Goal: Task Accomplishment & Management: Complete application form

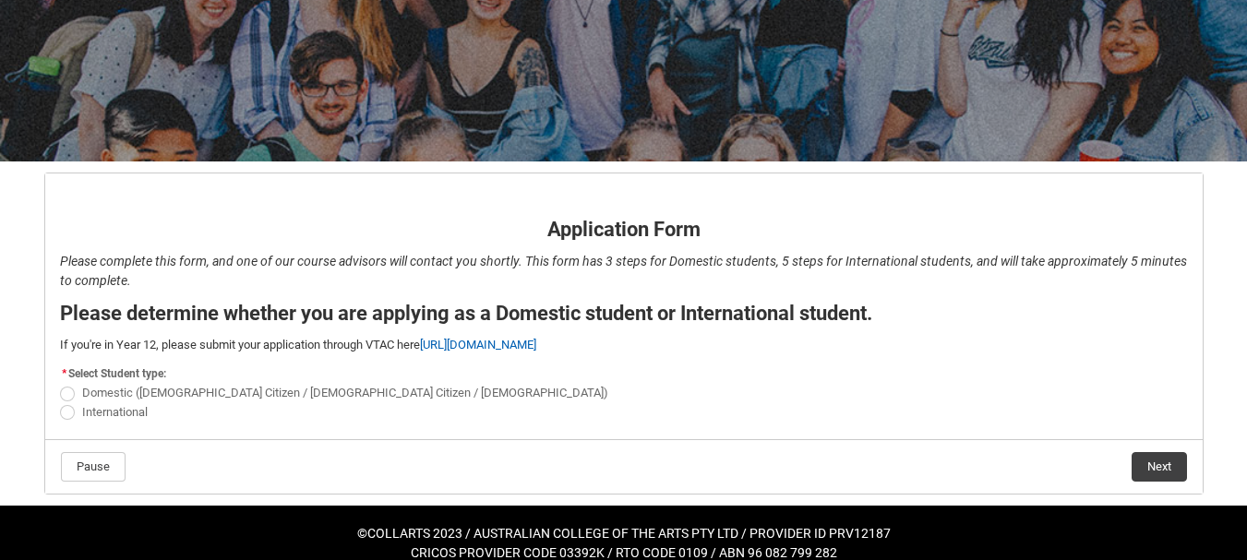
scroll to position [224, 0]
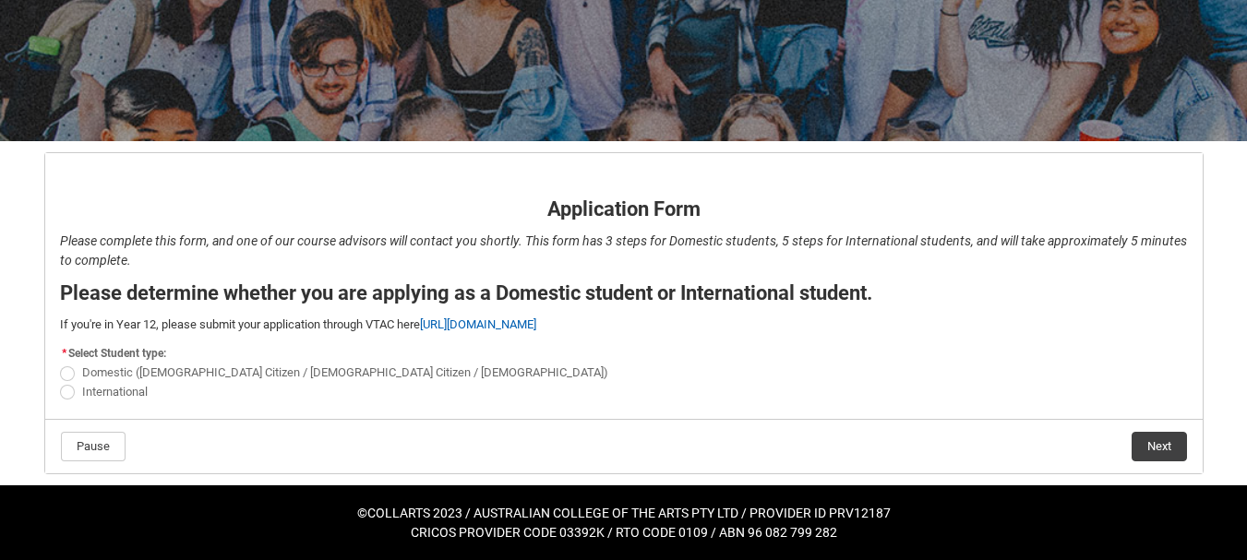
click at [78, 407] on flowruntime-screen-field "* Select Student type: Domestic ([DEMOGRAPHIC_DATA] Citizen / New [DEMOGRAPHIC_…" at bounding box center [624, 374] width 1150 height 67
click at [73, 396] on span "REDU_Application_Form_for_Applicant flow" at bounding box center [67, 392] width 15 height 15
click at [60, 382] on input "International" at bounding box center [59, 381] width 1 height 1
radio input "true"
click at [1141, 443] on button "Next" at bounding box center [1158, 447] width 55 height 30
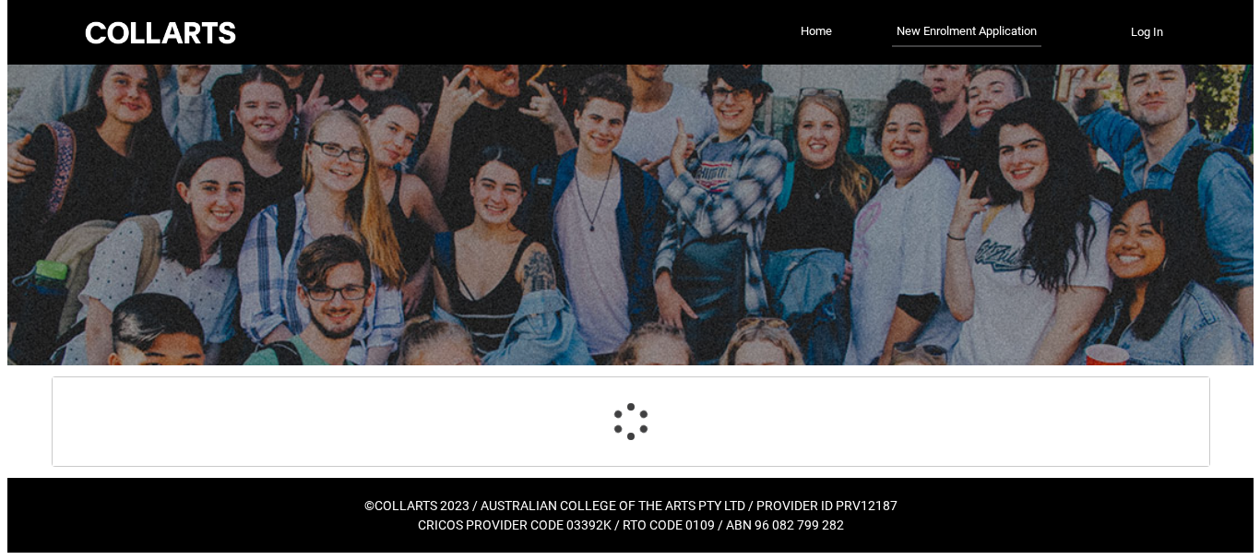
scroll to position [0, 0]
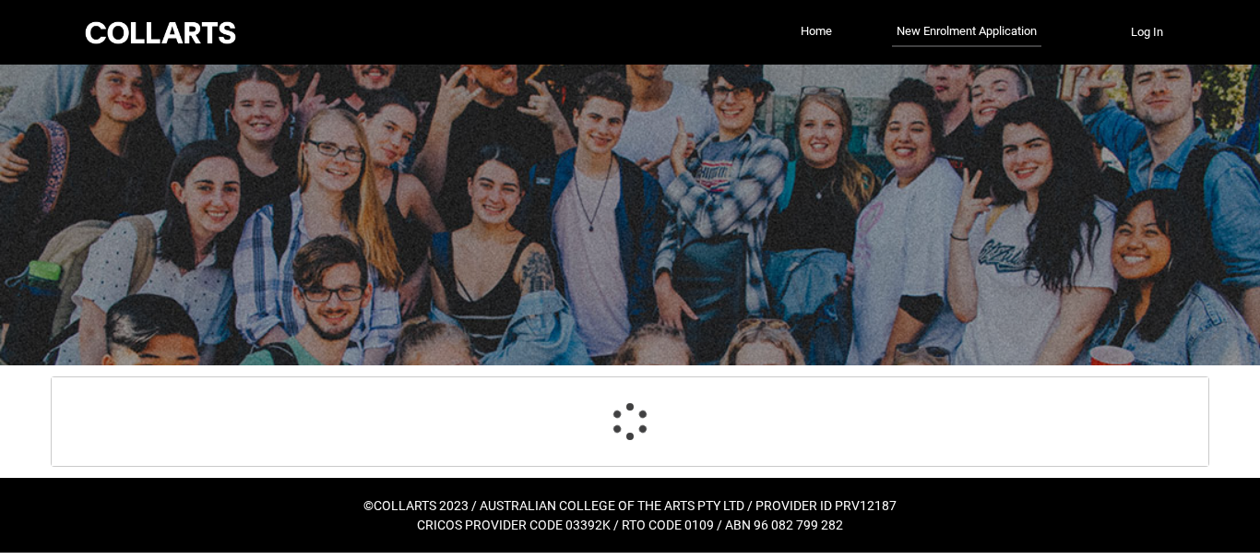
select select "choice_No"
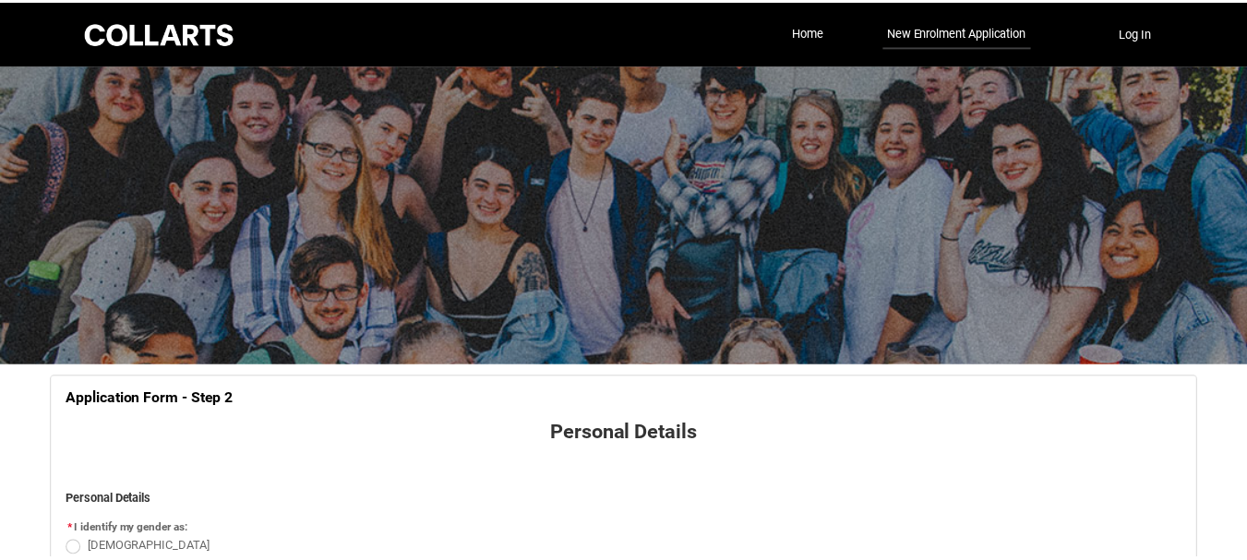
scroll to position [193, 0]
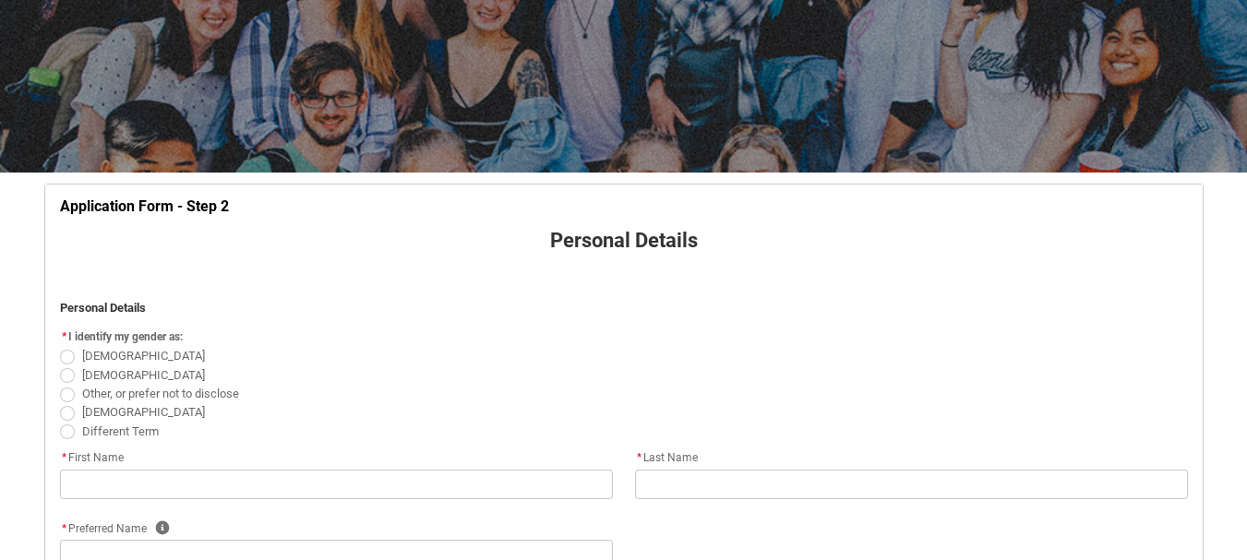
click at [62, 348] on span "[DEMOGRAPHIC_DATA]" at bounding box center [624, 356] width 1128 height 18
click at [65, 352] on span "REDU_Application_Form_for_Applicant flow" at bounding box center [67, 357] width 15 height 15
click at [60, 347] on input "[DEMOGRAPHIC_DATA]" at bounding box center [59, 346] width 1 height 1
radio input "true"
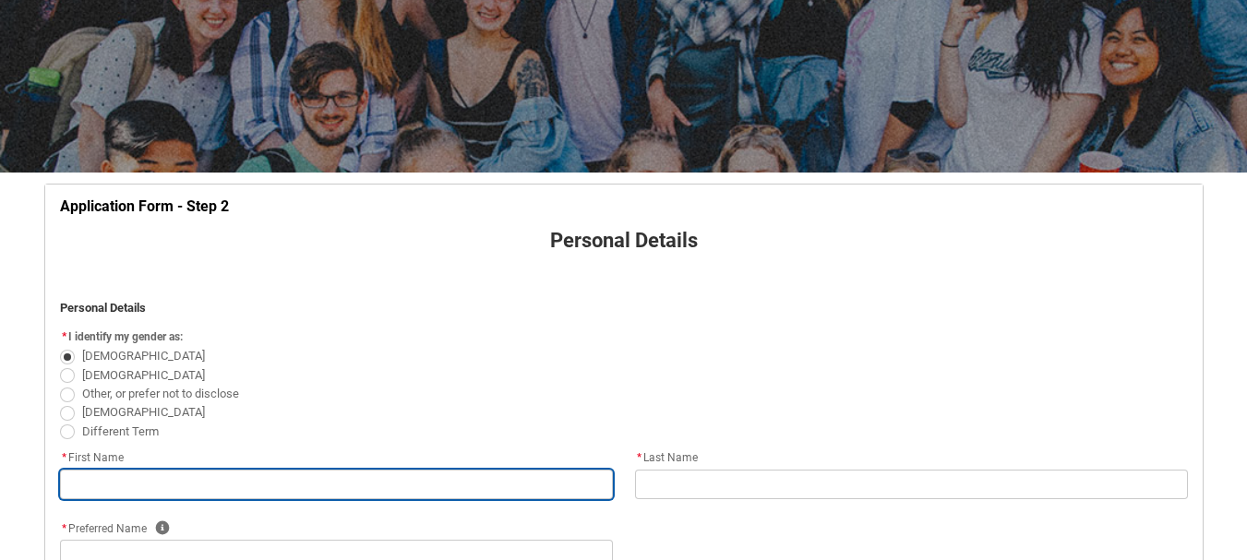
click at [242, 491] on input "REDU_Application_Form_for_Applicant flow" at bounding box center [336, 485] width 553 height 30
type lightning-primitive-input-simple "Kainat"
type input "Kainat"
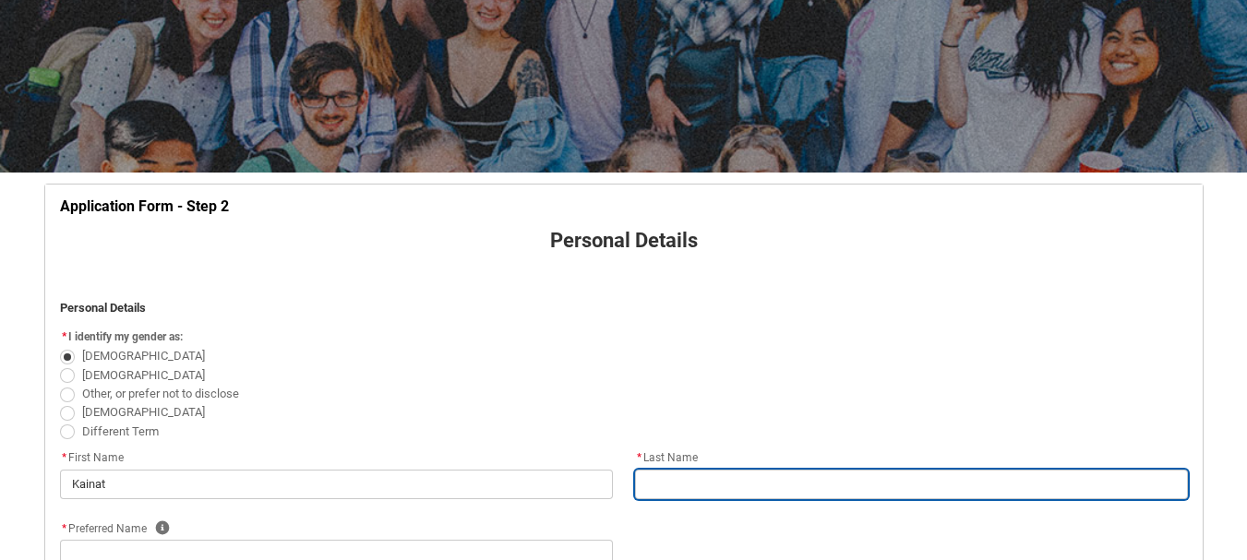
type lightning-primitive-input-simple "Naeem"
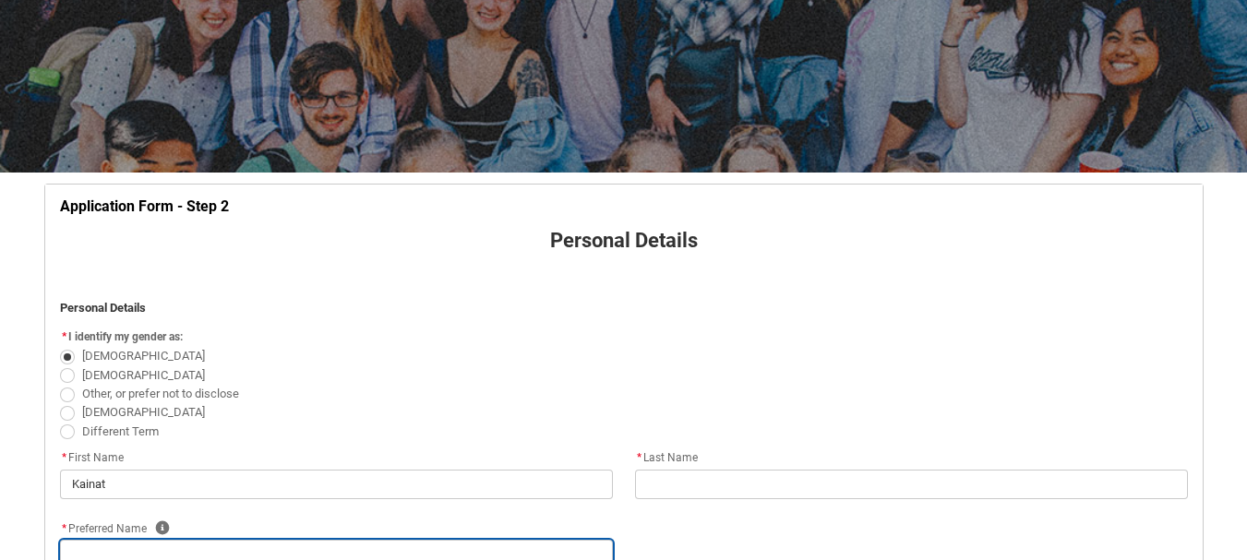
type lightning-primitive-input-simple "Naeem"
type lightning-primitive-input-simple "[EMAIL_ADDRESS][DOMAIN_NAME]"
type lightning-primitive-input-simple "[PHONE_NUMBER]"
type lightning-select "Citizenship_Country.[DEMOGRAPHIC_DATA]"
type lightning-primitive-input-simple "[GEOGRAPHIC_DATA] no [STREET_ADDRESS]"
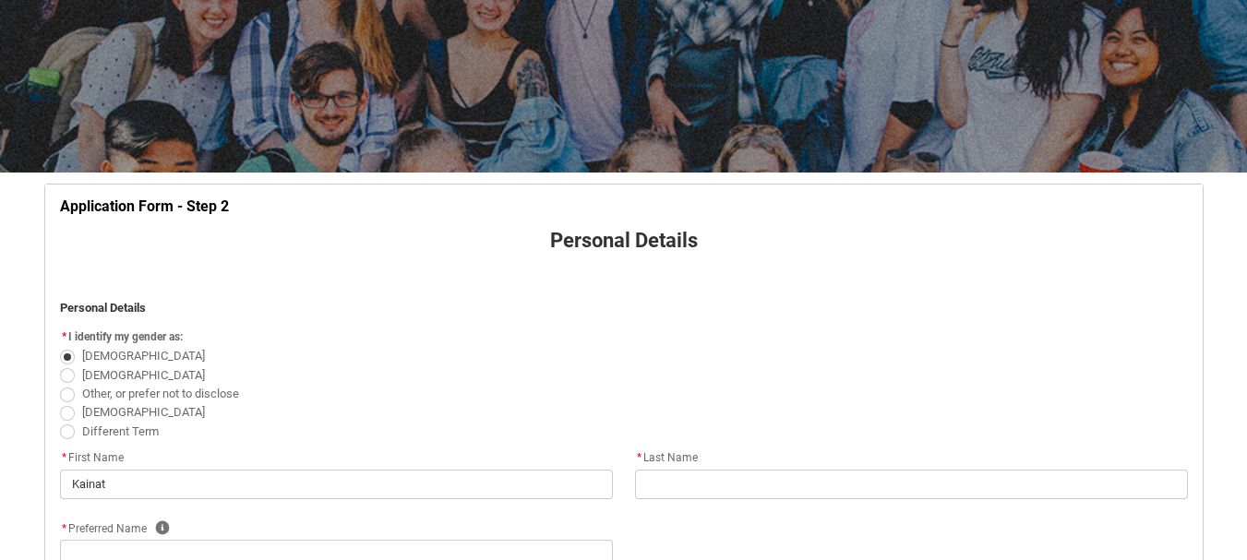
type lightning-primitive-input-simple "MULTAN"
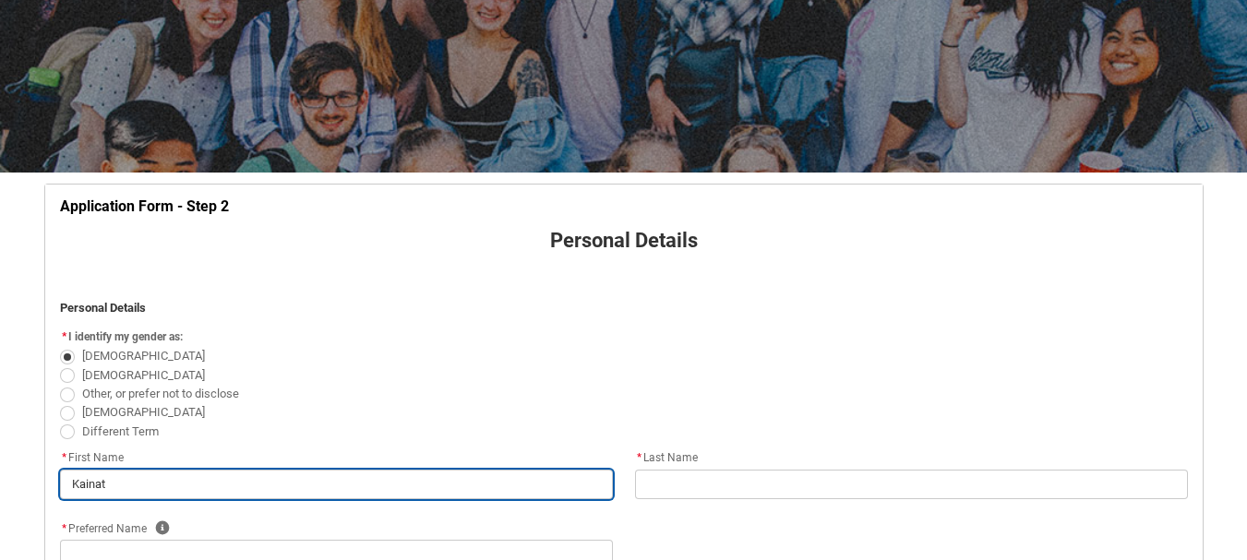
type input "Naeem"
type input "[EMAIL_ADDRESS][DOMAIN_NAME]"
type input "[PHONE_NUMBER]"
select select "Citizenship_Country.[DEMOGRAPHIC_DATA]"
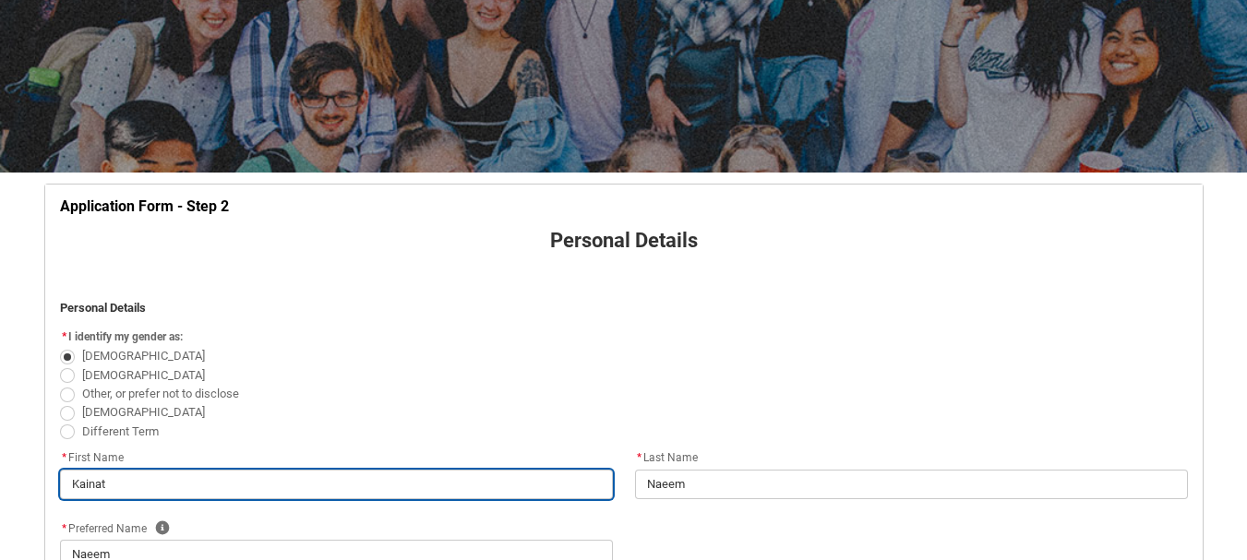
type input "[GEOGRAPHIC_DATA] no [STREET_ADDRESS]"
type input "MULTAN"
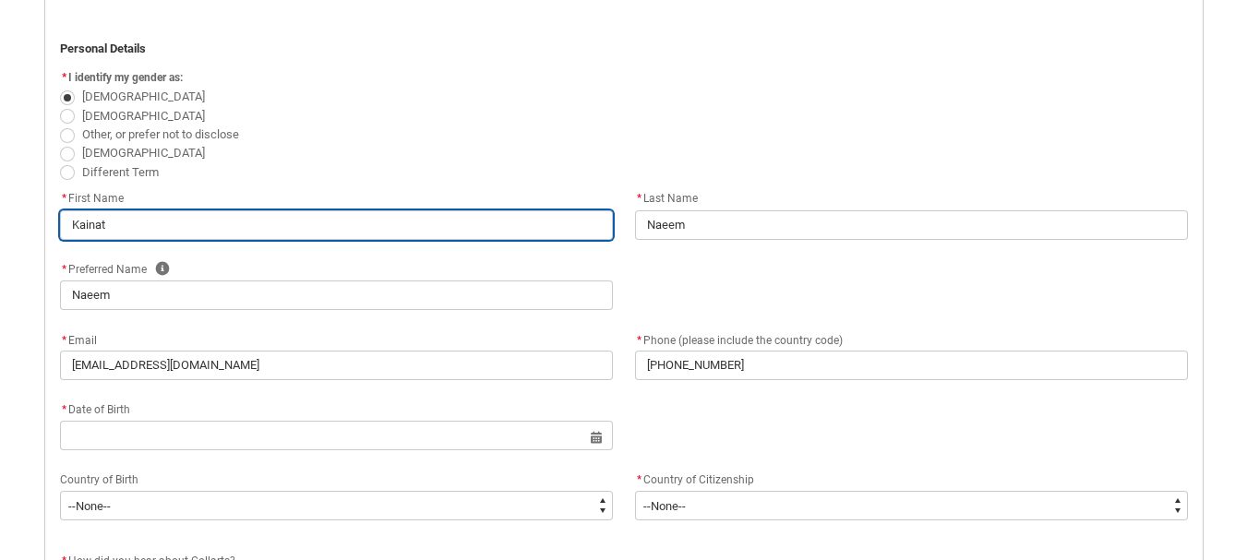
scroll to position [470, 0]
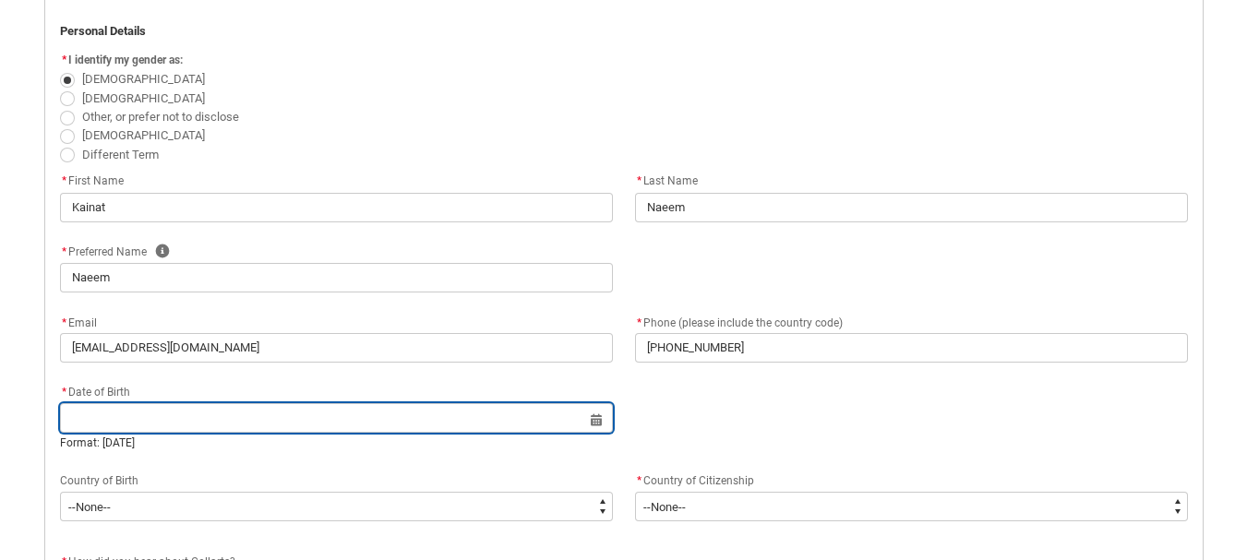
click at [223, 430] on input "REDU_Application_Form_for_Applicant flow" at bounding box center [336, 418] width 553 height 30
select select "2025"
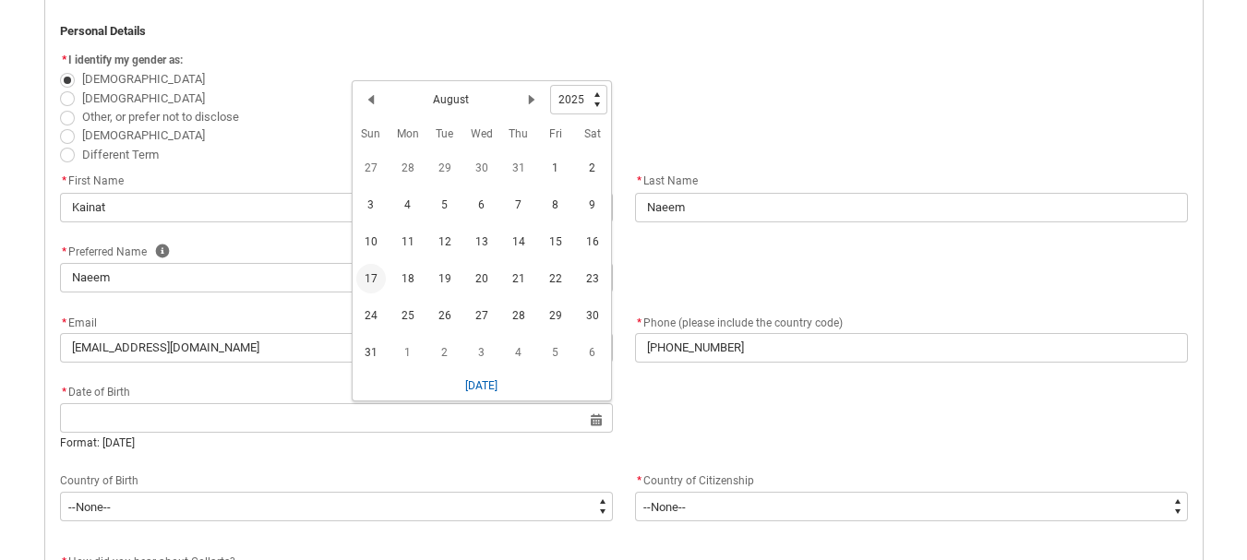
click at [549, 277] on span "22" at bounding box center [556, 279] width 30 height 30
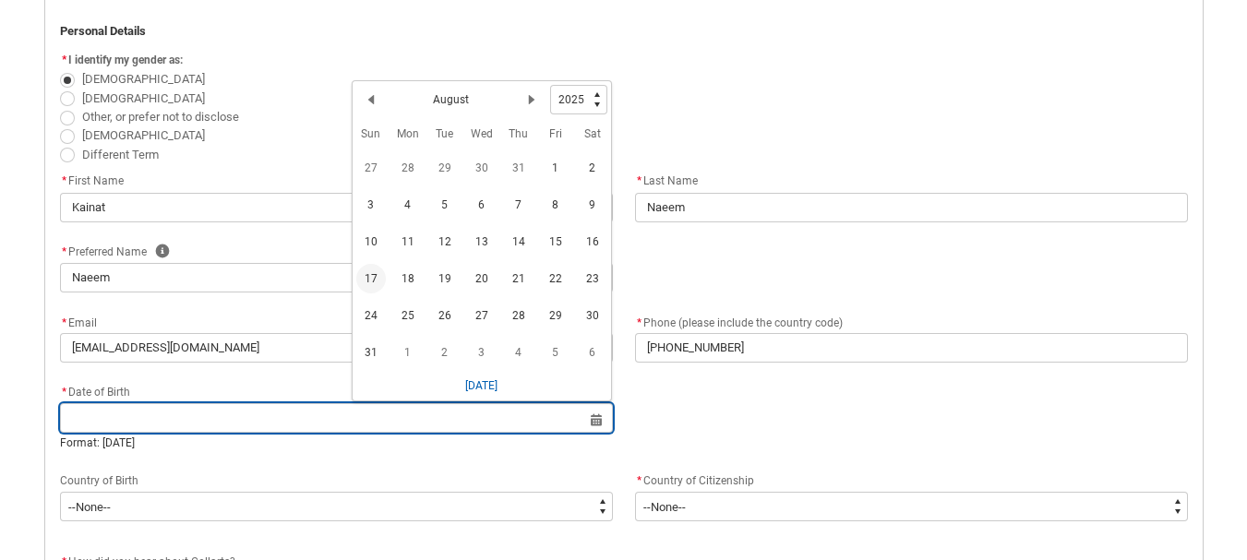
type lightning-datepicker "[DATE]"
type lightning-input "[DATE]"
type input "[DATE]"
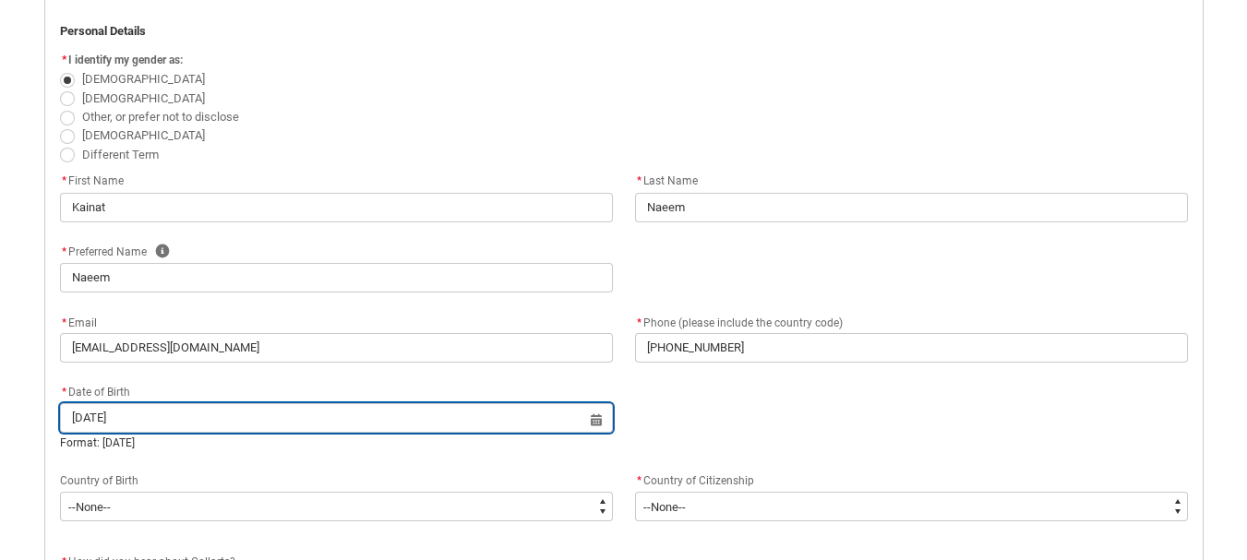
click at [112, 415] on input "[DATE]" at bounding box center [336, 418] width 553 height 30
select select "2025"
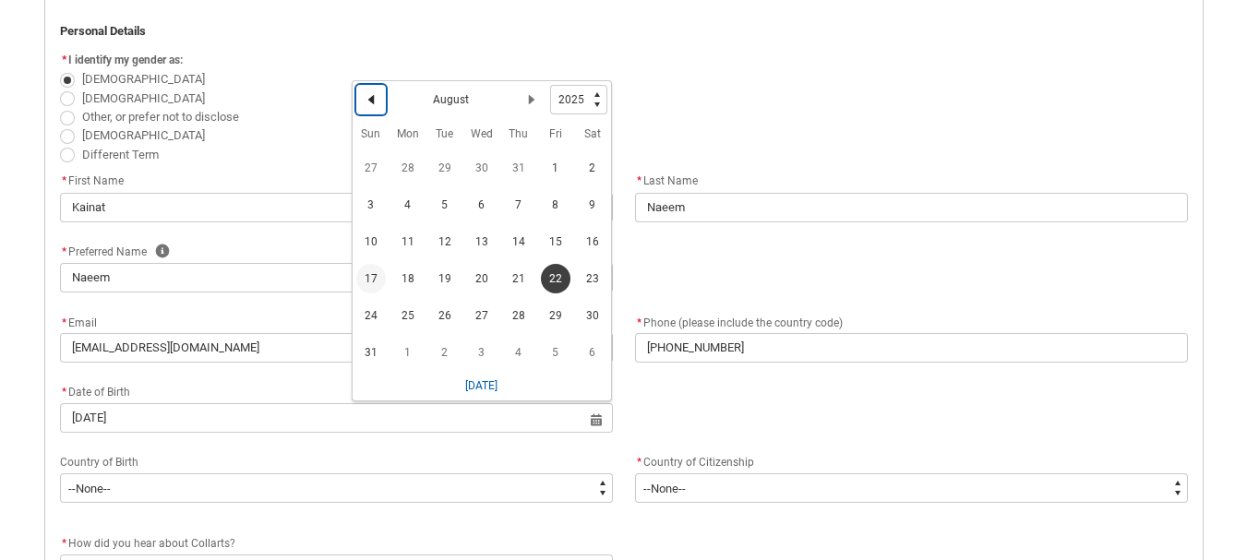
click at [366, 102] on lightning-primitive-icon "Date picker: August" at bounding box center [370, 99] width 13 height 13
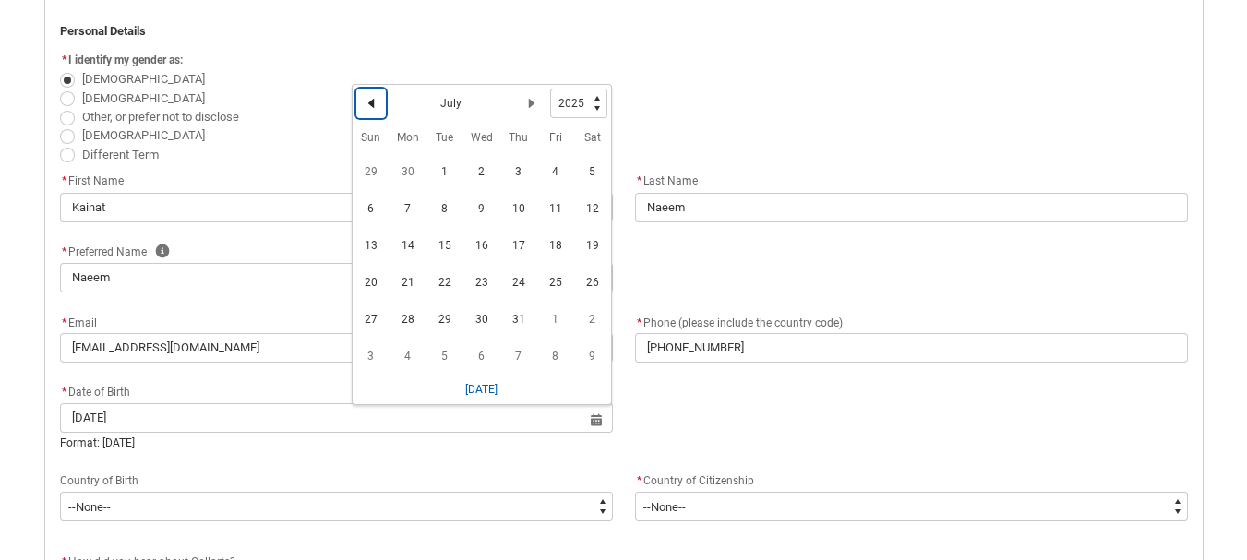
click at [366, 102] on lightning-primitive-icon "Date picker: July" at bounding box center [370, 103] width 13 height 13
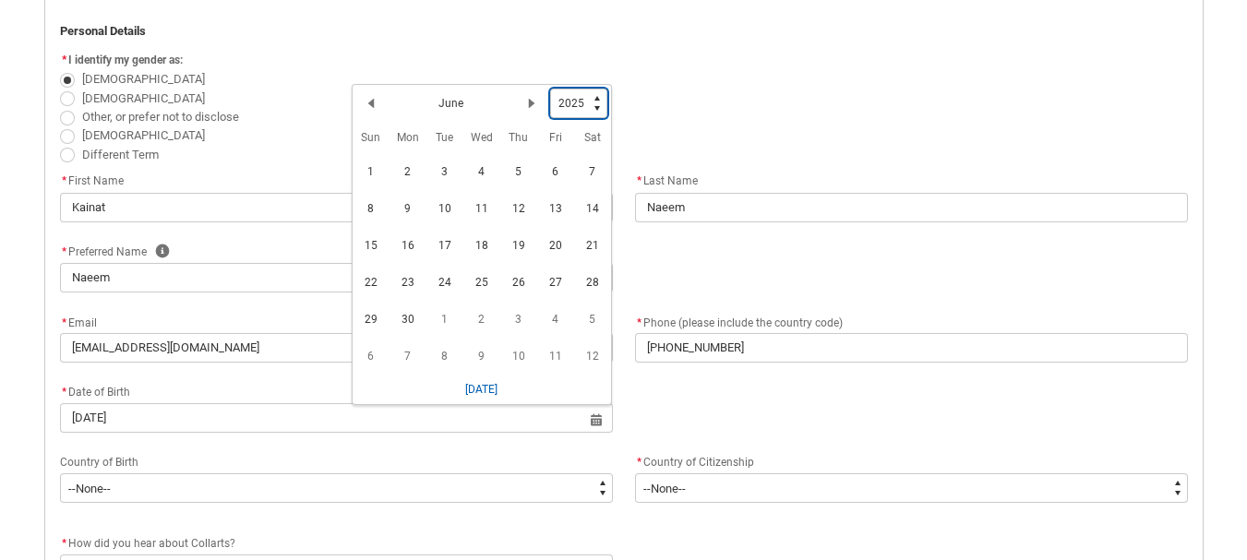
click at [593, 97] on select "1925 1926 1927 1928 1929 1930 1931 1932 1933 1934 1935 1936 1937 1938 1939 1940…" at bounding box center [578, 104] width 57 height 30
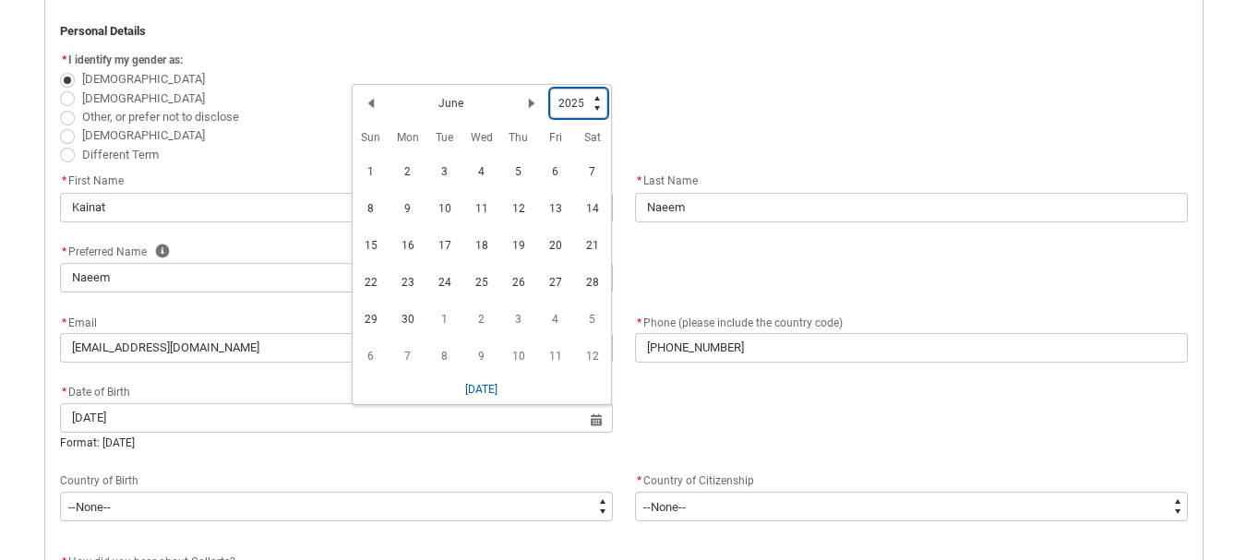
type lightning-select "2002"
click at [550, 89] on select "1925 1926 1927 1928 1929 1930 1931 1932 1933 1934 1935 1936 1937 1938 1939 1940…" at bounding box center [578, 104] width 57 height 30
select select "2002"
click at [588, 281] on span "22" at bounding box center [593, 283] width 30 height 30
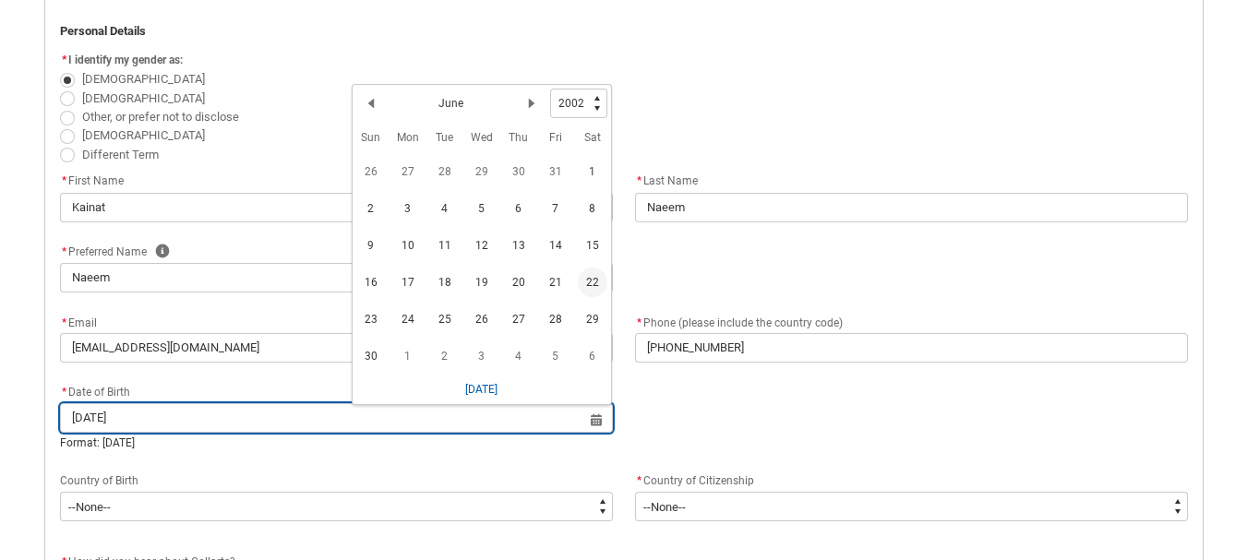
type lightning-datepicker "[DATE]"
type lightning-input "[DATE]"
type input "[DATE]"
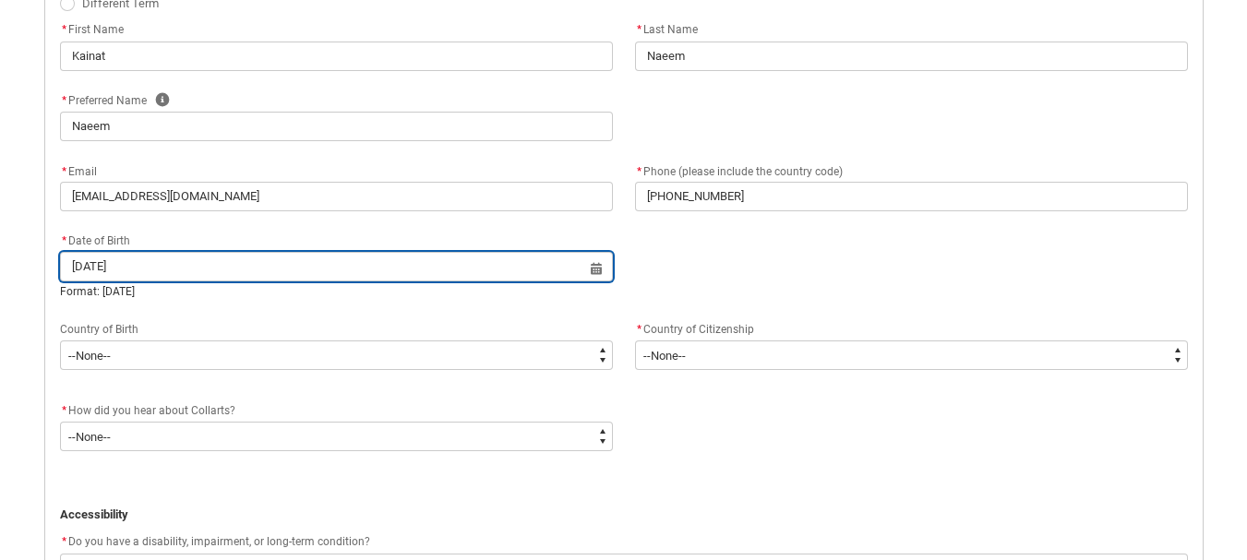
scroll to position [654, 0]
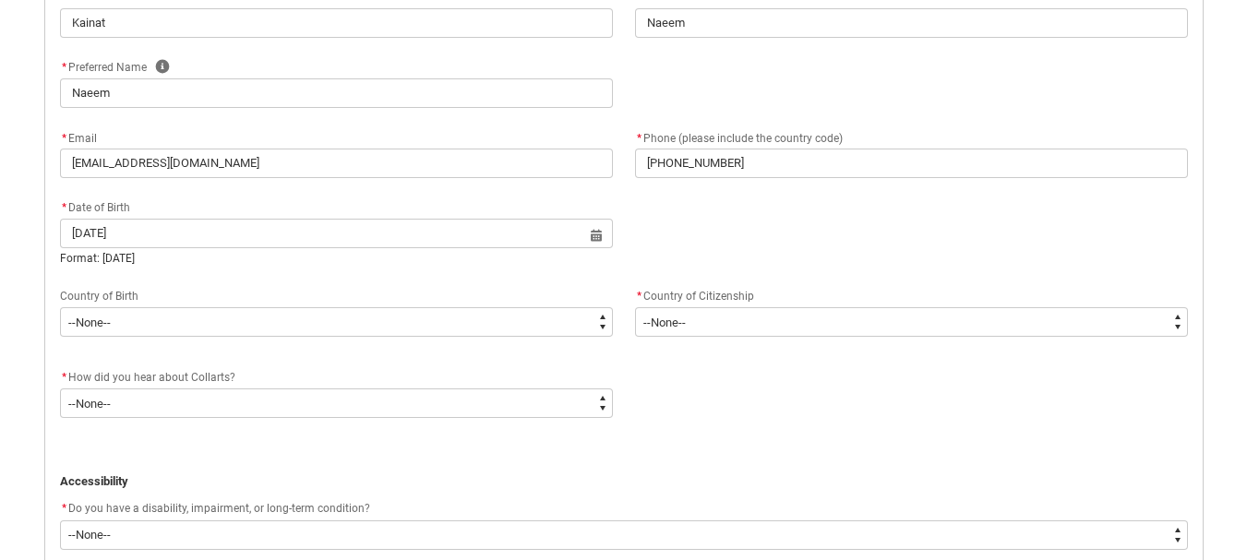
click at [299, 340] on flowruntime-screen-field "Country of Birth --None-- [DEMOGRAPHIC_DATA][GEOGRAPHIC_DATA][PERSON_NAME] ([DE…" at bounding box center [336, 314] width 575 height 59
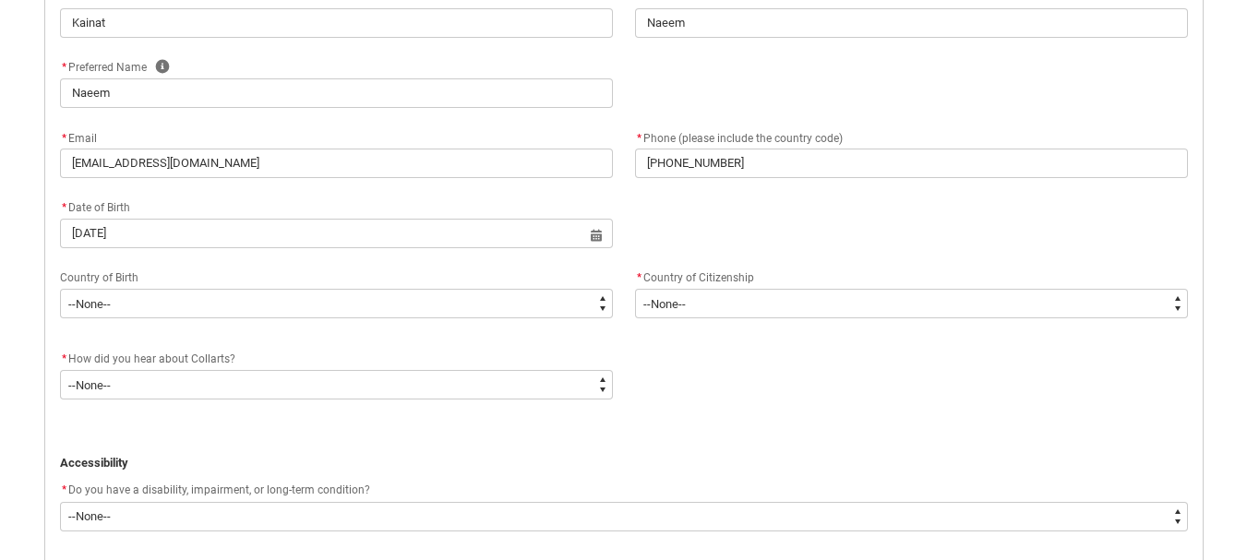
click at [265, 319] on flowruntime-screen-field "Country of Birth --None-- [DEMOGRAPHIC_DATA][GEOGRAPHIC_DATA][PERSON_NAME] ([DE…" at bounding box center [336, 296] width 575 height 59
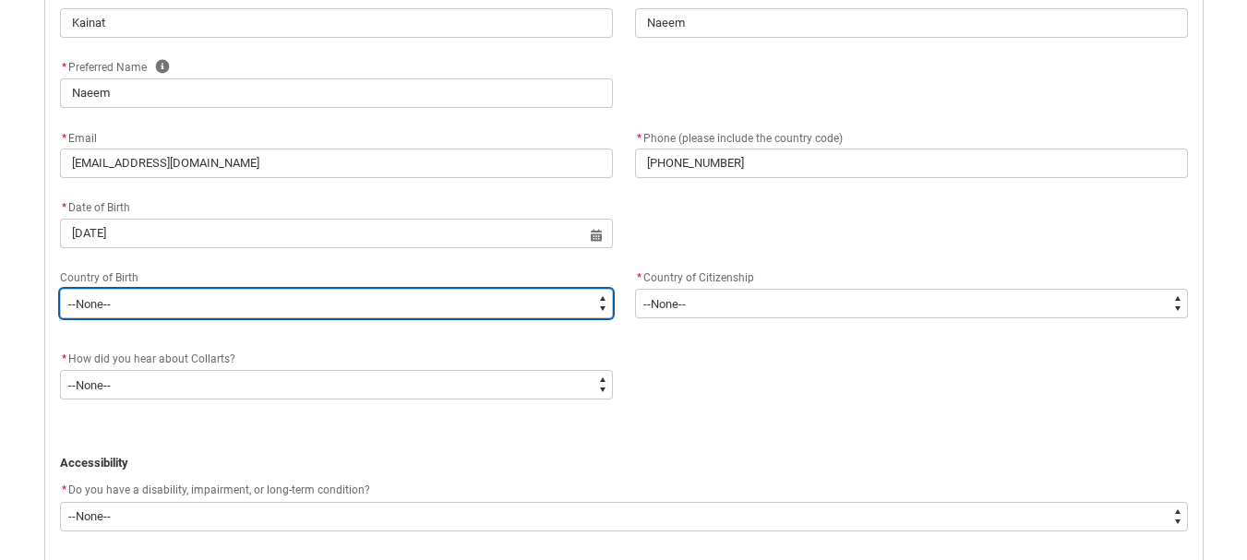
click at [586, 302] on select "--None-- [GEOGRAPHIC_DATA][PERSON_NAME] ([GEOGRAPHIC_DATA]) 7201 [GEOGRAPHIC_DA…" at bounding box center [336, 304] width 553 height 30
type lightning-select "Birth_Country.7106"
click at [60, 289] on select "--None-- [GEOGRAPHIC_DATA][PERSON_NAME] ([GEOGRAPHIC_DATA]) 7201 [GEOGRAPHIC_DA…" at bounding box center [336, 304] width 553 height 30
select select "Birth_Country.7106"
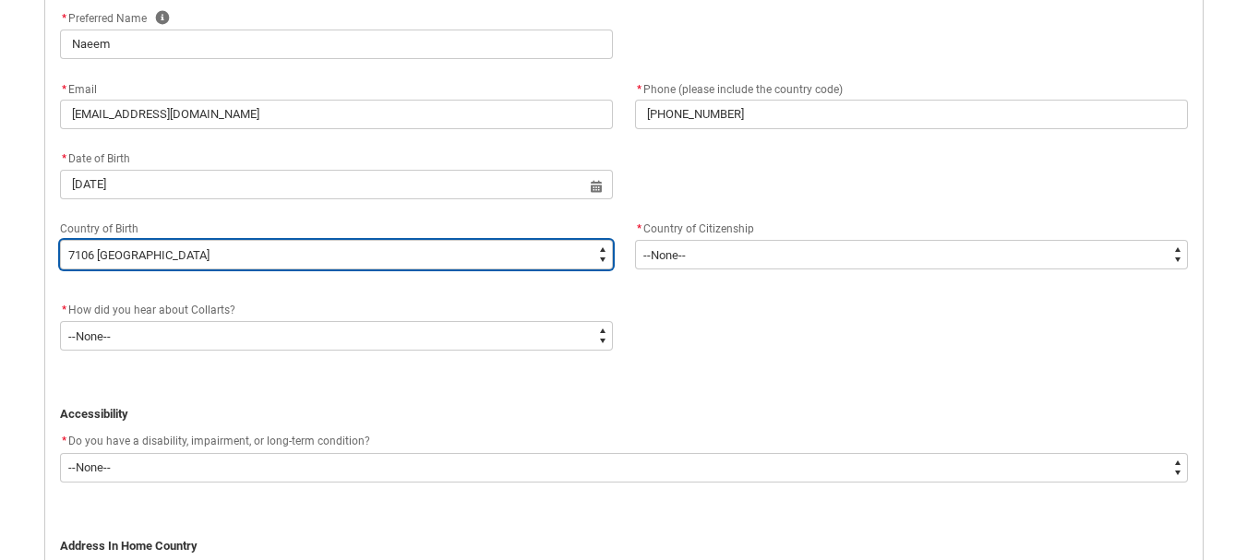
scroll to position [746, 0]
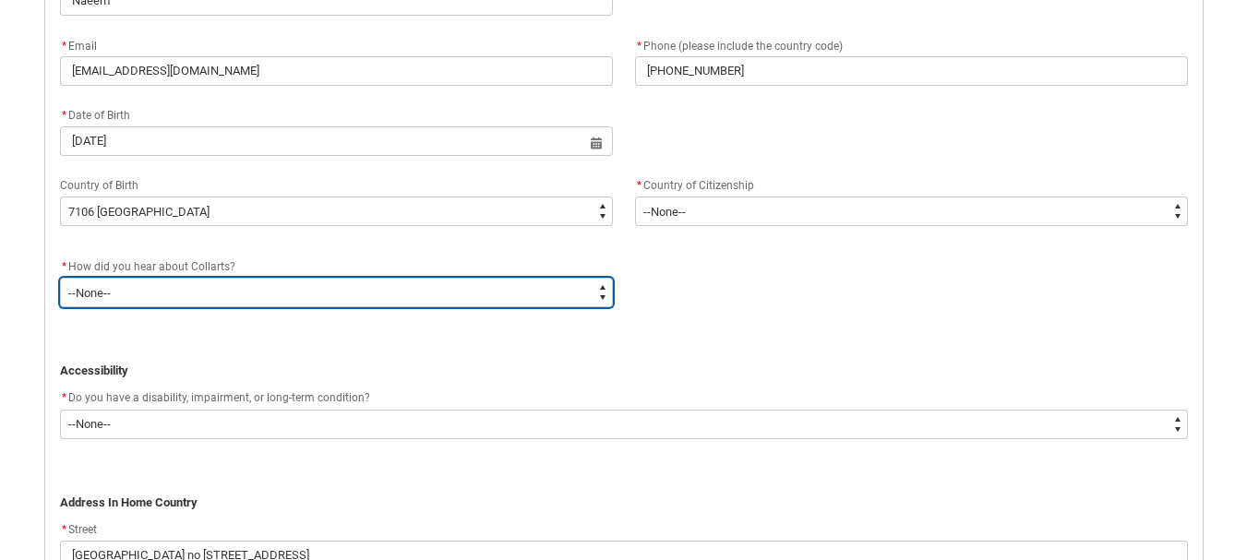
click at [207, 294] on select "--None-- Advertising - Facebook Advertising - Google Advertising - Instagram Ad…" at bounding box center [336, 293] width 553 height 30
type lightning-select "Heard_About_Collarts_[DOMAIN_NAME] Search (Google)"
click at [60, 278] on select "--None-- Advertising - Facebook Advertising - Google Advertising - Instagram Ad…" at bounding box center [336, 293] width 553 height 30
select select "Heard_About_Collarts_[DOMAIN_NAME] Search (Google)"
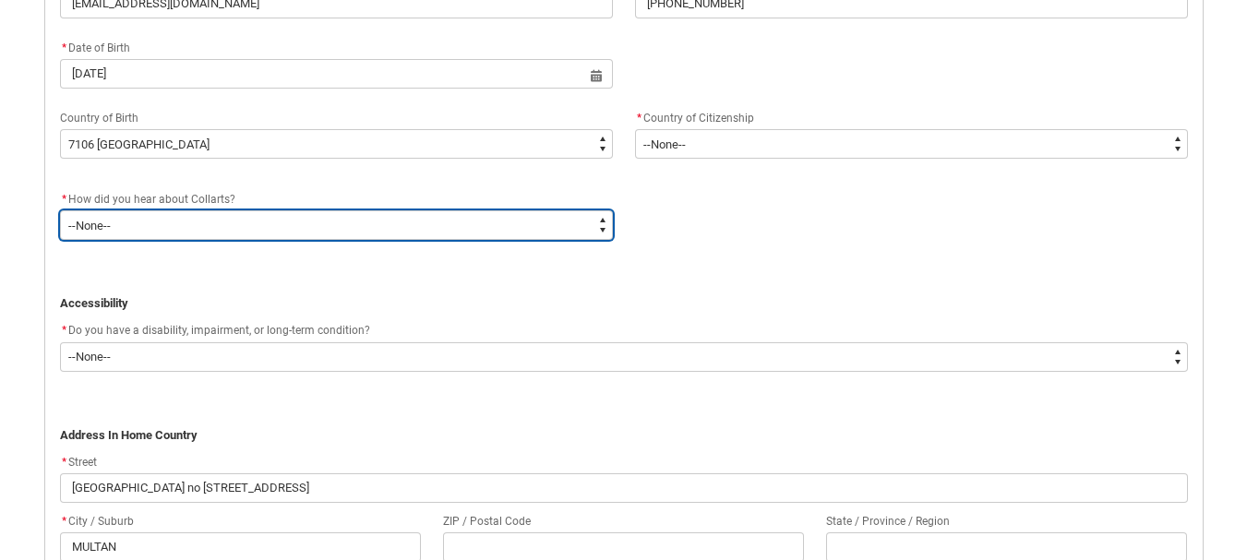
scroll to position [931, 0]
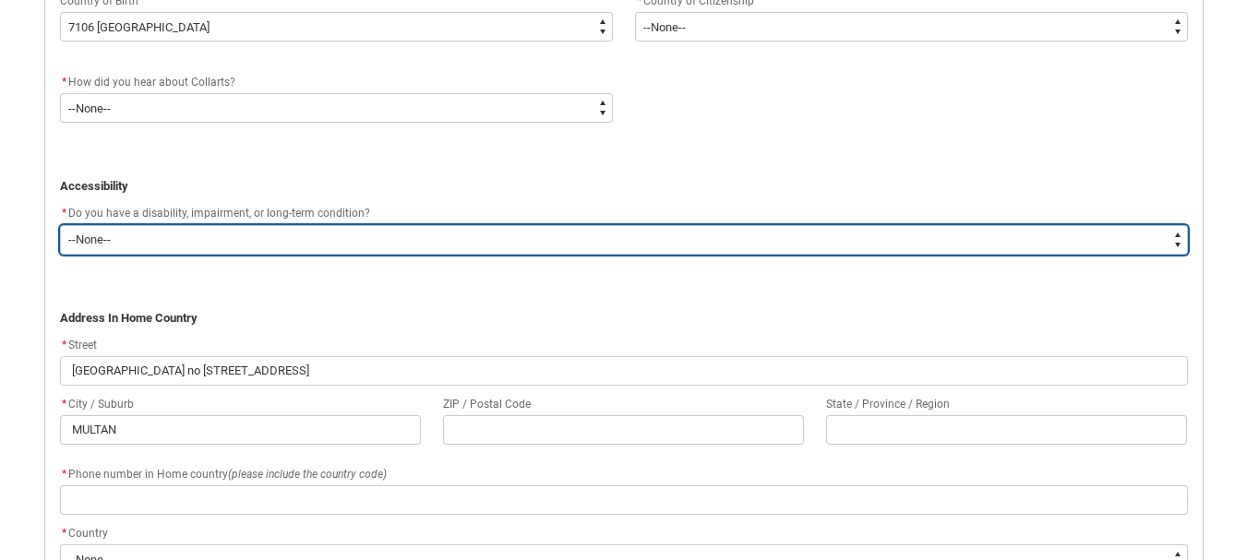
click at [163, 228] on select "--None-- Yes No" at bounding box center [624, 240] width 1128 height 30
type lightning-select "No_TextChoice"
click at [60, 225] on select "--None-- Yes No" at bounding box center [624, 240] width 1128 height 30
select select "No_TextChoice"
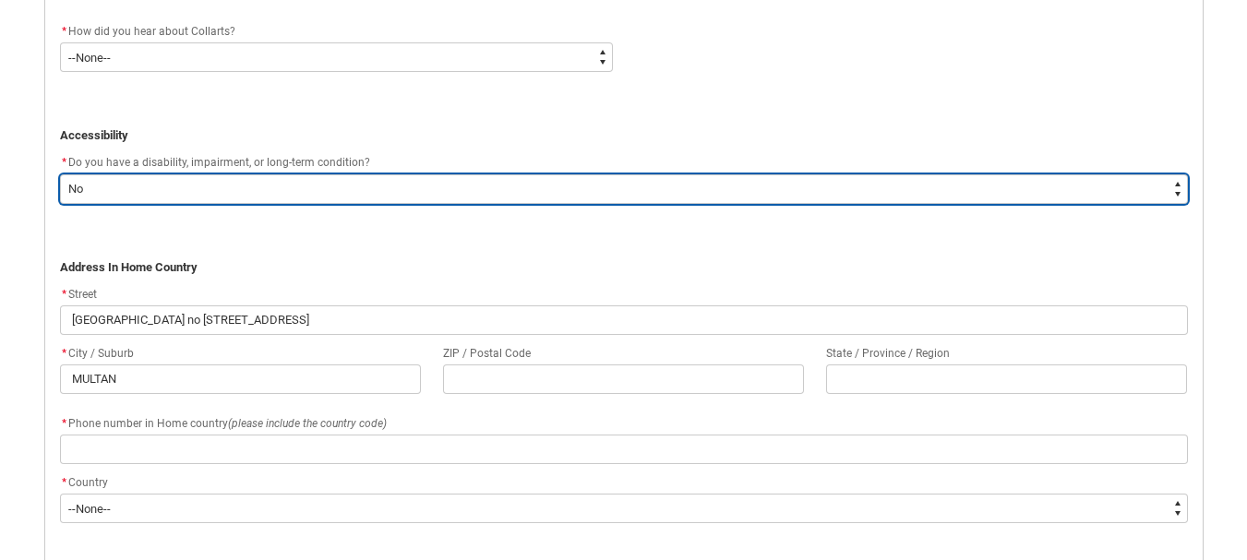
scroll to position [1023, 0]
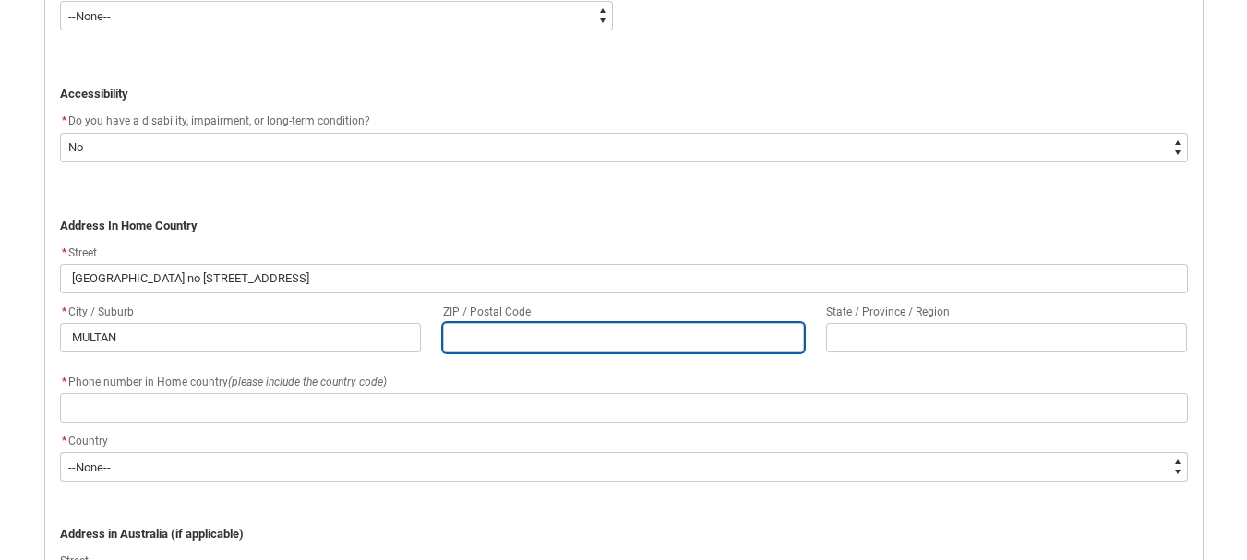
click at [472, 338] on input "REDU_Application_Form_for_Applicant flow" at bounding box center [623, 338] width 361 height 30
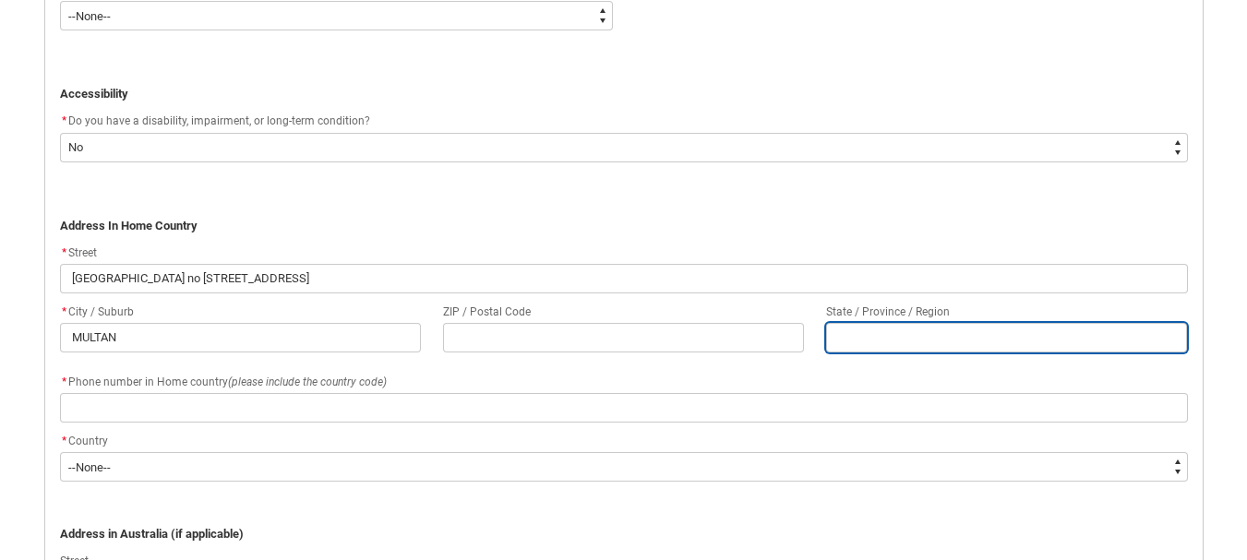
click at [849, 342] on input "REDU_Application_Form_for_Applicant flow" at bounding box center [1006, 338] width 361 height 30
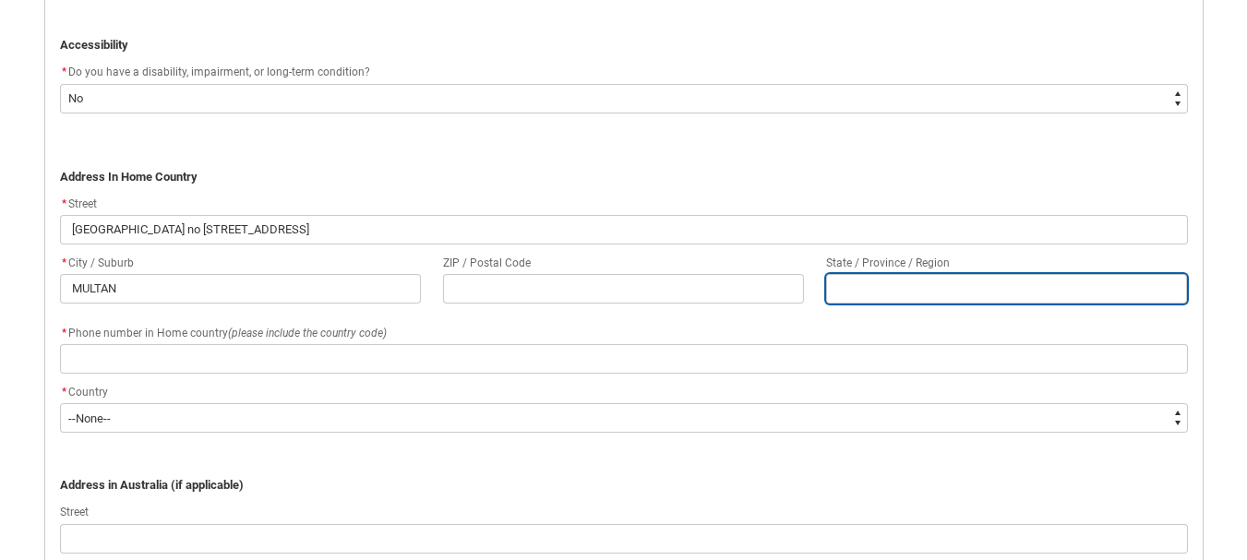
scroll to position [1116, 0]
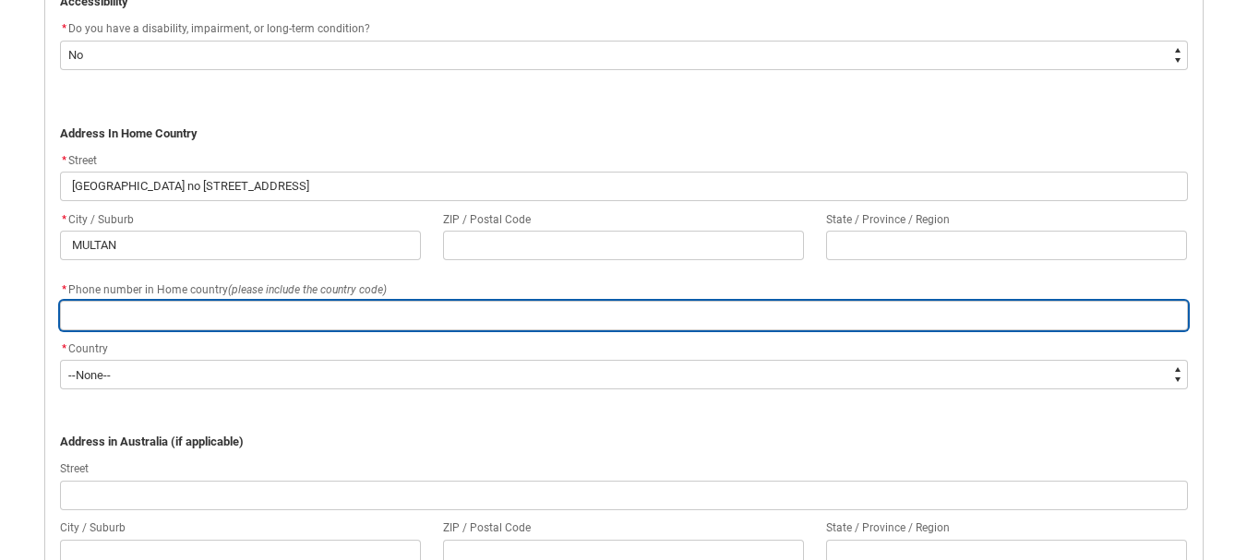
click at [251, 324] on input "REDU_Application_Form_for_Applicant flow" at bounding box center [624, 316] width 1128 height 30
type lightning-primitive-input-simple "03000741720"
type input "03000741720"
type lightning-primitive-input-simple "03000741720"
type input "03000741720"
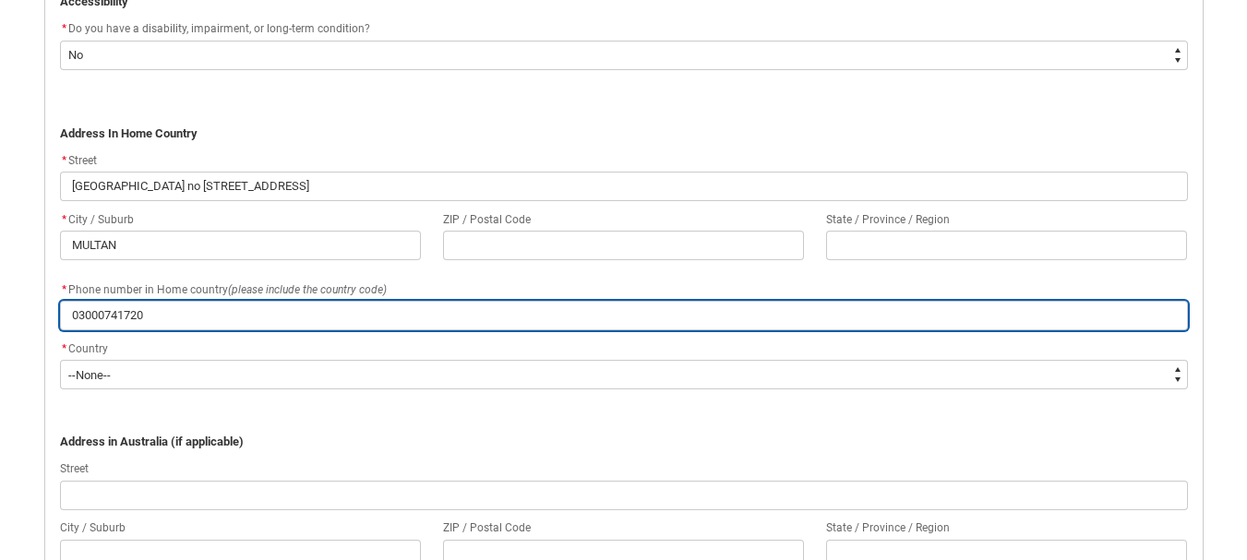
type lightning-primitive-input-simple "03000741720 ("
type input "03000741720 ("
type lightning-primitive-input-simple "03000741720 (+"
type input "03000741720 (+"
type lightning-primitive-input-simple "03000741720 (+9"
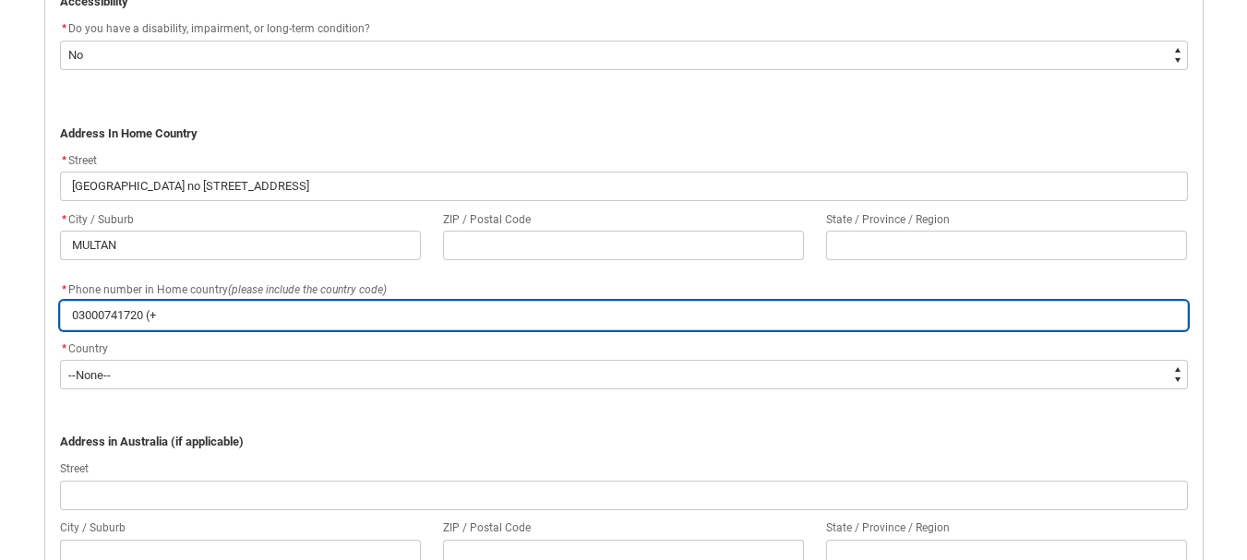
type input "03000741720 (+9"
type lightning-primitive-input-simple "03000741720 (+92"
type input "03000741720 (+92"
type lightning-primitive-input-simple "03000741720 (+92)"
type input "03000741720 (+92)"
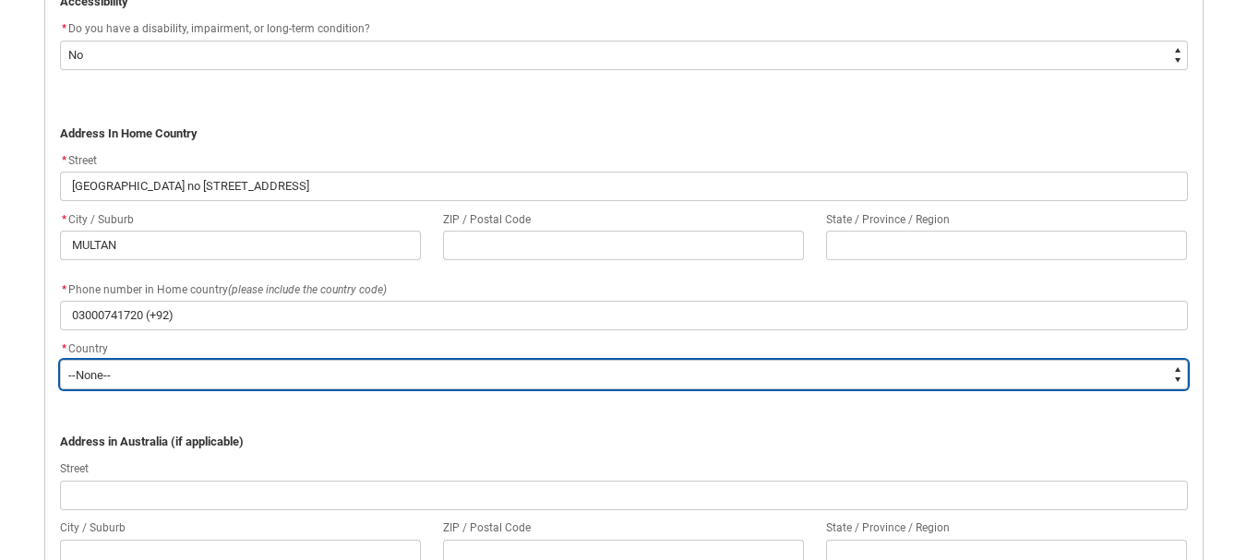
click at [160, 377] on select "--None-- [GEOGRAPHIC_DATA] ([GEOGRAPHIC_DATA]) [GEOGRAPHIC_DATA] [GEOGRAPHIC_DA…" at bounding box center [624, 375] width 1128 height 30
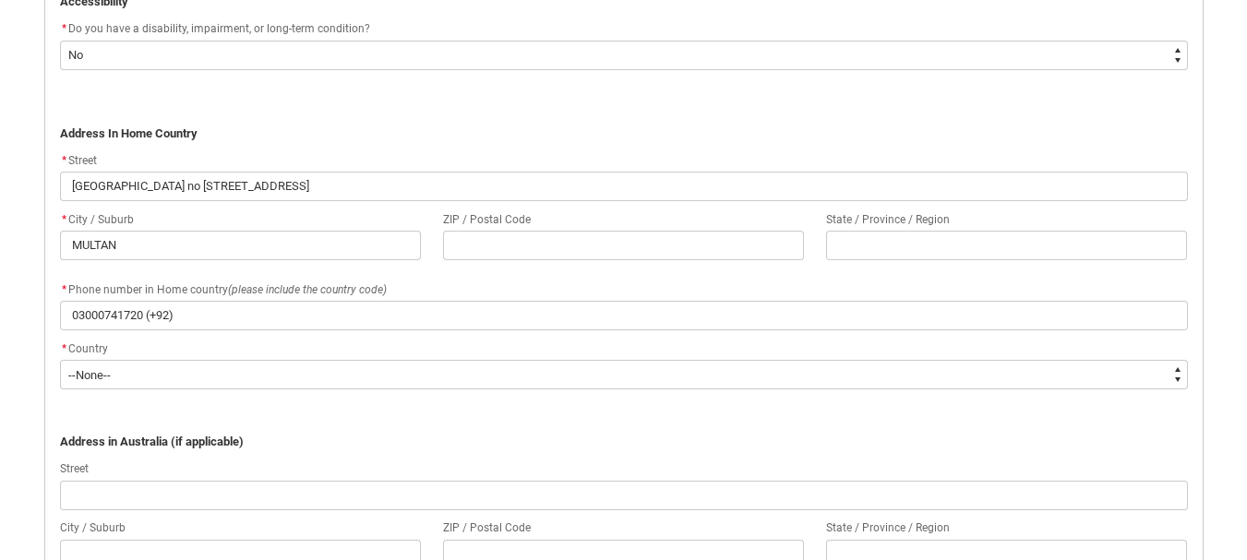
click at [54, 384] on flowruntime-screen-field "* Country * --None-- [GEOGRAPHIC_DATA] ([GEOGRAPHIC_DATA]) [GEOGRAPHIC_DATA] [G…" at bounding box center [624, 367] width 1150 height 59
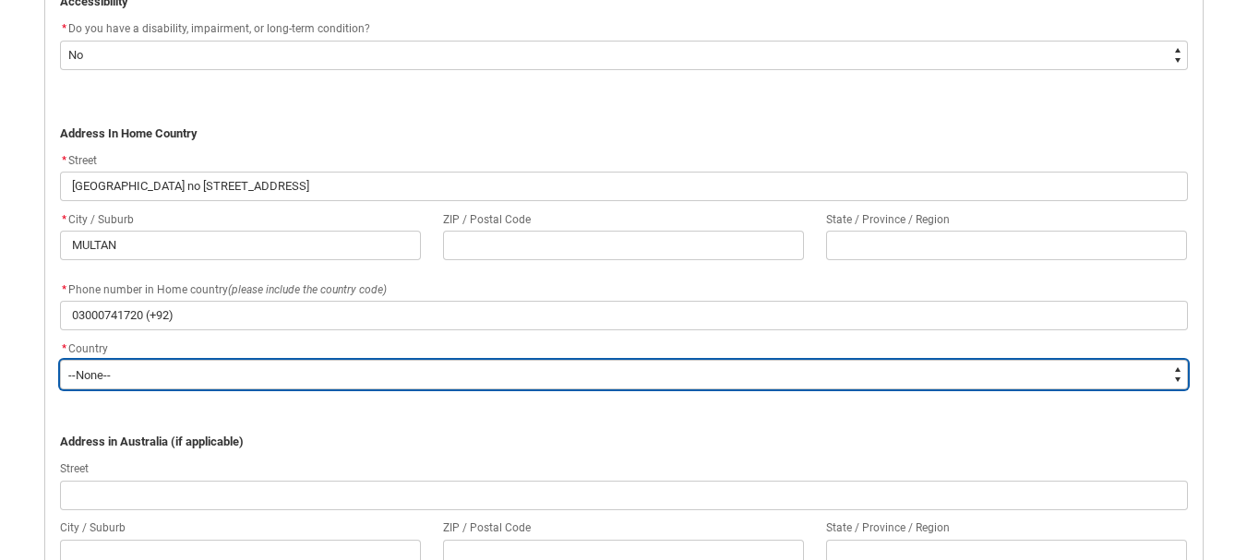
click at [110, 376] on select "--None-- [GEOGRAPHIC_DATA] ([GEOGRAPHIC_DATA]) [GEOGRAPHIC_DATA] [GEOGRAPHIC_DA…" at bounding box center [624, 375] width 1128 height 30
type lightning-select "Country_Choice.7106"
click at [60, 360] on select "--None-- [GEOGRAPHIC_DATA] ([GEOGRAPHIC_DATA]) [GEOGRAPHIC_DATA] [GEOGRAPHIC_DA…" at bounding box center [624, 375] width 1128 height 30
select select "Country_Choice.7106"
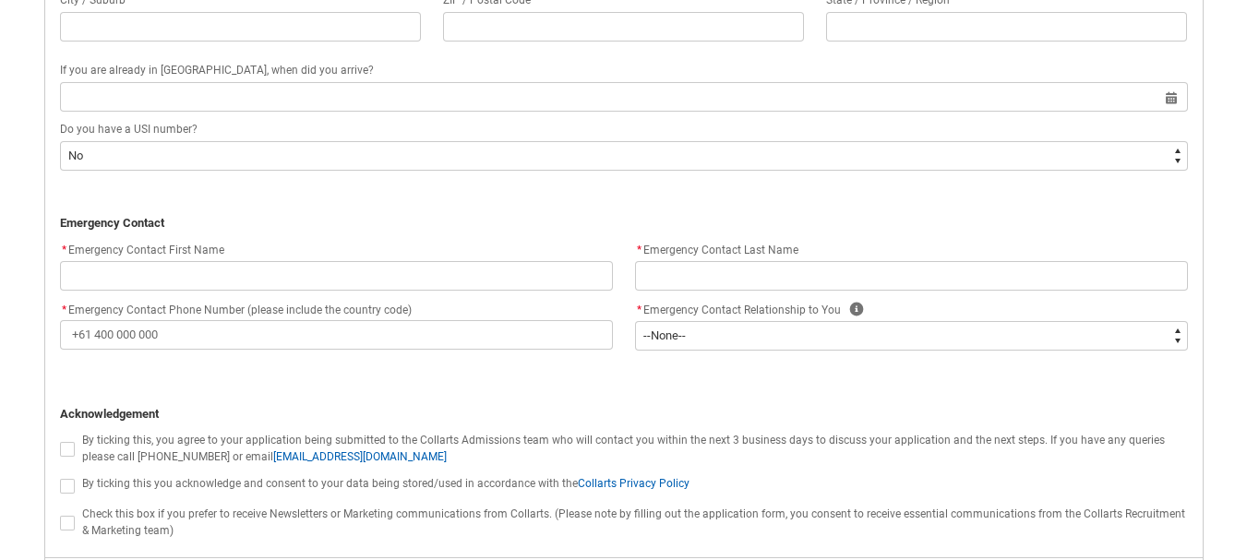
scroll to position [1669, 0]
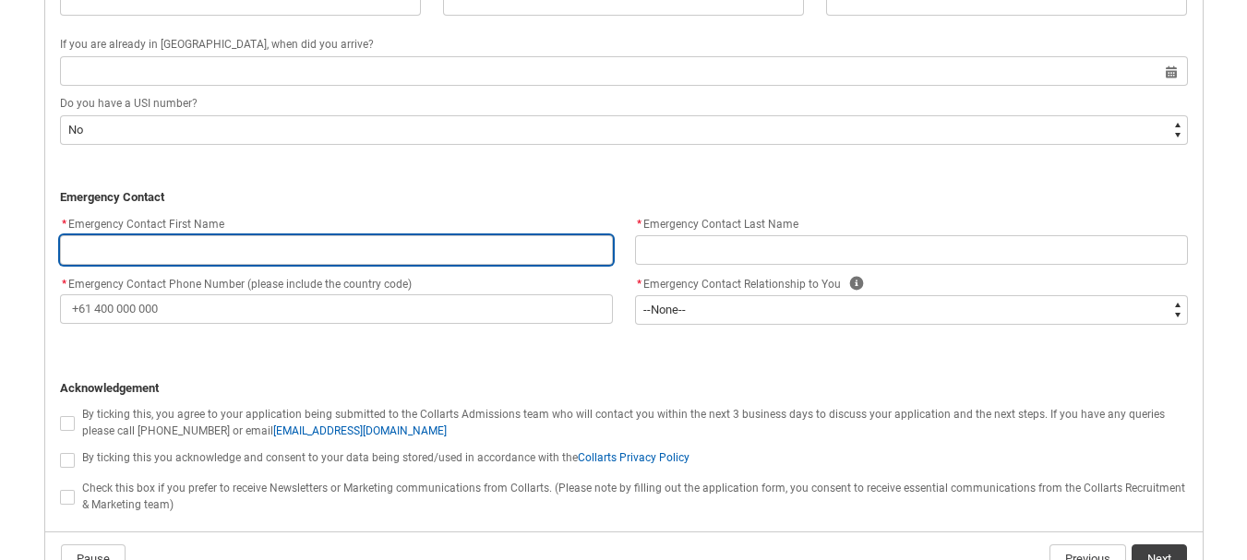
click at [194, 252] on input "REDU_Application_Form_for_Applicant flow" at bounding box center [336, 250] width 553 height 30
type lightning-primitive-input-simple "S"
type input "S"
type lightning-primitive-input-simple "Sh"
type input "Sh"
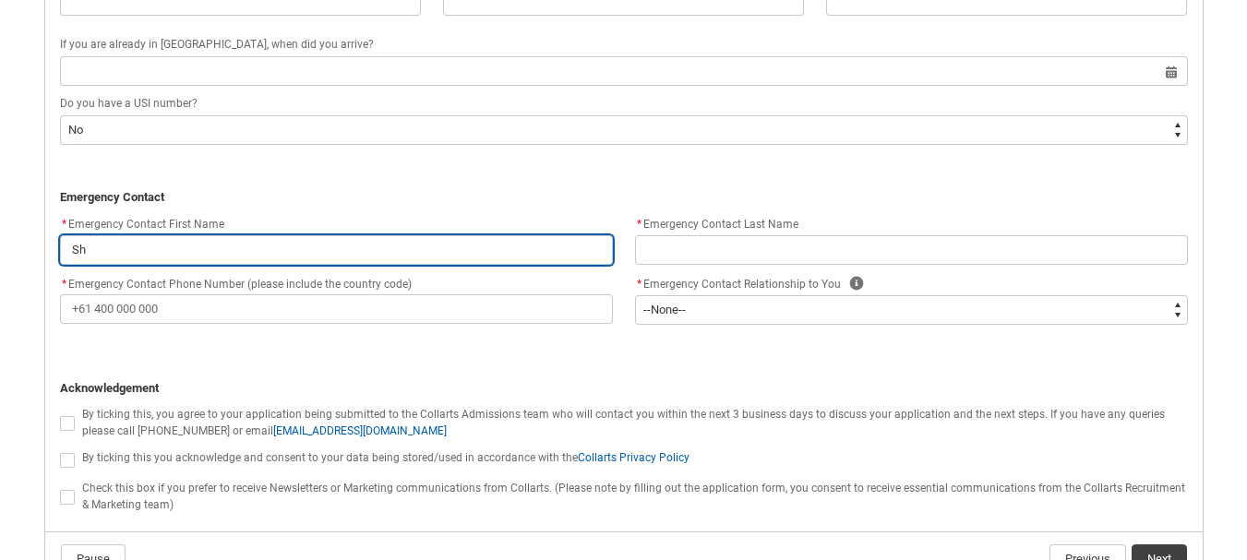
type lightning-primitive-input-simple "Sha"
type input "Sha"
type lightning-primitive-input-simple "Shan"
type input "Shan"
type lightning-primitive-input-simple "Shanz"
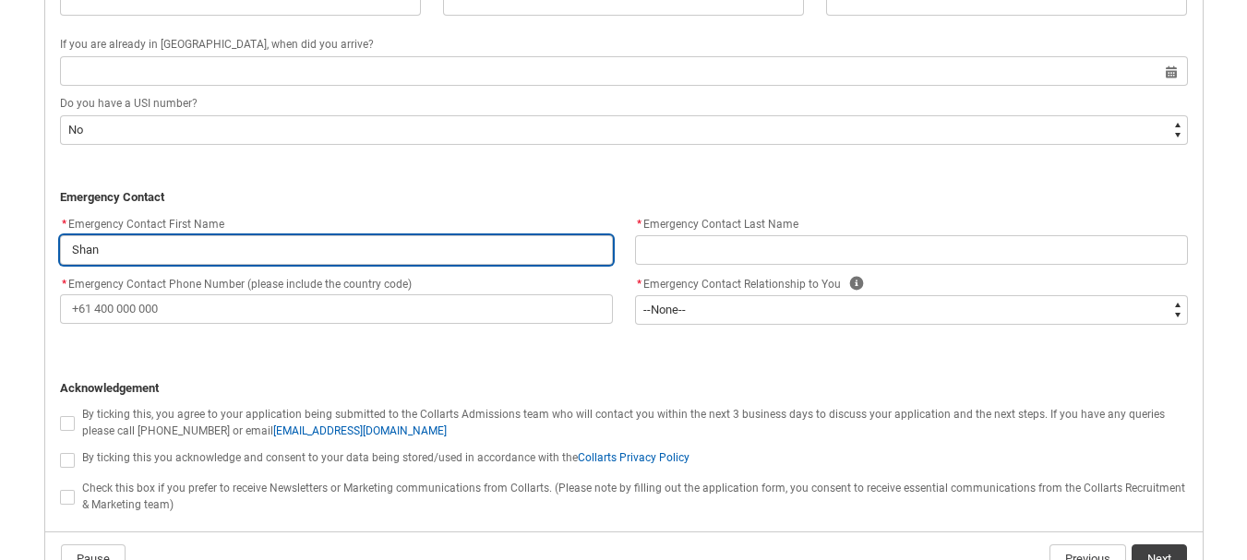
type input "Shanz"
type lightning-primitive-input-simple "Shanzy"
type input "Shanzy"
type lightning-primitive-input-simple "Shanz"
type input "Shanz"
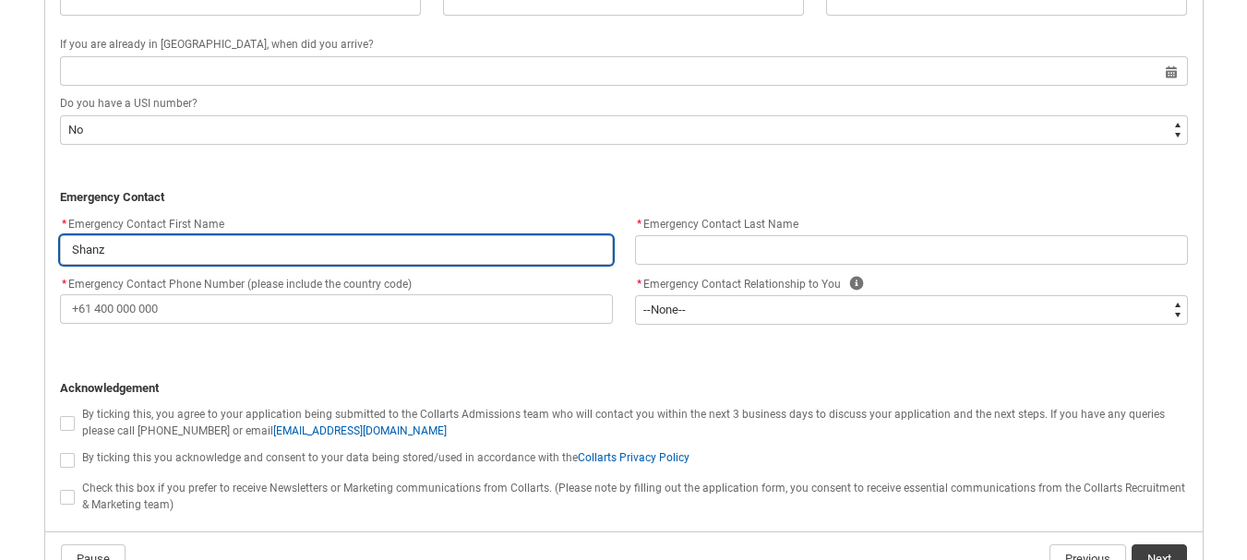
type lightning-primitive-input-simple "Shanza"
type input "Shanza"
type lightning-primitive-input-simple "Shanzay"
type input "Shanzay"
type lightning-primitive-input-simple "Shanzay"
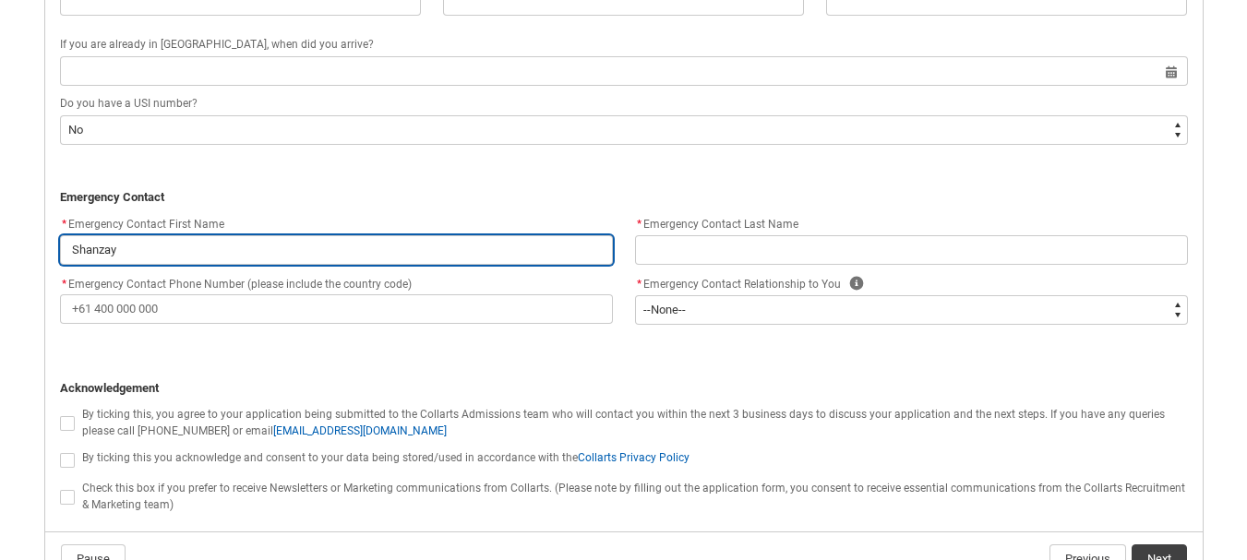
type input "Shanzay"
type lightning-primitive-input-simple "Shanzay N"
type input "Shanzay N"
type lightning-primitive-input-simple "Shanzay Na"
type input "Shanzay Na"
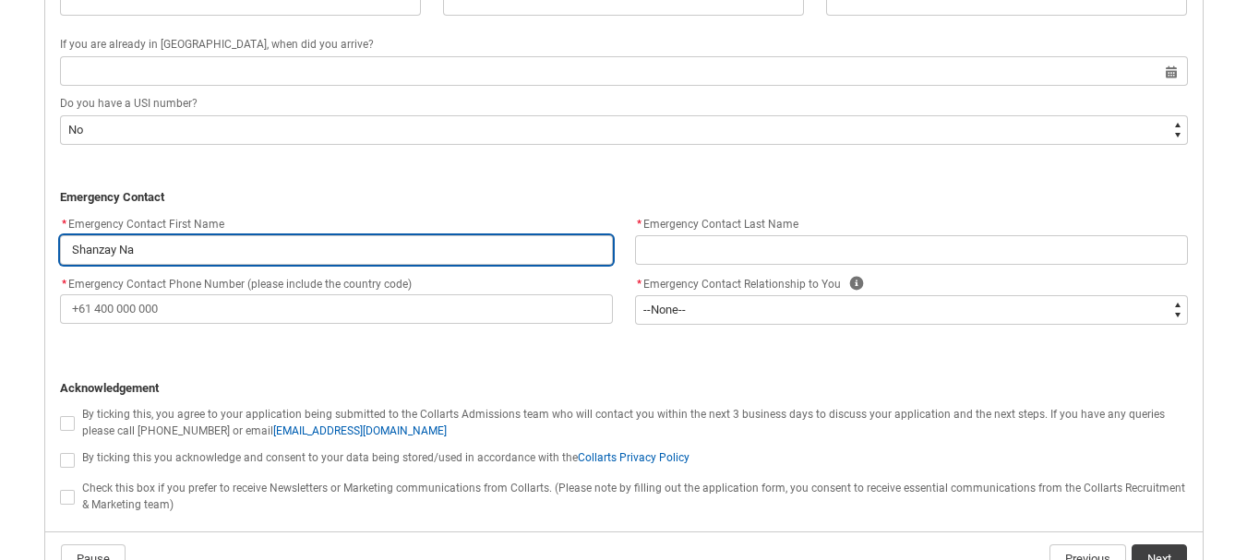
type lightning-primitive-input-simple "Shanzay Nae"
type input "Shanzay Nae"
type lightning-primitive-input-simple "[PERSON_NAME]"
type input "[PERSON_NAME]"
type lightning-primitive-input-simple "[PERSON_NAME]"
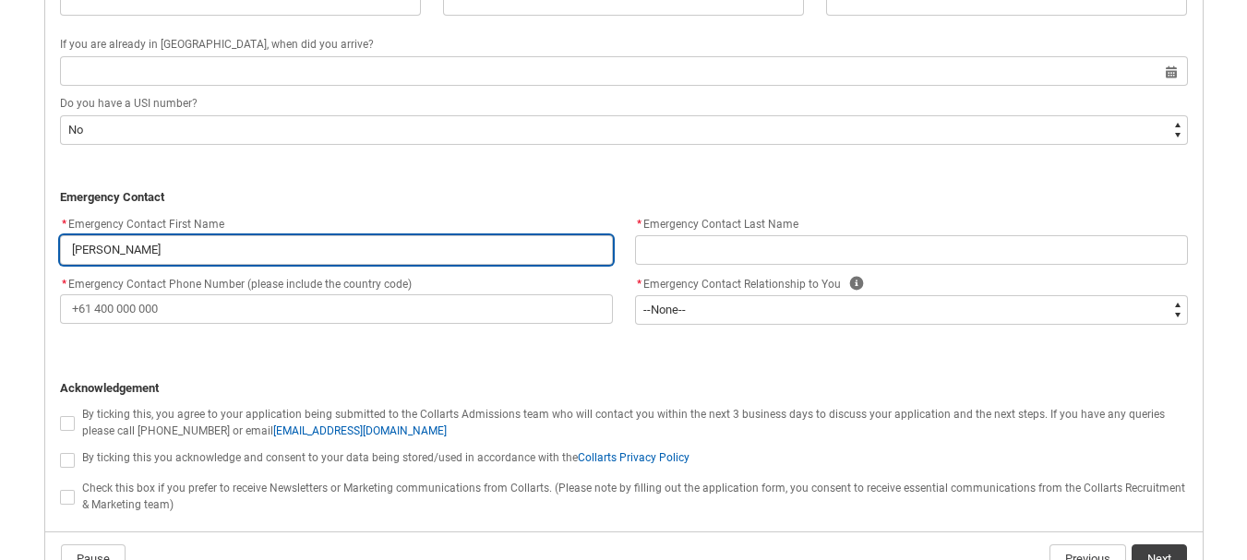
type input "[PERSON_NAME]"
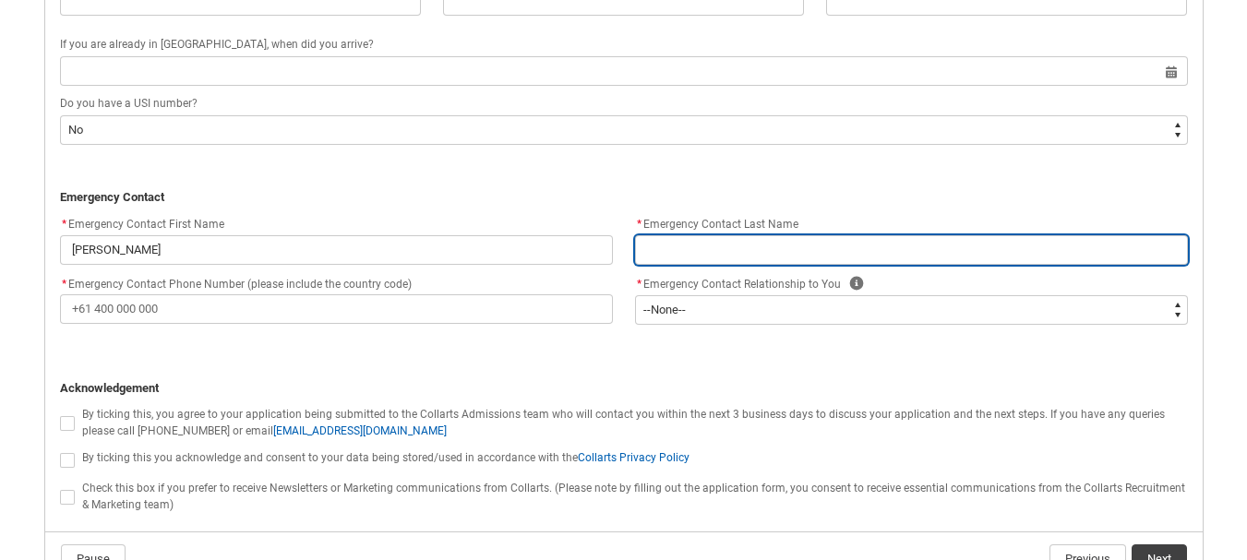
click at [690, 242] on input "REDU_Application_Form_for_Applicant flow" at bounding box center [911, 250] width 553 height 30
type lightning-primitive-input-simple "0"
type input "0"
type lightning-primitive-input-simple "03"
type input "03"
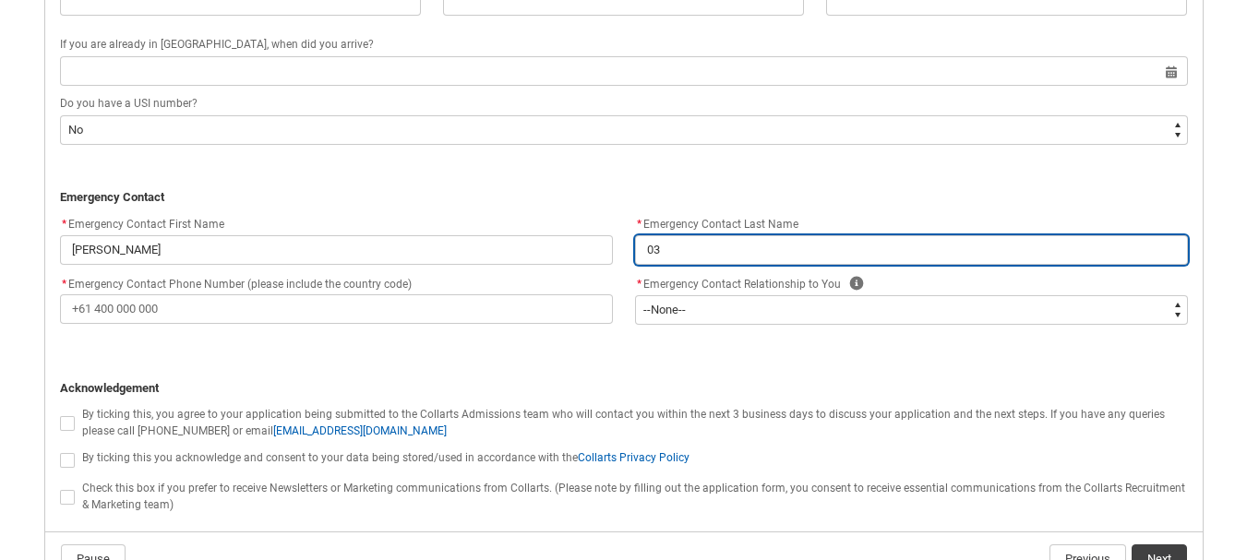
type lightning-primitive-input-simple "030"
type input "030"
type lightning-primitive-input-simple "0300"
type input "0300"
type lightning-primitive-input-simple "03000"
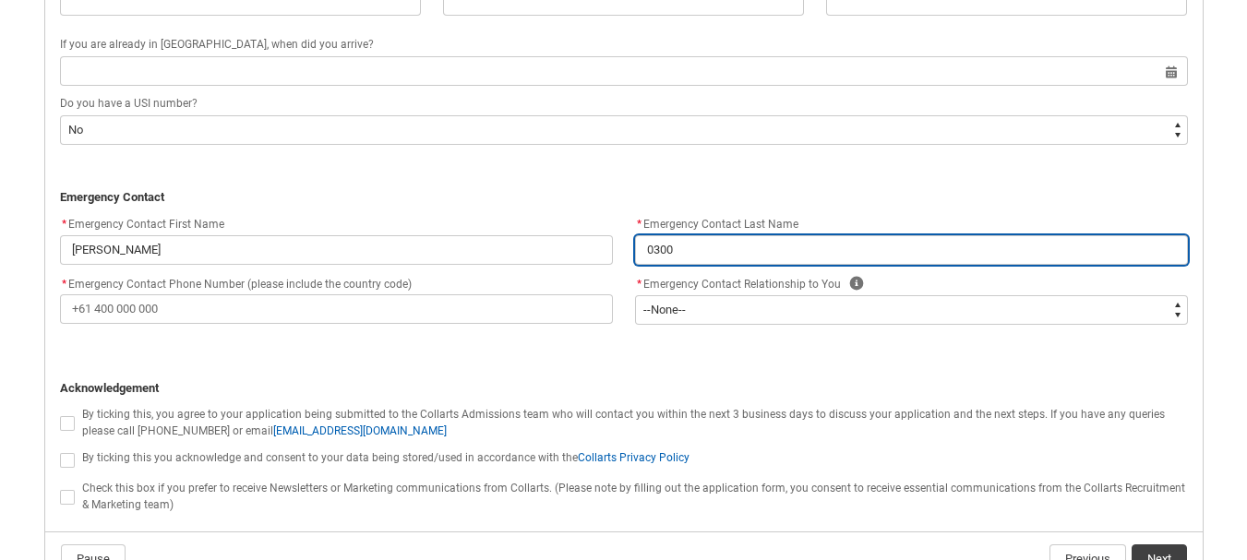
type input "03000"
type lightning-primitive-input-simple "030002"
type input "030002"
type lightning-primitive-input-simple "0300021"
type input "0300021"
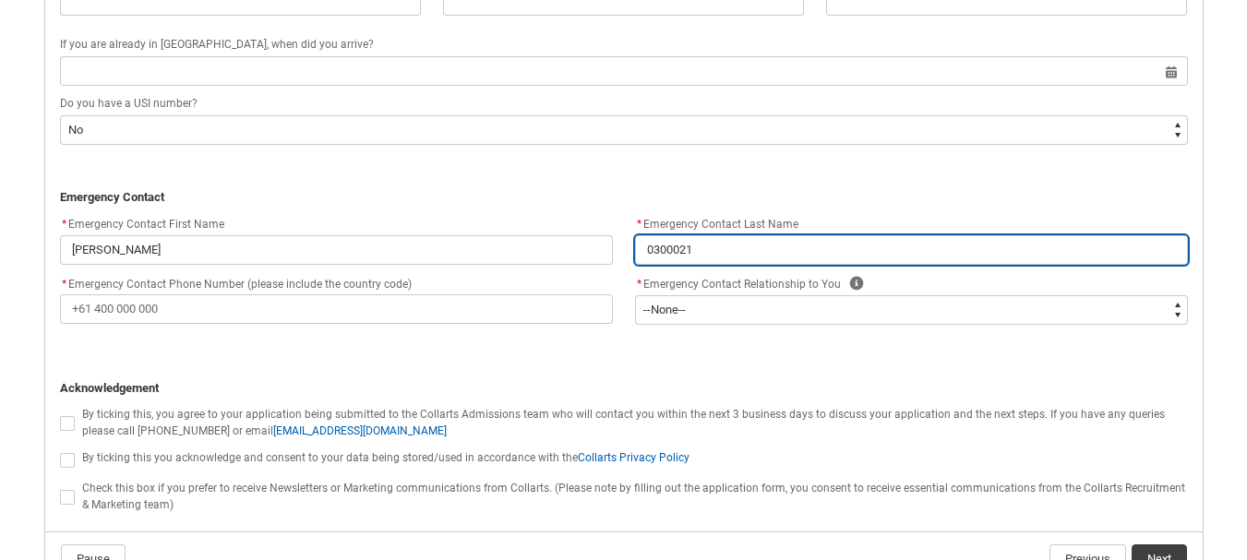
type lightning-primitive-input-simple "03000212"
type input "03000212"
type lightning-primitive-input-simple "030002126"
type input "030002126"
type lightning-primitive-input-simple "0300021260"
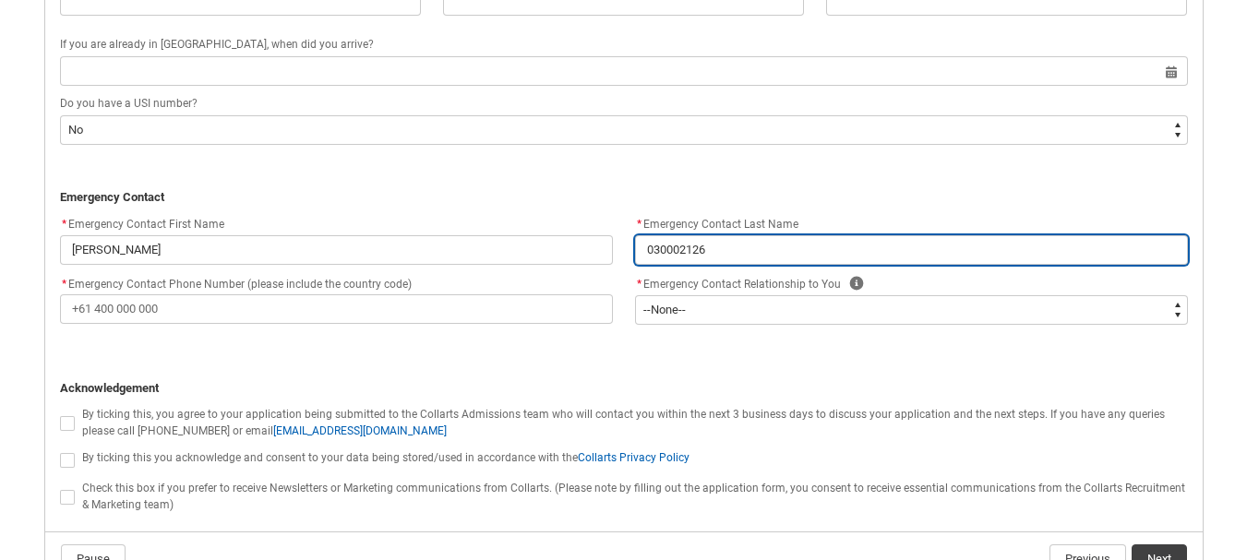
type input "0300021260"
type lightning-primitive-input-simple "03000212605"
type input "03000212605"
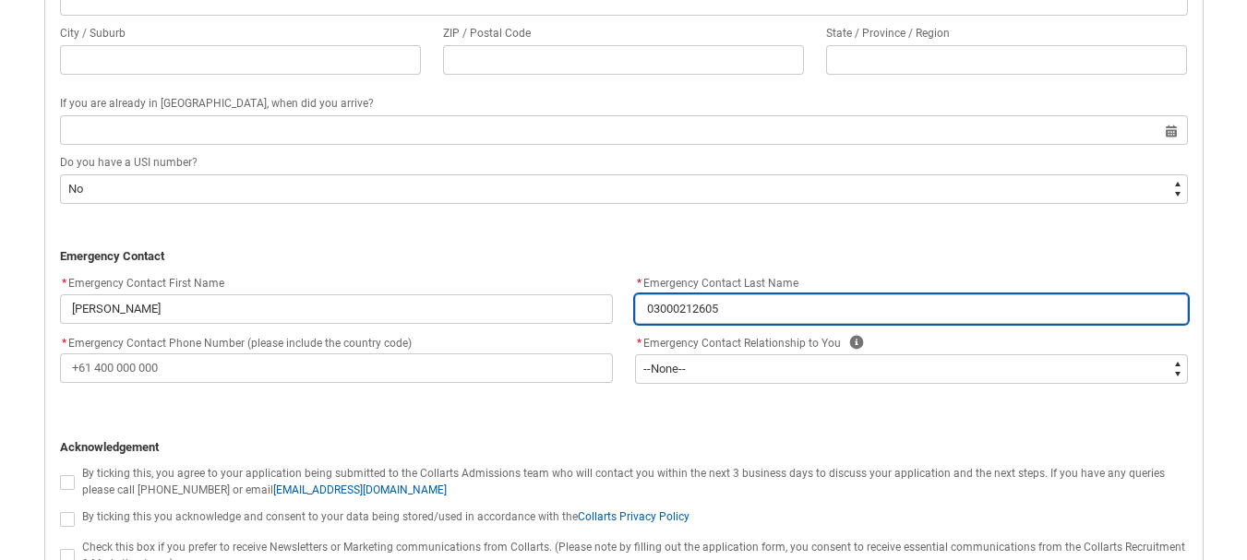
scroll to position [1577, 0]
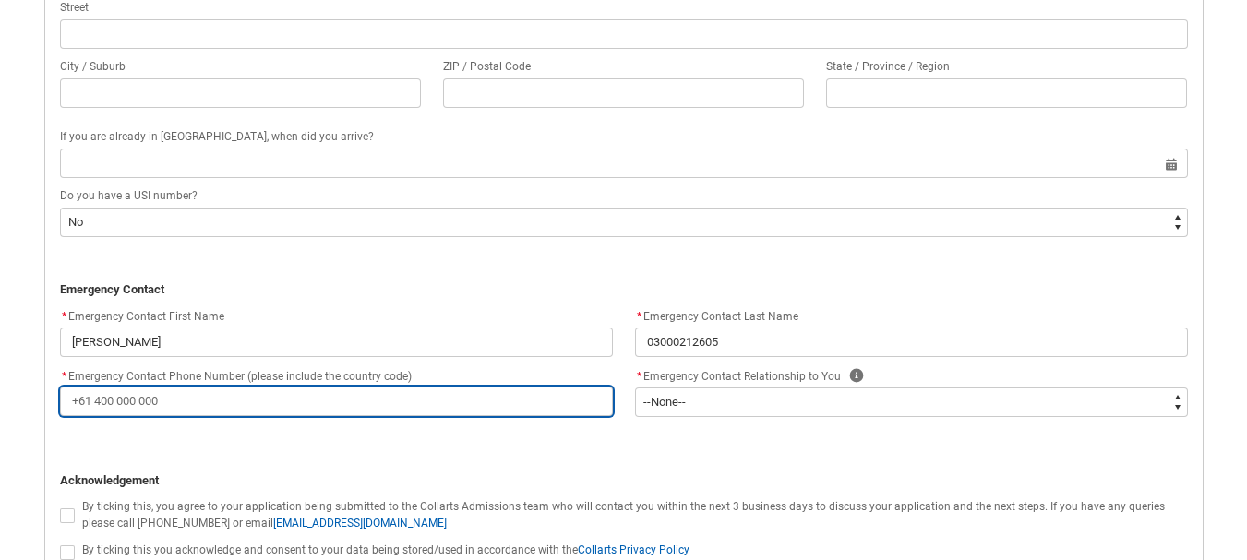
click at [270, 413] on input "* Emergency Contact Phone Number (please include the country code)" at bounding box center [336, 402] width 553 height 30
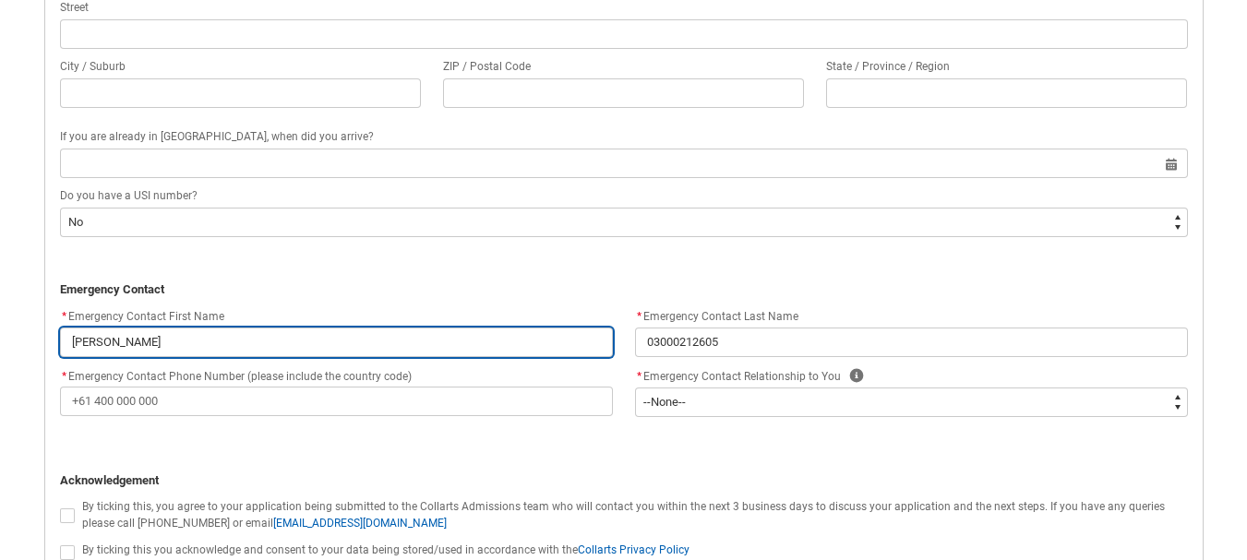
click at [482, 336] on input "[PERSON_NAME]" at bounding box center [336, 343] width 553 height 30
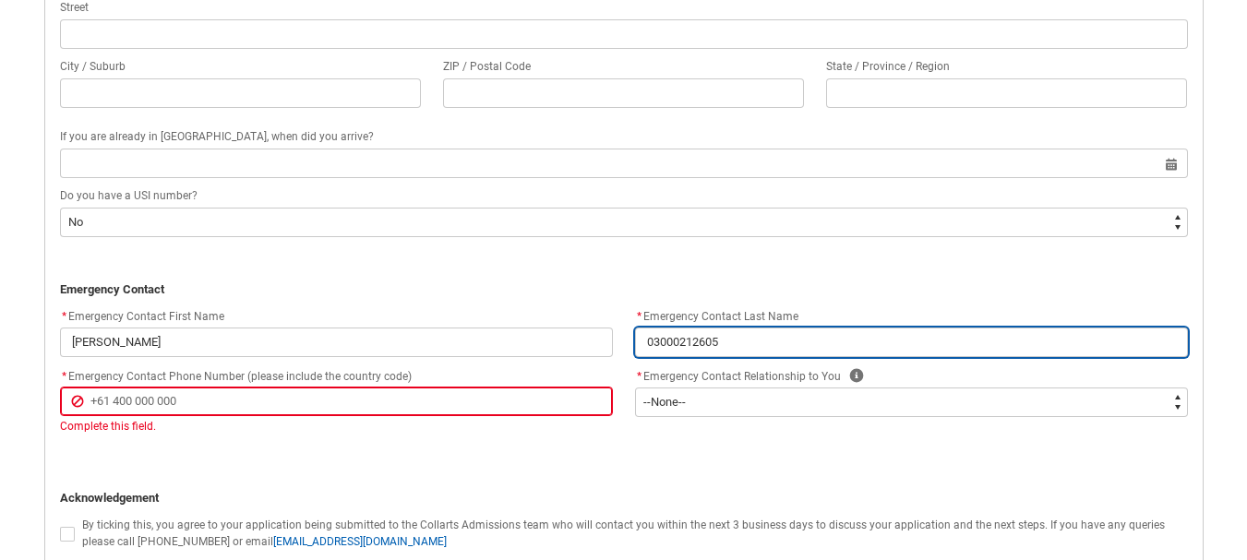
drag, startPoint x: 724, startPoint y: 340, endPoint x: 625, endPoint y: 341, distance: 99.7
click at [625, 341] on flowruntime-screen-field "* Emergency Contact Last Name [PHONE_NUMBER]" at bounding box center [911, 334] width 575 height 59
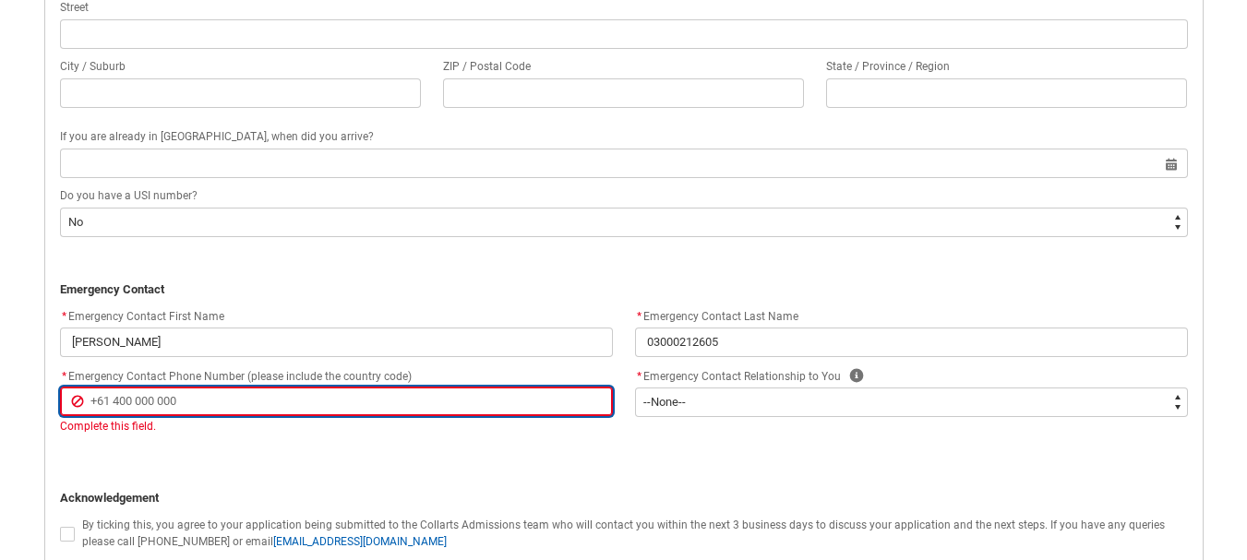
click at [424, 410] on input "* Emergency Contact Phone Number (please include the country code)" at bounding box center [336, 402] width 553 height 30
paste input "03000212605"
type lightning-primitive-input-simple "03000212605"
type input "03000212605"
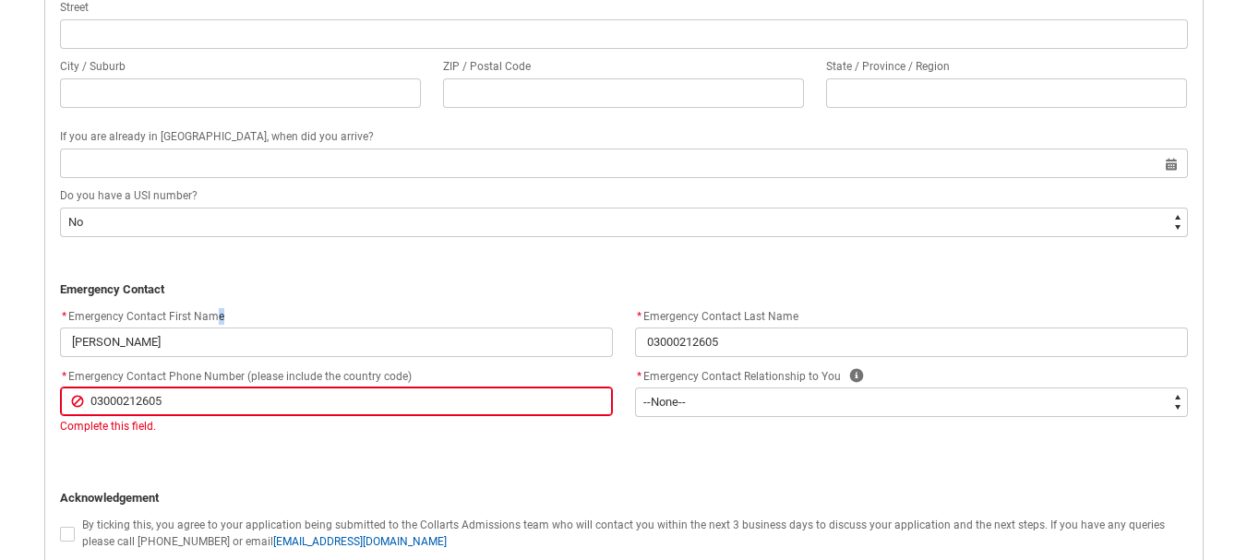
click at [217, 328] on div "* Emergency Contact First Name [PERSON_NAME]" at bounding box center [336, 331] width 553 height 52
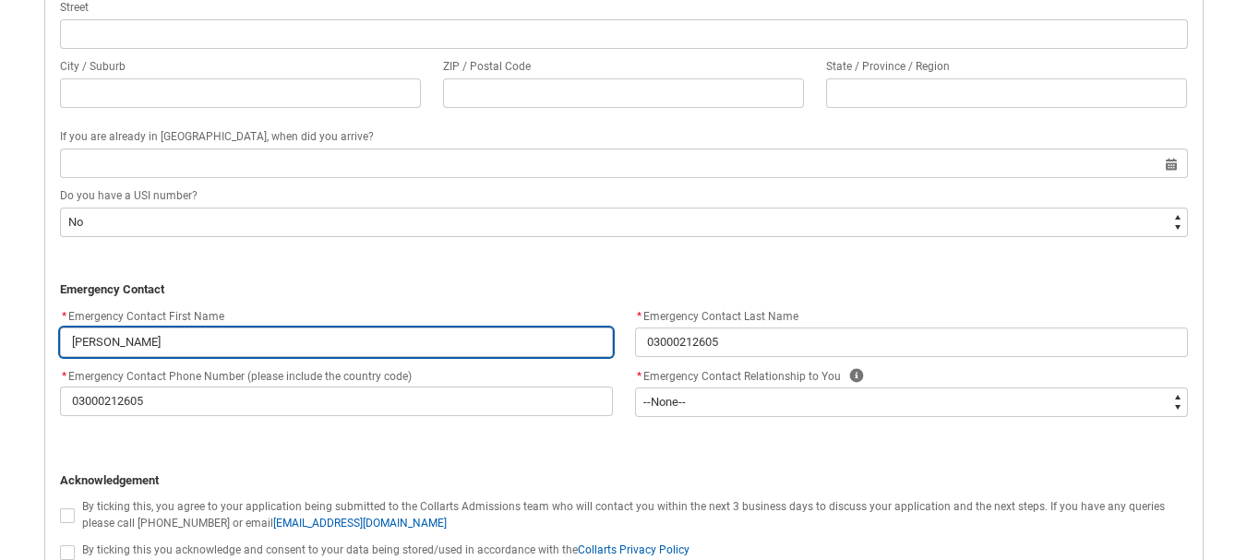
click at [213, 349] on input "[PERSON_NAME]" at bounding box center [336, 343] width 553 height 30
type lightning-primitive-input-simple "[PERSON_NAME]"
type input "[PERSON_NAME]"
type lightning-primitive-input-simple "Shanzay Nae"
type input "Shanzay Nae"
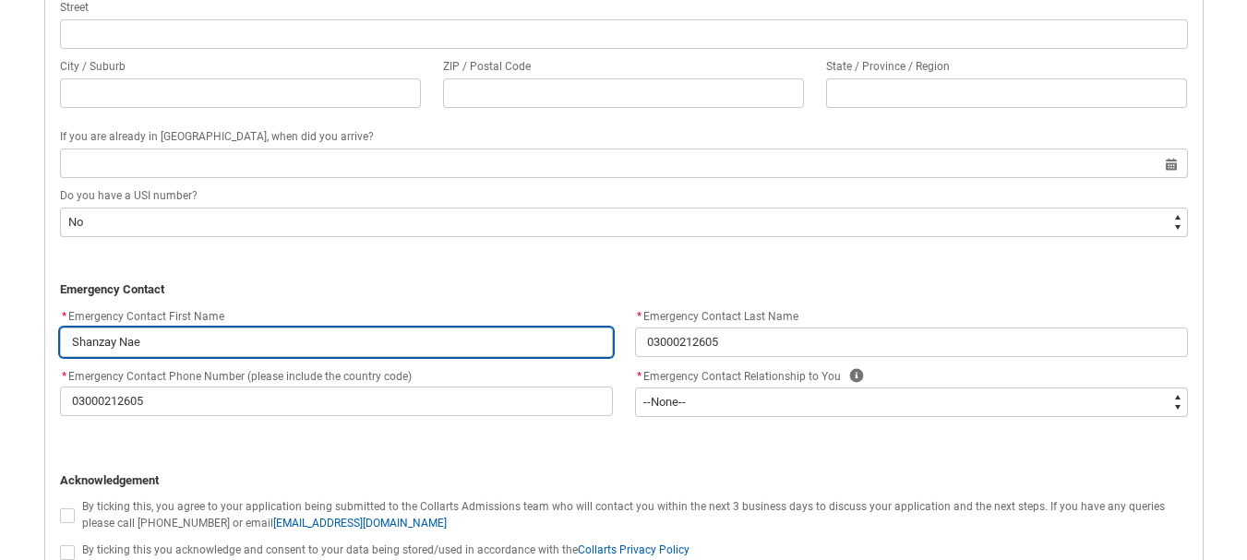
type lightning-primitive-input-simple "Shanzay Na"
type input "Shanzay Na"
type lightning-primitive-input-simple "Shanzay N"
type input "Shanzay N"
type lightning-primitive-input-simple "Shanzay"
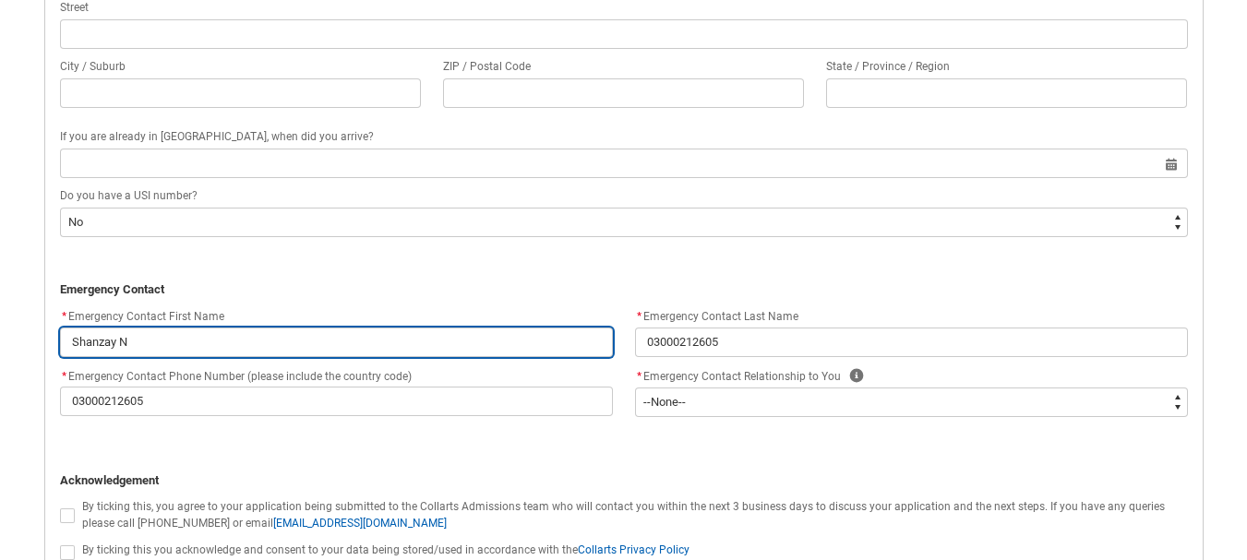
type input "Shanzay"
type lightning-primitive-input-simple "Shanzay"
type input "Shanzay"
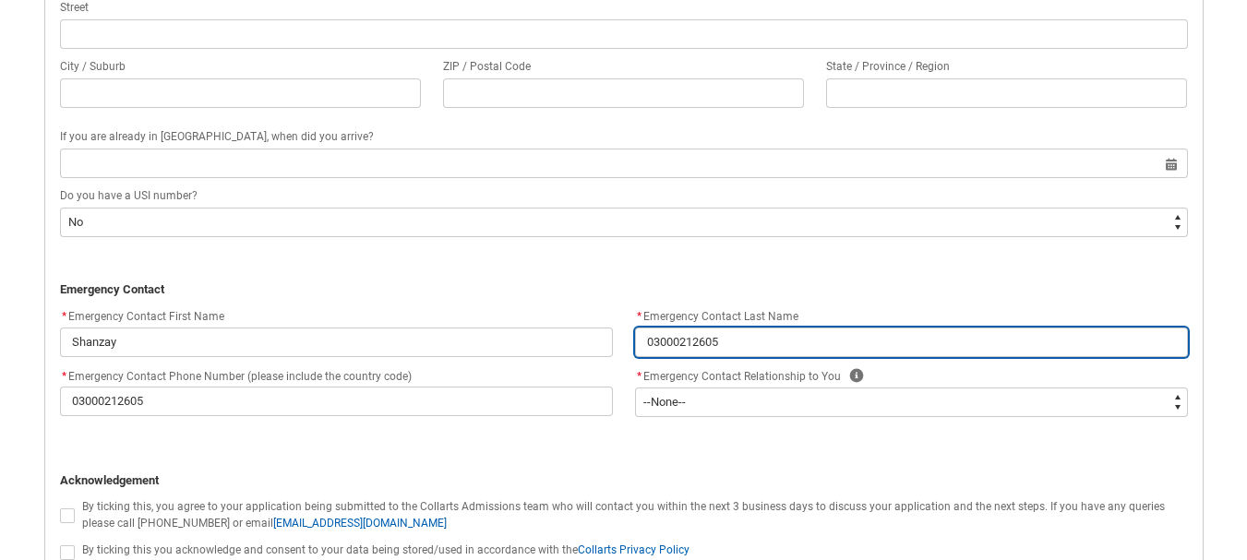
click at [784, 345] on input "03000212605" at bounding box center [911, 343] width 553 height 30
type lightning-primitive-input-simple "0300021260"
type input "0300021260"
type lightning-primitive-input-simple "030002126"
type input "030002126"
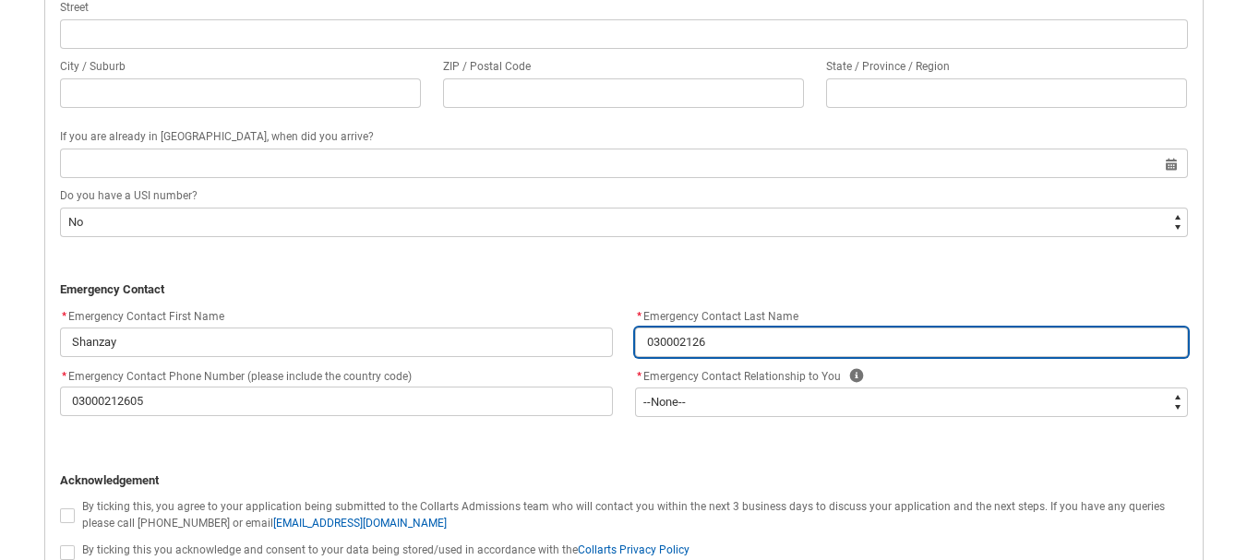
type lightning-primitive-input-simple "03000212"
type input "03000212"
type lightning-primitive-input-simple "0300021"
type input "0300021"
type lightning-primitive-input-simple "030002"
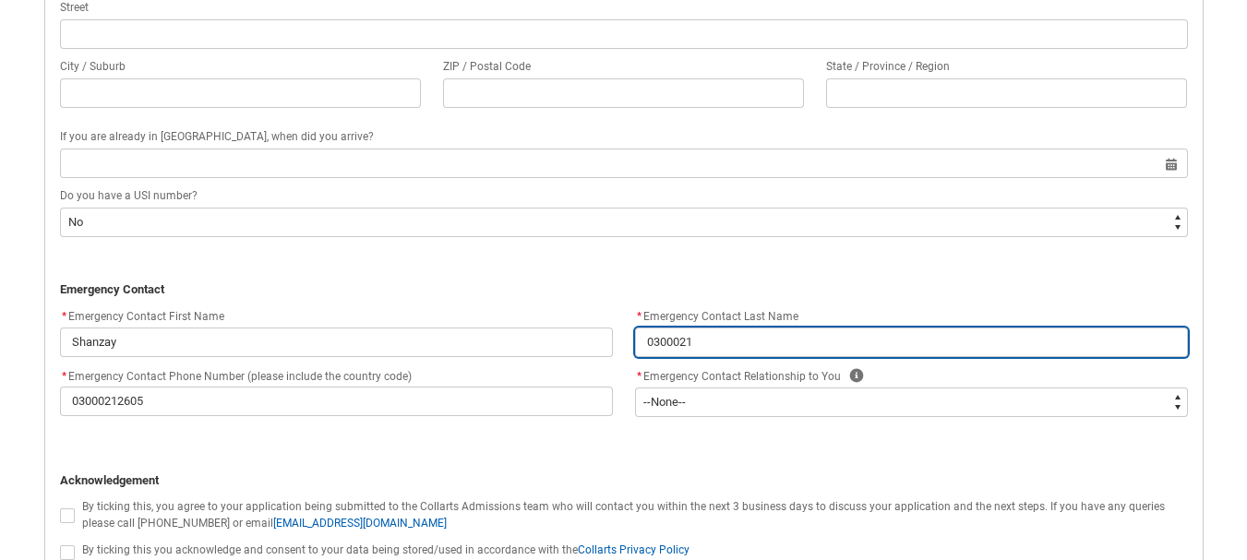
type input "030002"
type lightning-primitive-input-simple "03000"
type input "03000"
type lightning-primitive-input-simple "0300"
type input "0300"
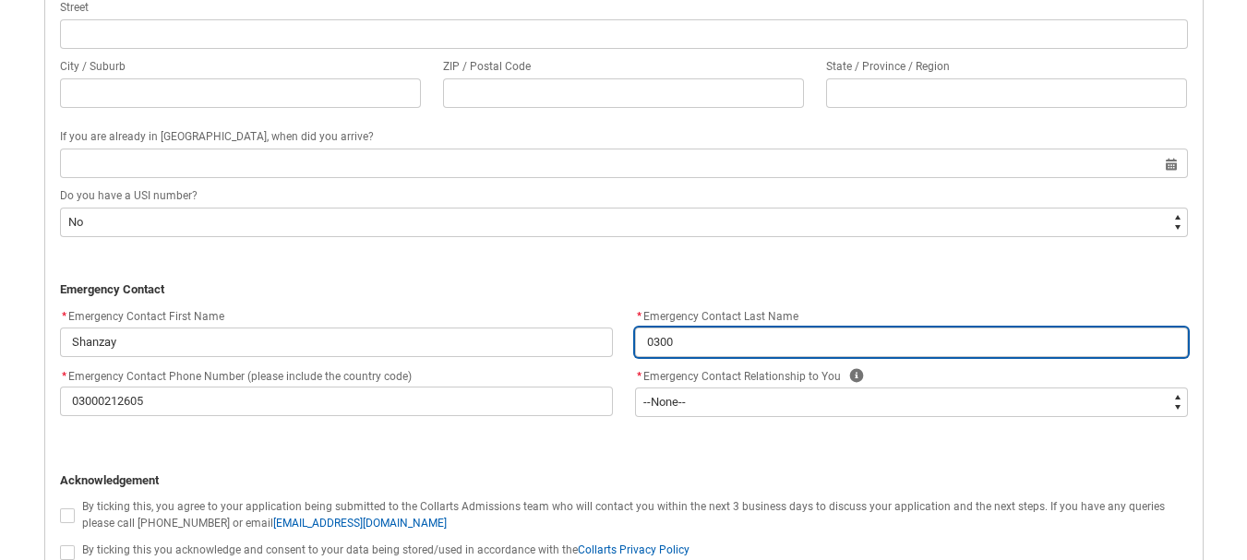
type lightning-primitive-input-simple "030"
type input "030"
type lightning-primitive-input-simple "03"
type input "03"
type lightning-primitive-input-simple "0"
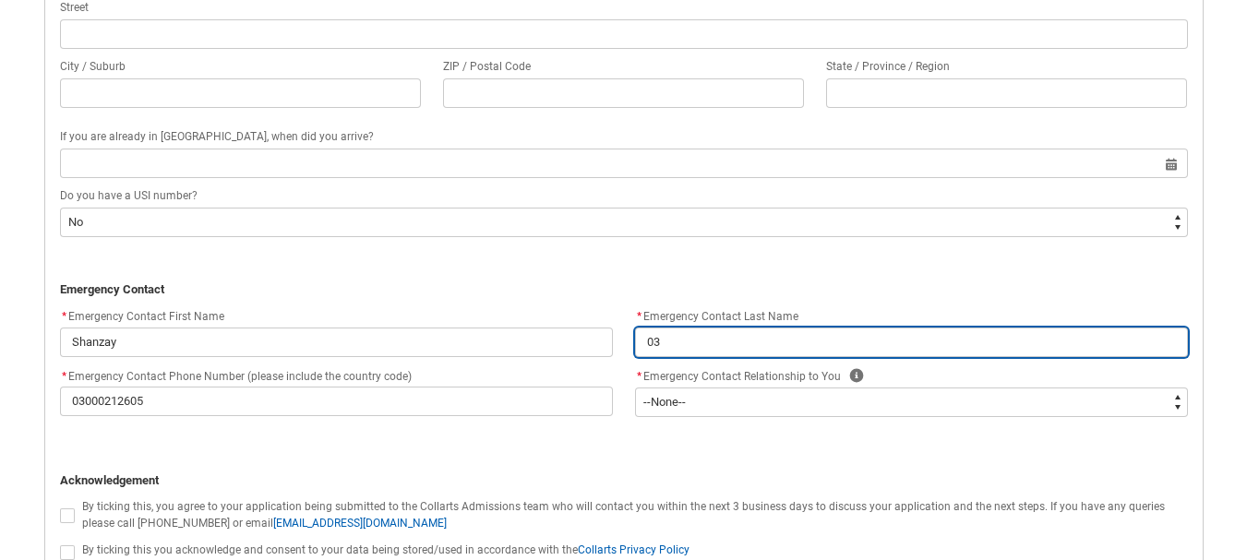
type input "0"
click at [753, 336] on input "REDU_Application_Form_for_Applicant flow" at bounding box center [911, 343] width 553 height 30
type lightning-primitive-input-simple "n"
type input "n"
type lightning-primitive-input-simple "na"
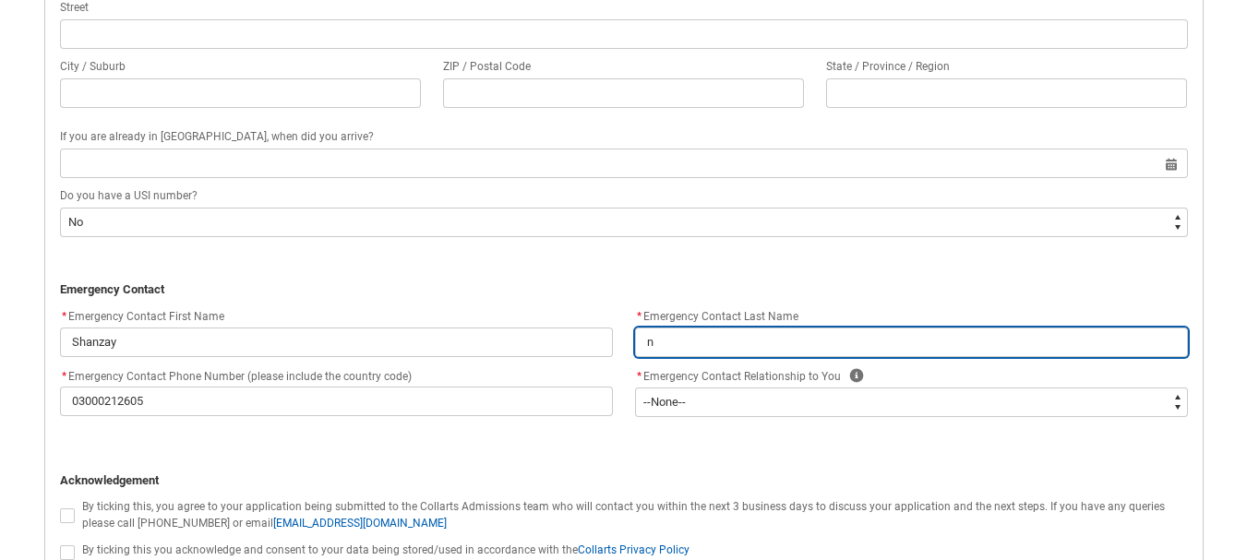
type input "na"
type lightning-primitive-input-simple "n"
type input "n"
type lightning-primitive-input-simple "N"
type input "N"
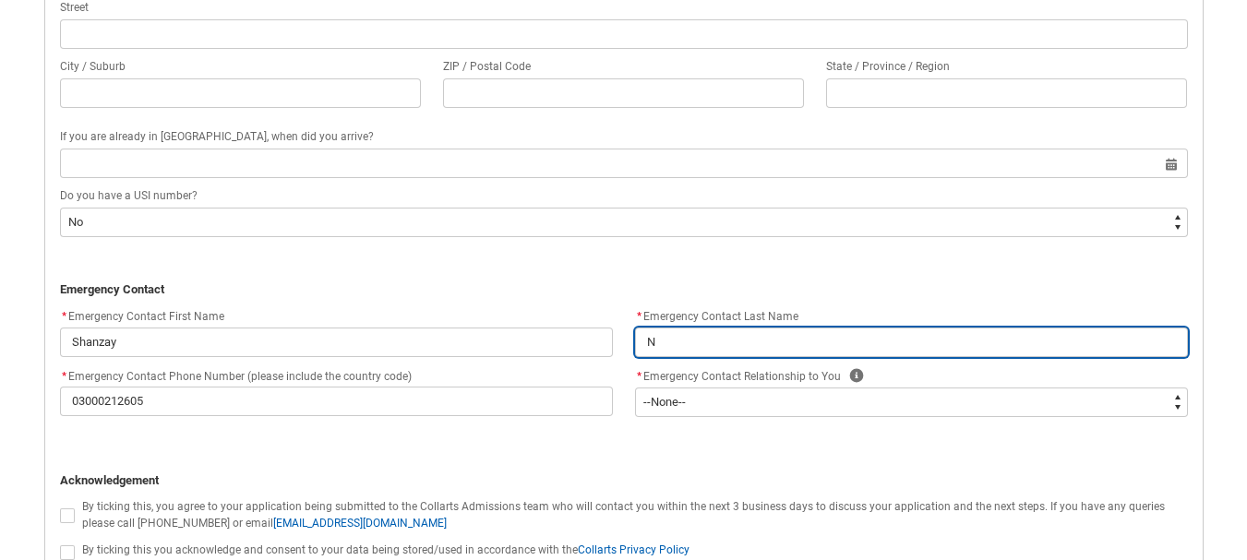
type lightning-primitive-input-simple "Na"
type input "Na"
type lightning-primitive-input-simple "Nae"
type input "Nae"
type lightning-primitive-input-simple "Naee"
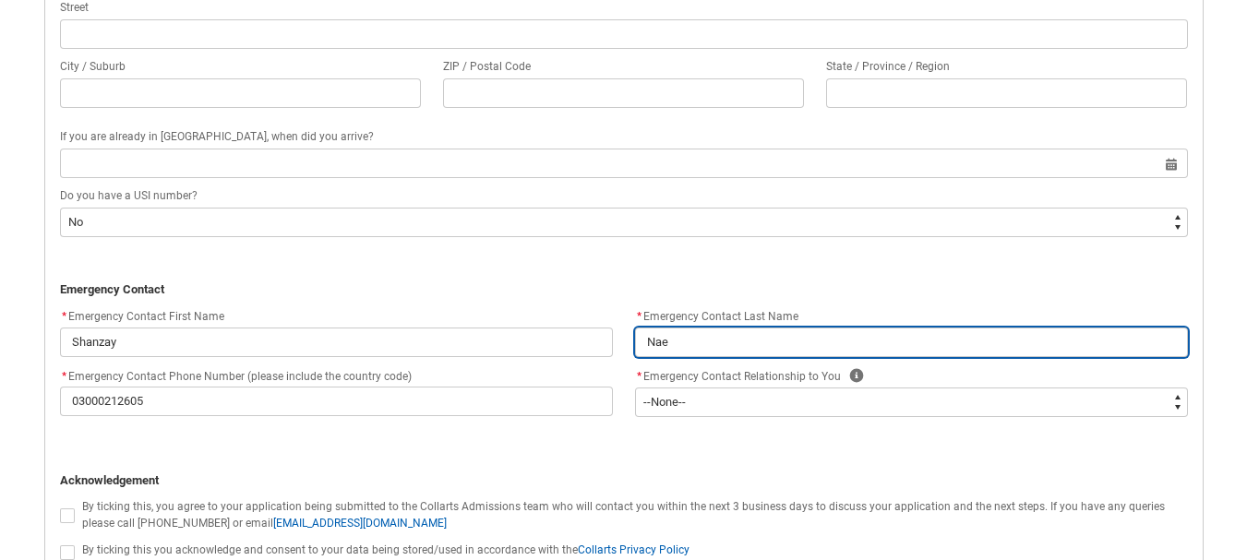
type input "Naee"
type lightning-primitive-input-simple "Naeem"
type input "Naeem"
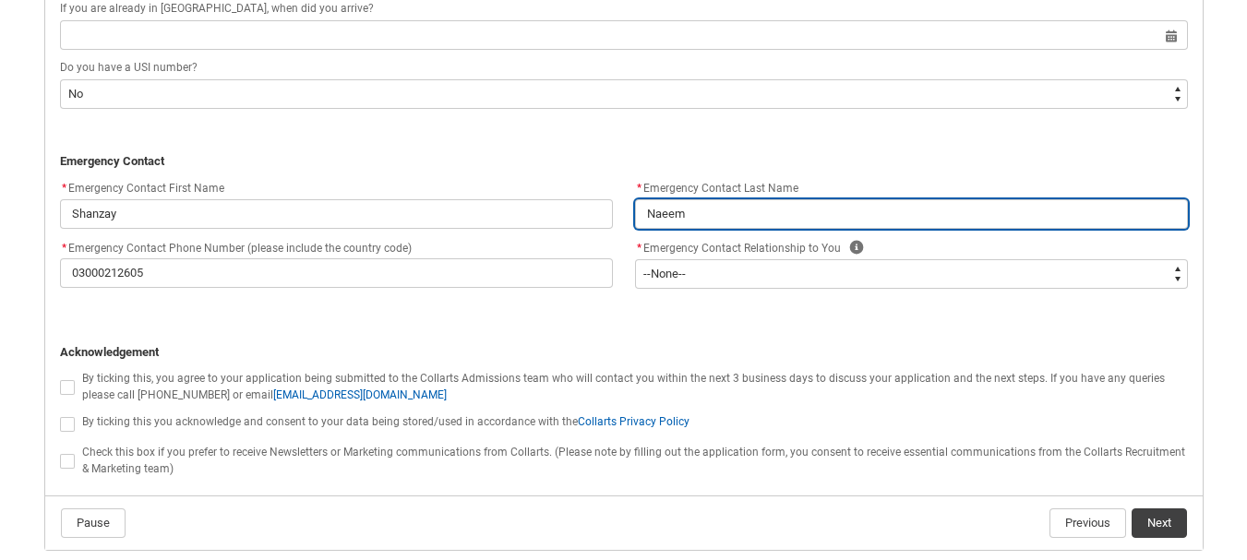
scroll to position [1761, 0]
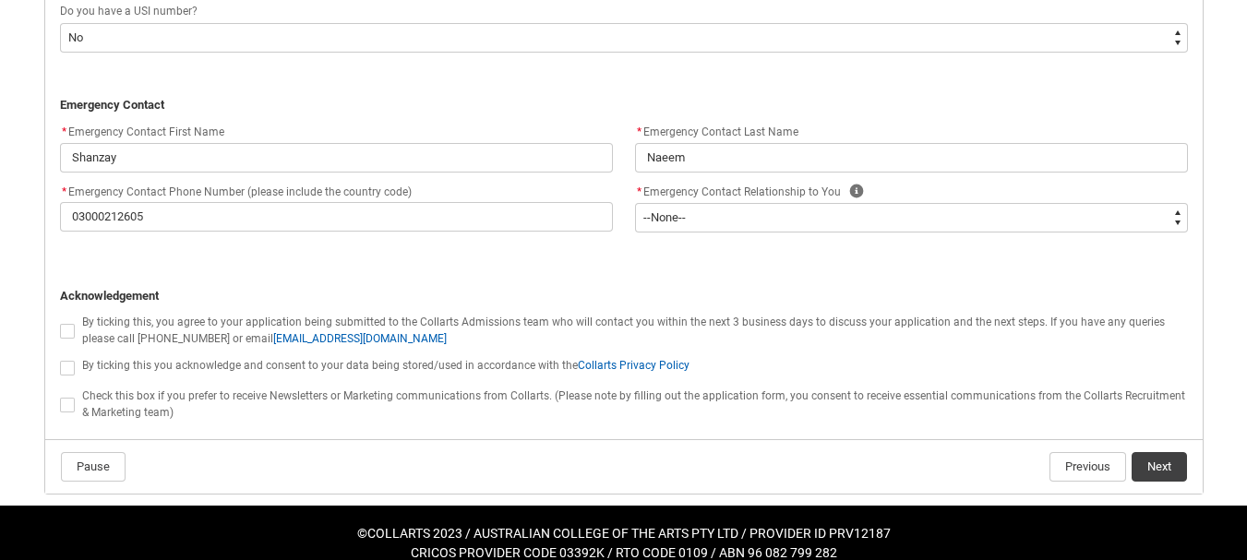
click at [70, 336] on span "REDU_Application_Form_for_Applicant flow" at bounding box center [67, 331] width 15 height 15
click at [60, 321] on input "REDU_Application_Form_for_Applicant flow" at bounding box center [59, 320] width 1 height 1
type lightning-input "true"
checkbox input "true"
click at [77, 377] on lightning-input "REDU_Application_Form_for_Applicant flow" at bounding box center [71, 366] width 22 height 24
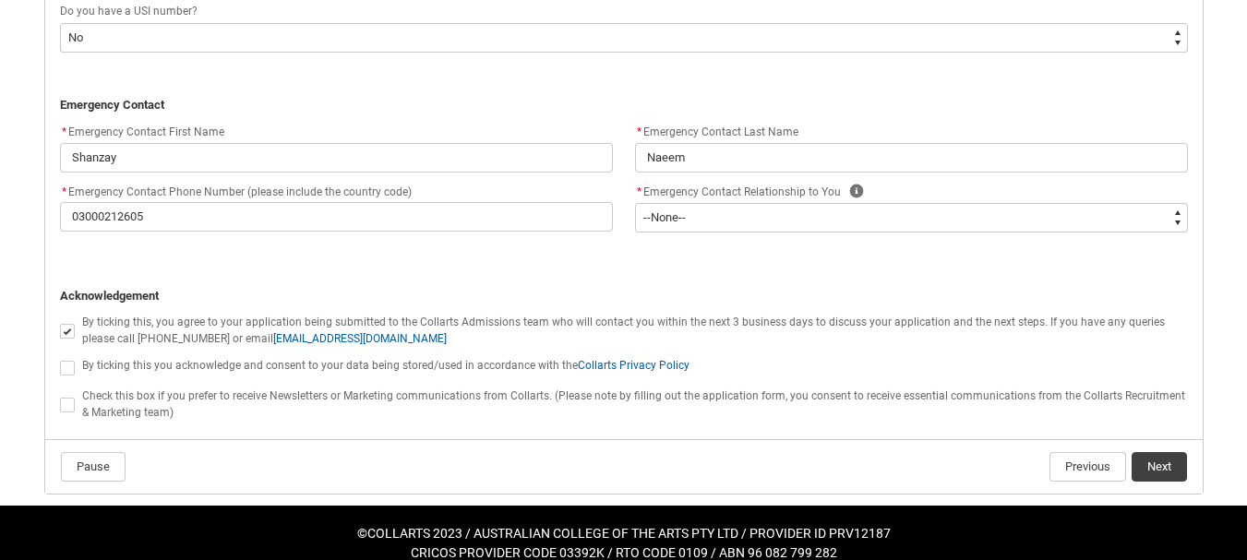
click at [70, 370] on span "REDU_Application_Form_for_Applicant flow" at bounding box center [67, 368] width 15 height 15
click at [60, 358] on input "REDU_Application_Form_for_Applicant flow" at bounding box center [59, 357] width 1 height 1
type lightning-input "true"
checkbox input "true"
click at [70, 411] on span "REDU_Application_Form_for_Applicant flow" at bounding box center [67, 405] width 15 height 15
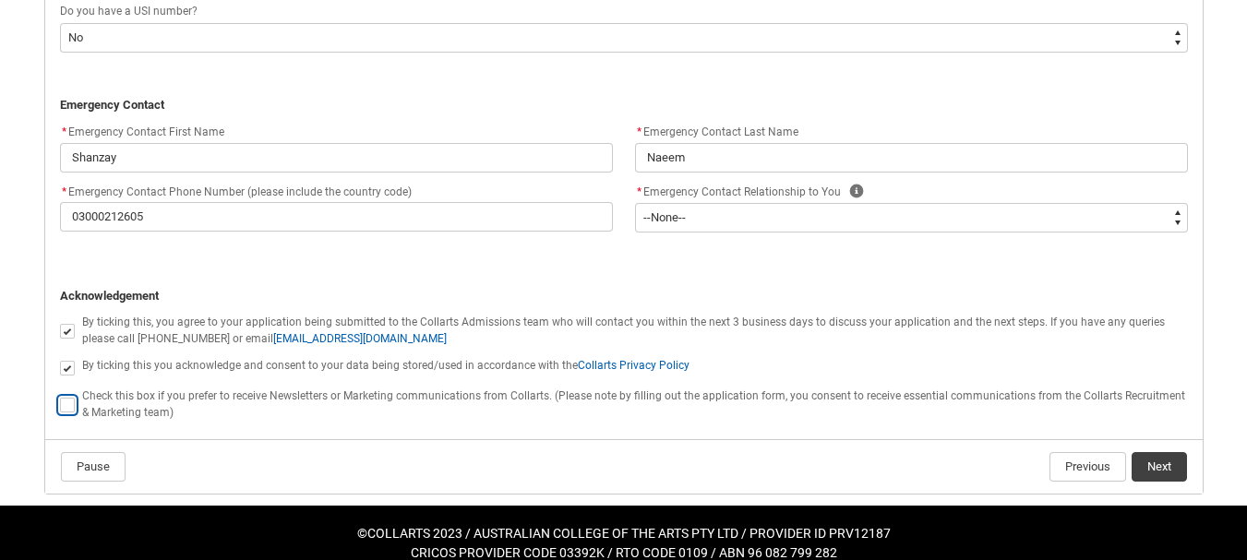
click at [60, 395] on input "REDU_Application_Form_for_Applicant flow" at bounding box center [59, 394] width 1 height 1
type lightning-input "true"
checkbox input "true"
click at [67, 408] on span "REDU_Application_Form_for_Applicant flow" at bounding box center [67, 405] width 15 height 15
click at [60, 395] on input "REDU_Application_Form_for_Applicant flow" at bounding box center [59, 394] width 1 height 1
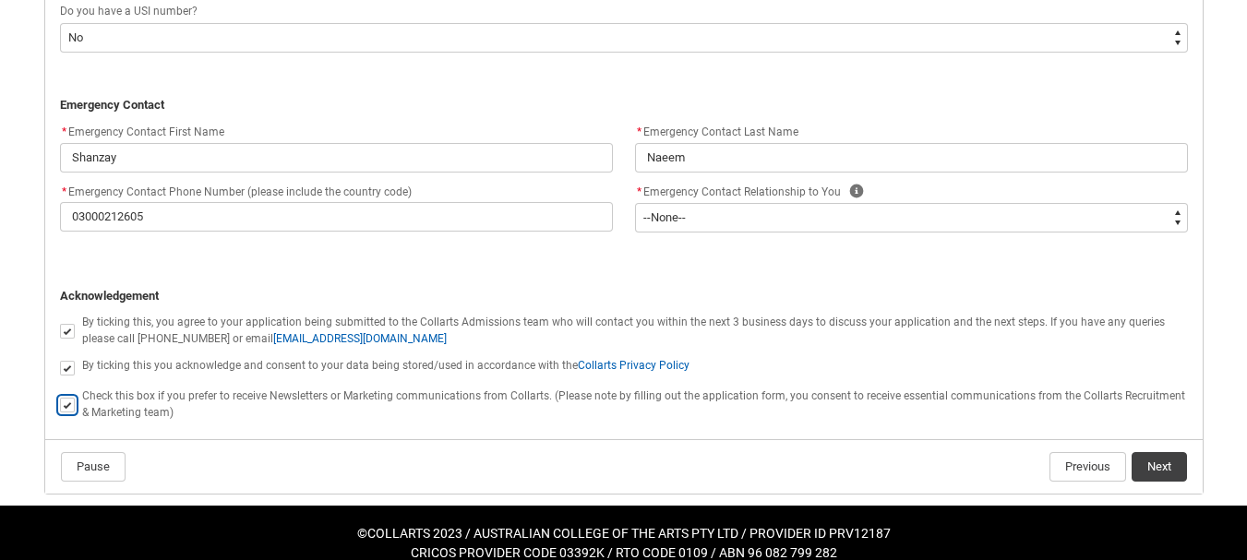
type lightning-input "false"
checkbox input "false"
click at [66, 409] on span "REDU_Application_Form_for_Applicant flow" at bounding box center [67, 405] width 15 height 15
click at [60, 395] on input "REDU_Application_Form_for_Applicant flow" at bounding box center [59, 394] width 1 height 1
type lightning-input "true"
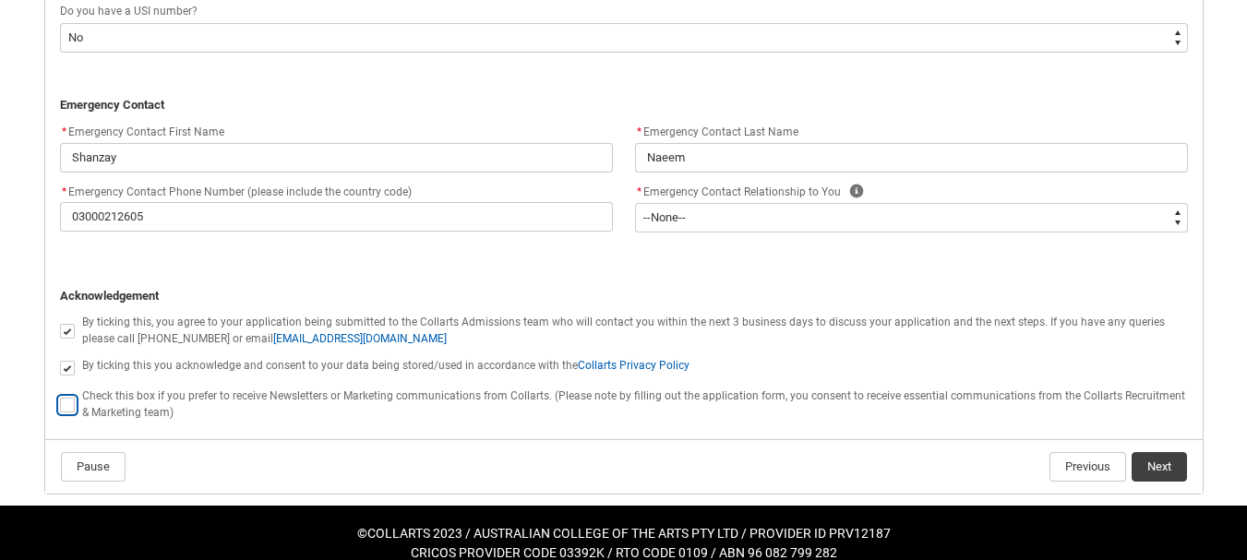
checkbox input "true"
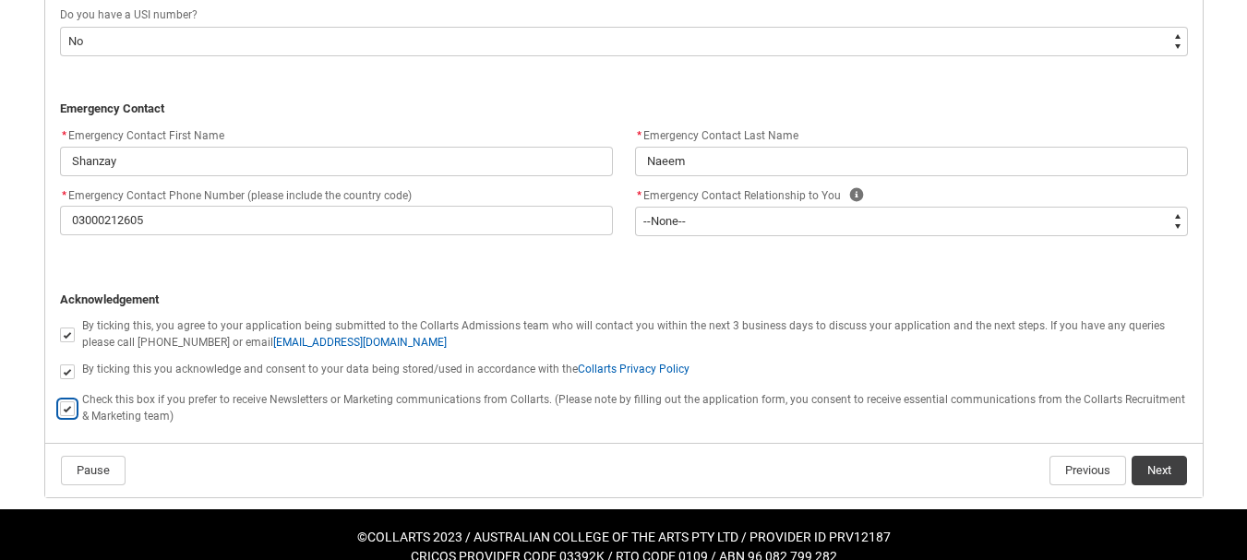
scroll to position [1782, 0]
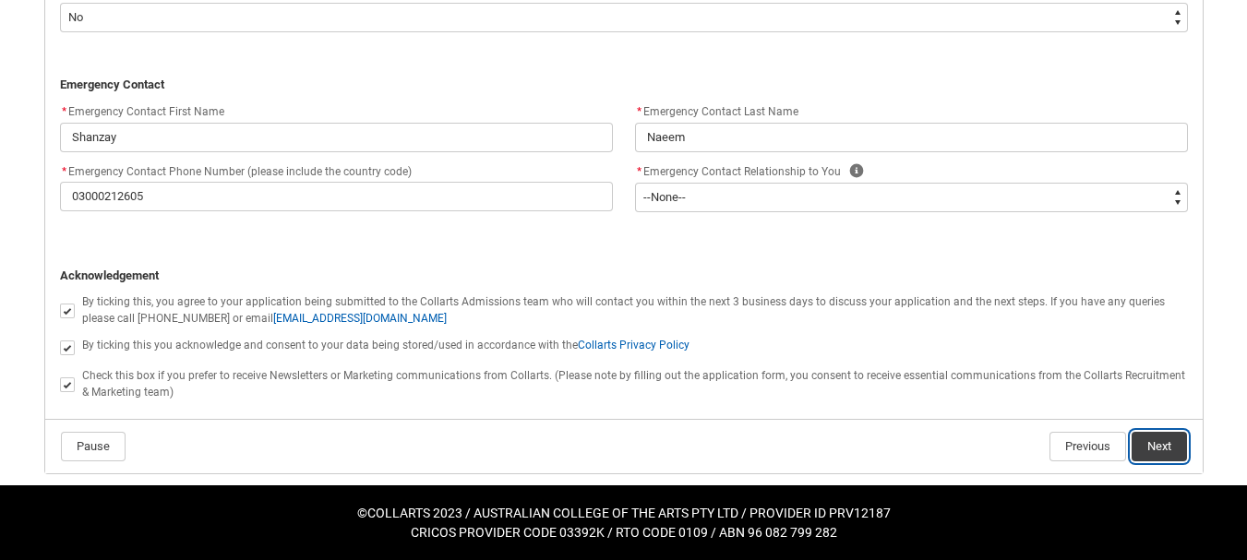
click at [1150, 449] on button "Next" at bounding box center [1158, 447] width 55 height 30
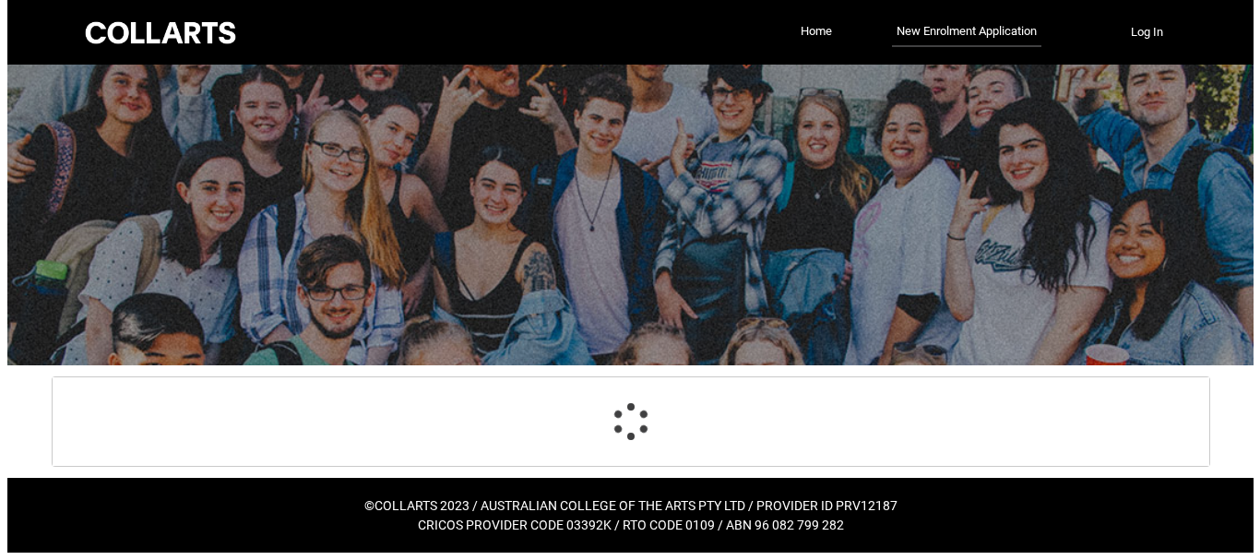
scroll to position [0, 0]
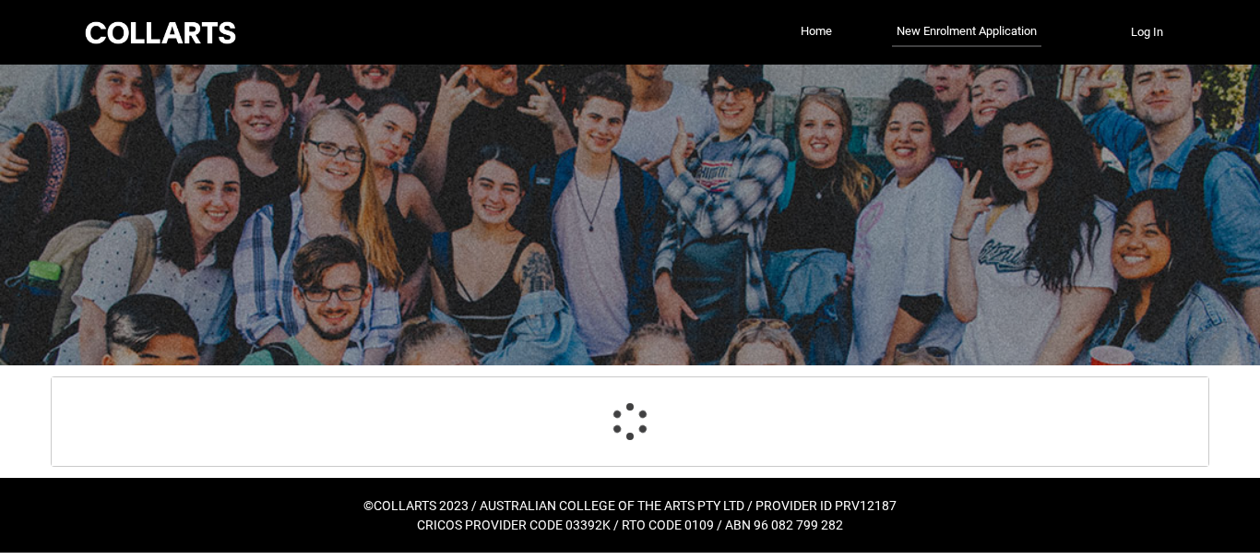
select select "Birth_Country.7106"
select select "Citizenship_Country.[DEMOGRAPHIC_DATA]"
select select "Heard_About_Collarts_[DOMAIN_NAME] Search (Google)"
select select "No_TextChoice"
select select "Country_Choice.7106"
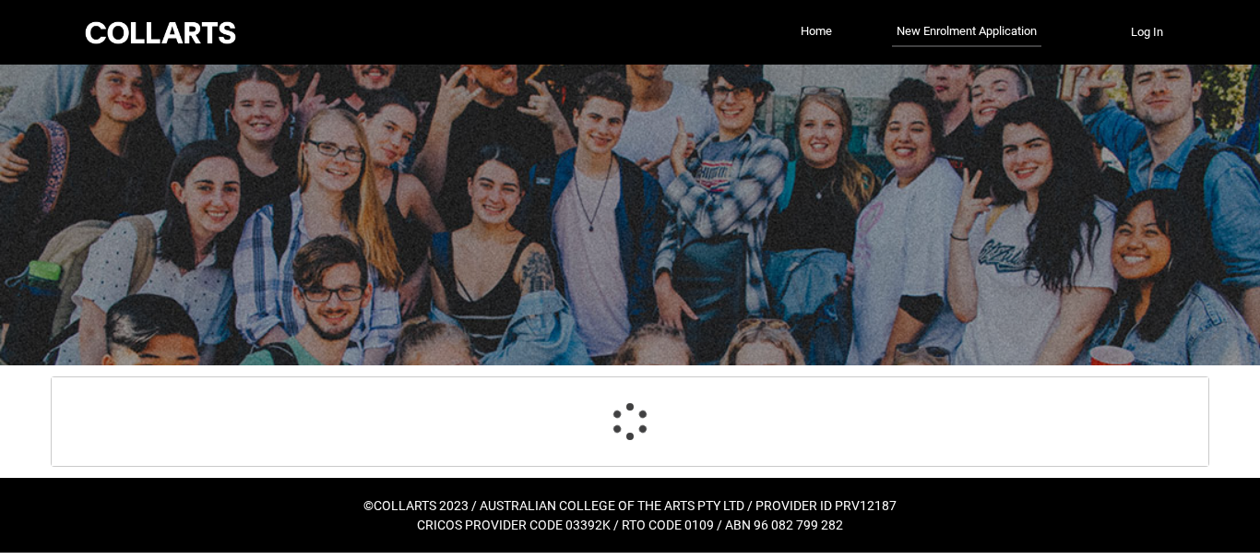
select select "choice_No"
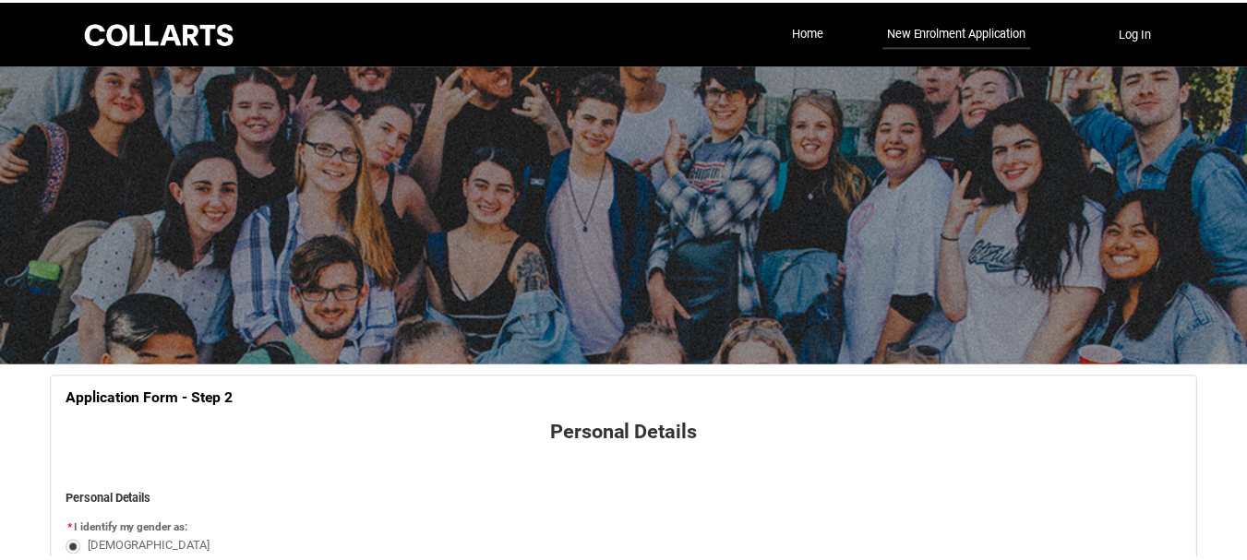
scroll to position [1699, 0]
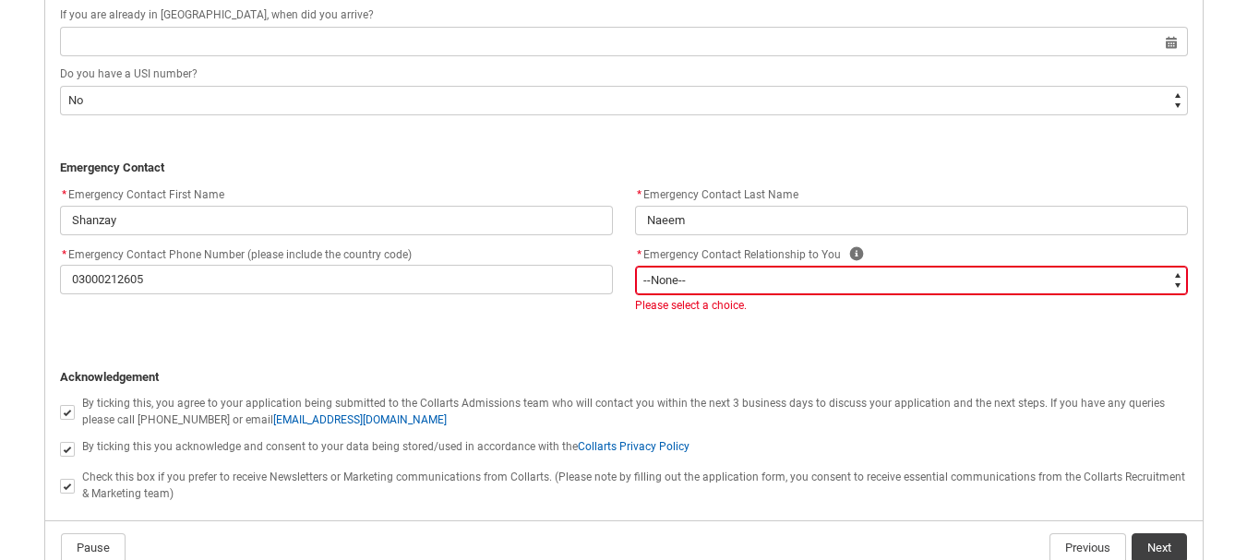
click at [710, 285] on select "--None-- Mother Father Sibling Child Partner Relation Friend" at bounding box center [911, 281] width 553 height 30
type lightning-select "Emergency_Contact_Relationship.Sibling"
click at [635, 266] on select "--None-- Mother Father Sibling Child Partner Relation Friend" at bounding box center [911, 281] width 553 height 30
select select "Emergency_Contact_Relationship.Sibling"
click at [1160, 540] on button "Next" at bounding box center [1158, 548] width 55 height 30
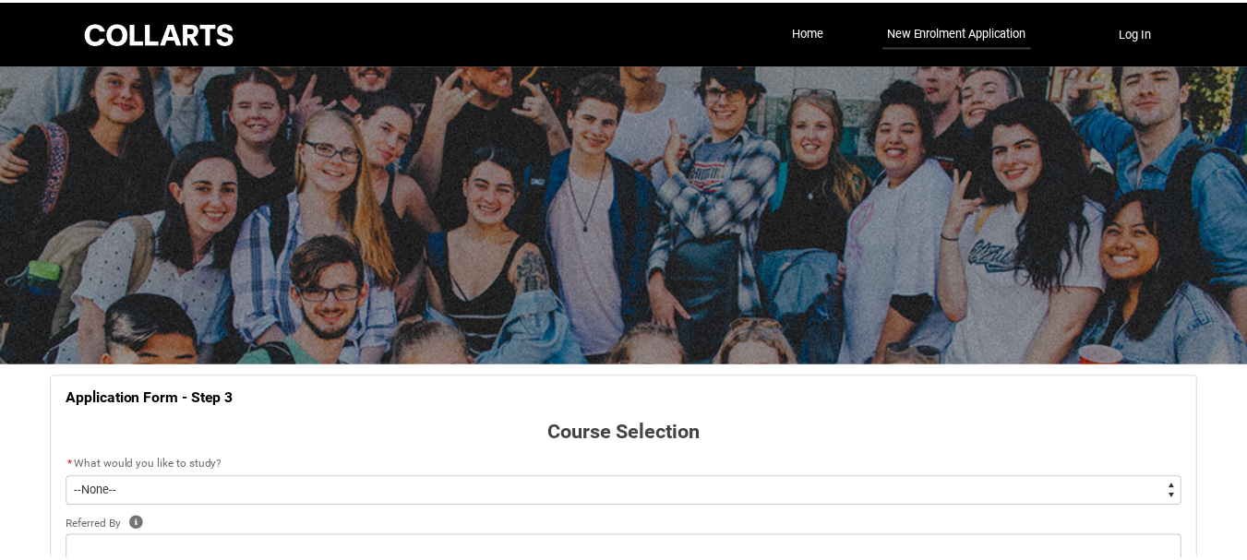
scroll to position [193, 0]
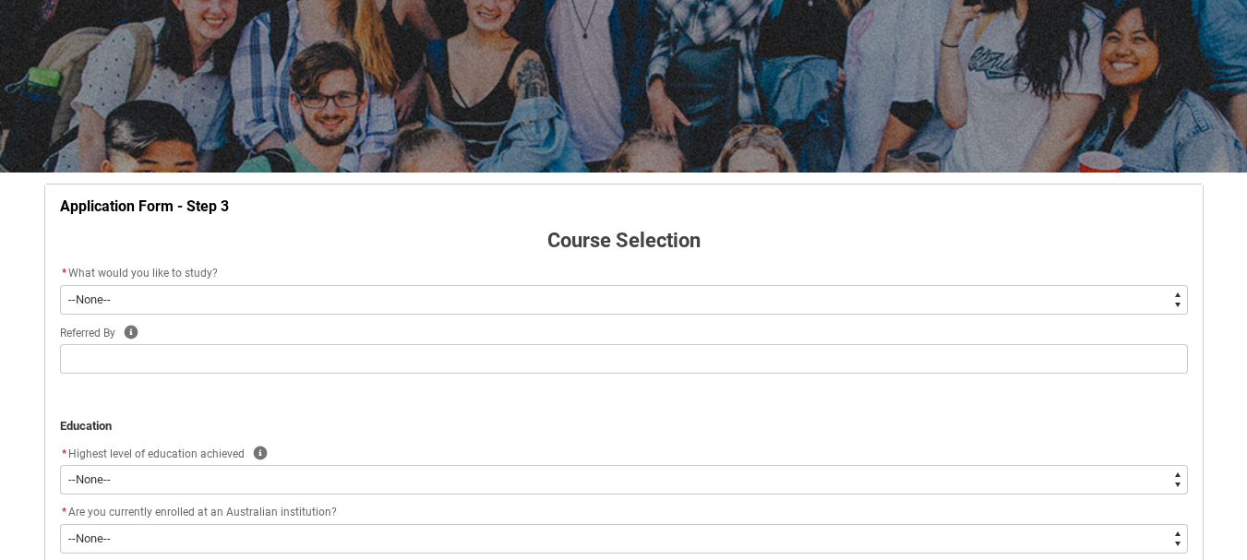
click at [170, 307] on select "--None-- Diploma Bachelor Post Graduate" at bounding box center [624, 300] width 1128 height 30
click at [60, 285] on select "--None-- Diploma Bachelor Post Graduate" at bounding box center [624, 300] width 1128 height 30
click at [137, 304] on select "--None-- Diploma Bachelor Post Graduate" at bounding box center [624, 300] width 1128 height 30
click at [135, 296] on select "--None-- Diploma Bachelor Post Graduate" at bounding box center [624, 300] width 1128 height 30
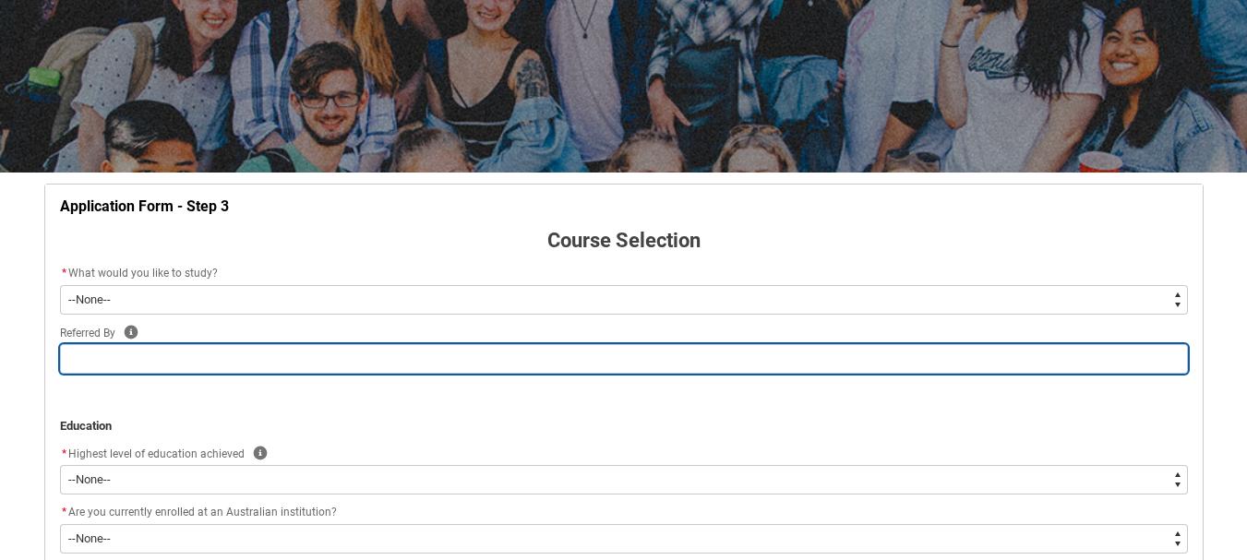
click at [120, 351] on input "REDU_Application_Form_for_Applicant flow" at bounding box center [624, 359] width 1128 height 30
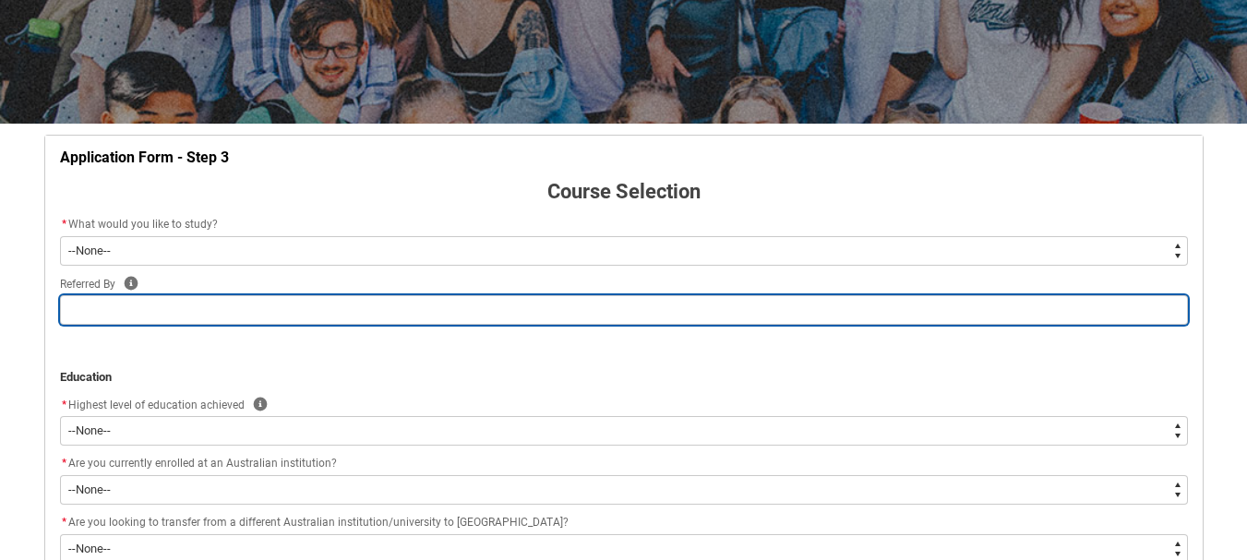
scroll to position [285, 0]
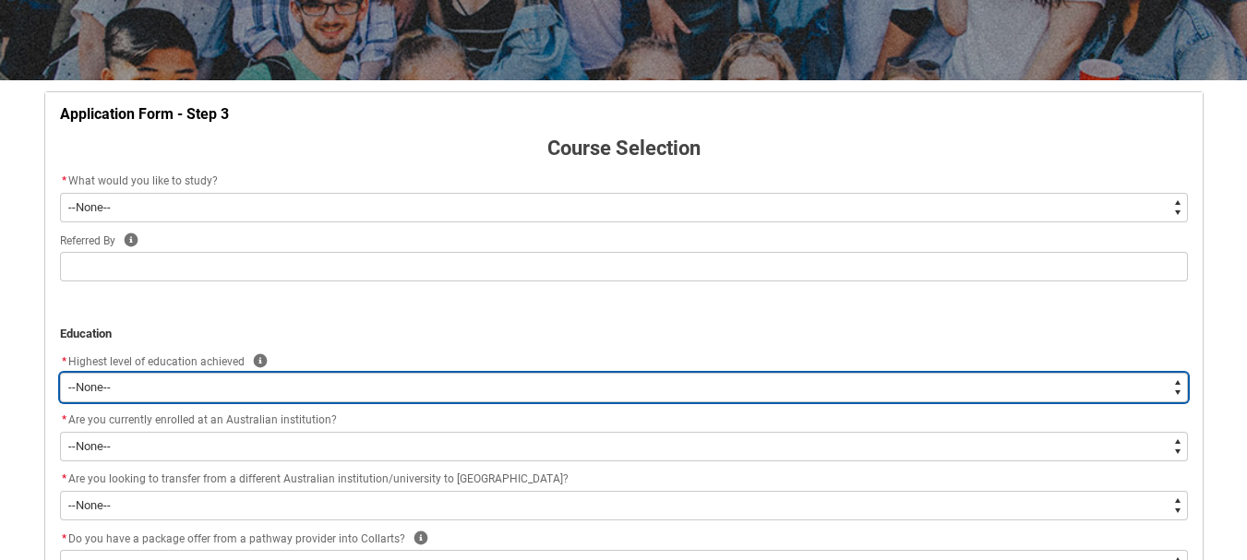
click at [156, 392] on select "--None-- Completed High School Completed a VET Course Completed Foundation Stud…" at bounding box center [624, 388] width 1128 height 30
type lightning-select "HSLC_International_e"
click at [60, 373] on select "--None-- Completed High School Completed a VET Course Completed Foundation Stud…" at bounding box center [624, 388] width 1128 height 30
select select "HSLC_International_e"
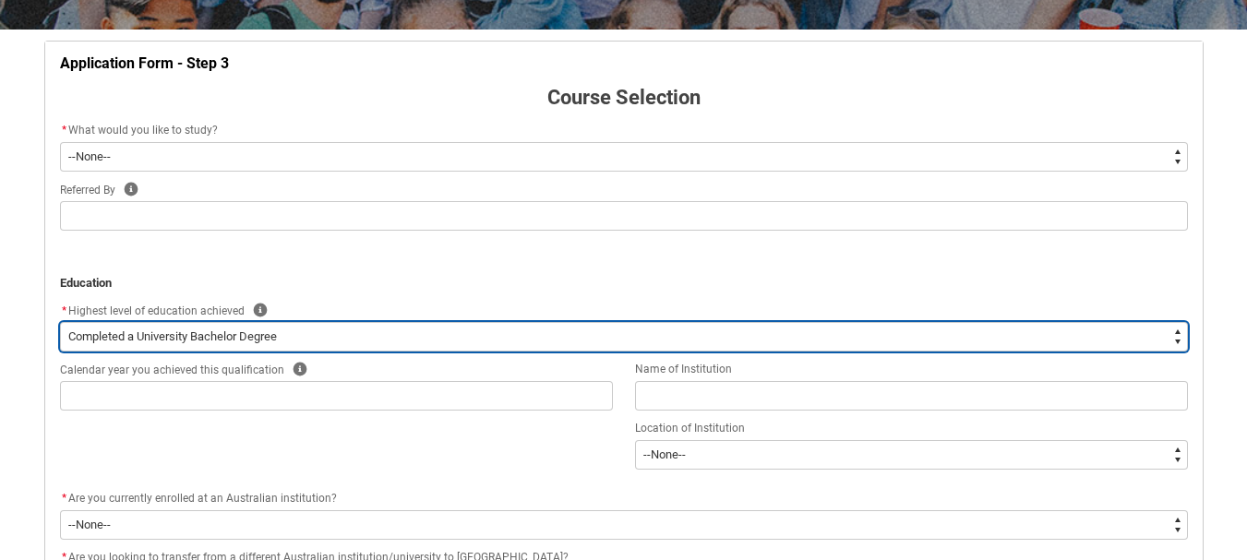
scroll to position [377, 0]
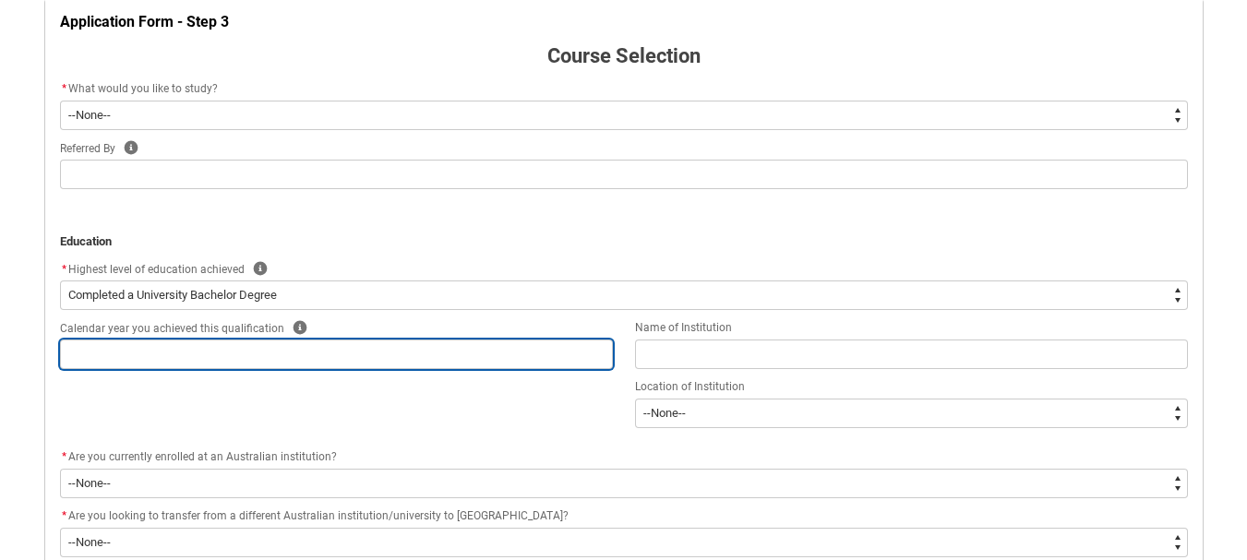
click at [161, 350] on input "REDU_Application_Form_for_Applicant flow" at bounding box center [336, 355] width 553 height 30
type lightning-primitive-input-simple "2"
type input "2"
type lightning-primitive-input-simple "20"
type input "20"
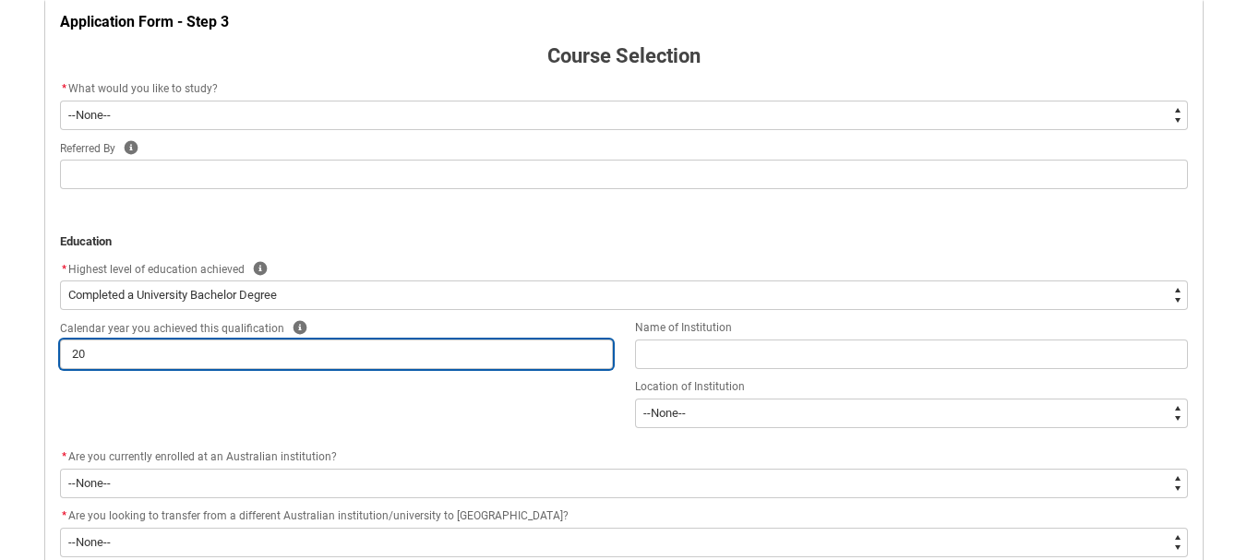
type lightning-primitive-input-simple "202"
type input "202"
type lightning-primitive-input-simple "2025"
type input "2025"
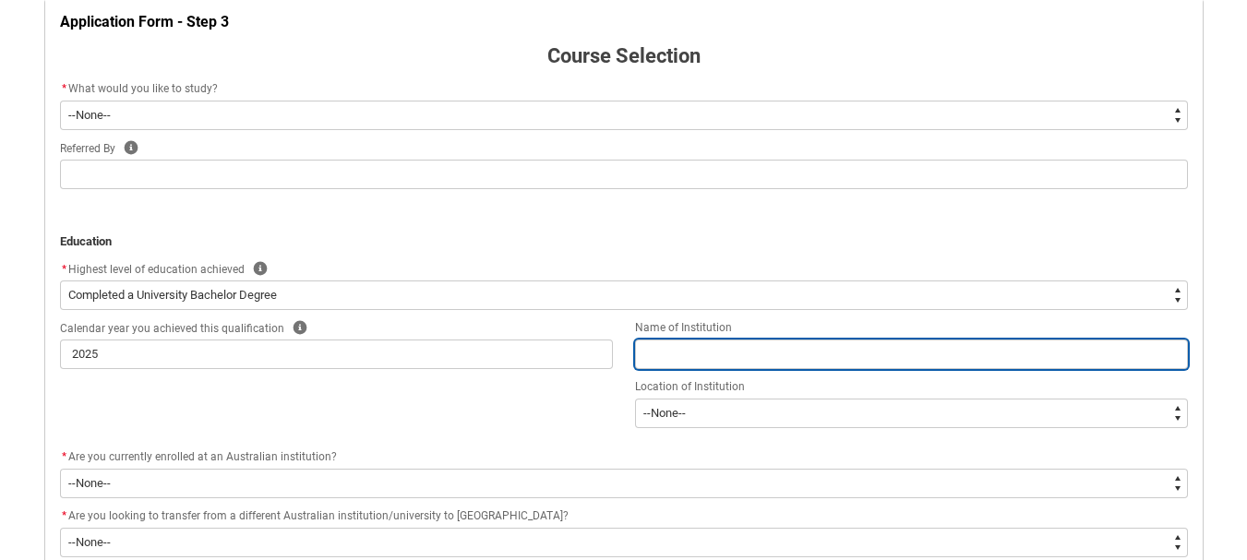
click at [680, 352] on input "REDU_Application_Form_for_Applicant flow" at bounding box center [911, 355] width 553 height 30
type lightning-primitive-input-simple "B"
type input "B"
type lightning-primitive-input-simple "Ba"
type input "Ba"
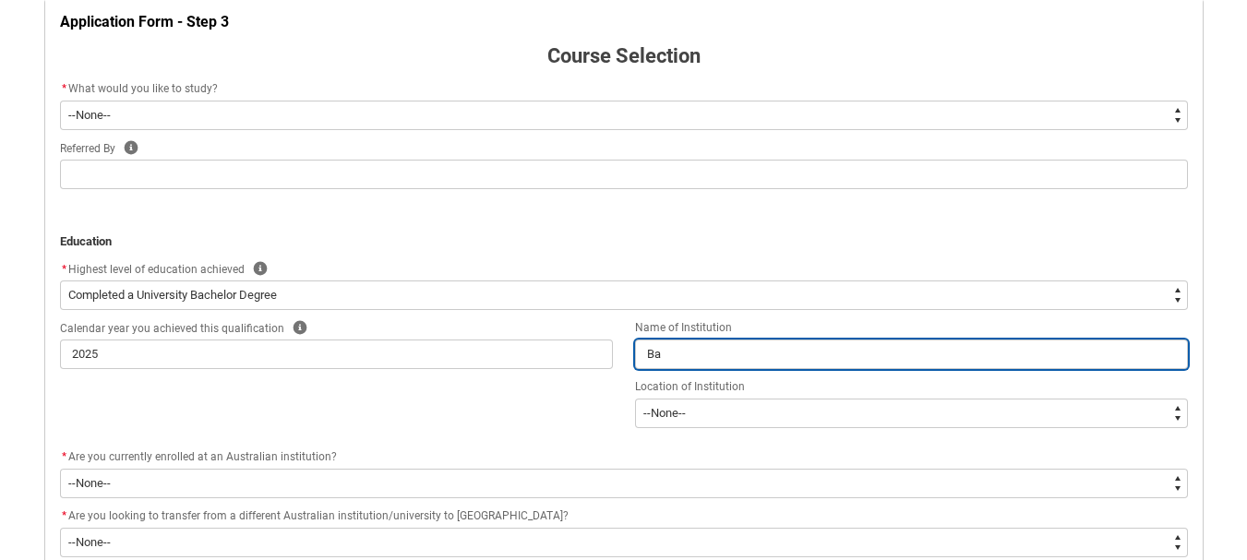
type lightning-primitive-input-simple "Bah"
type input "Bah"
type lightning-primitive-input-simple "Baha"
type input "Baha"
type lightning-primitive-input-simple "Bahau"
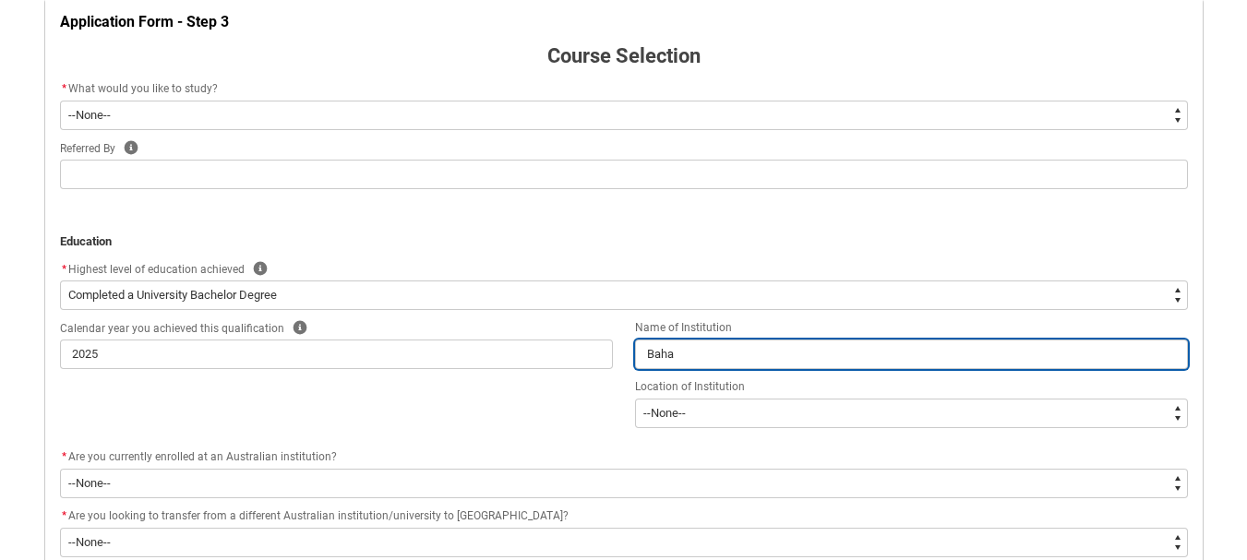
type input "Bahau"
type lightning-primitive-input-simple "Bahaud"
type input "Bahaud"
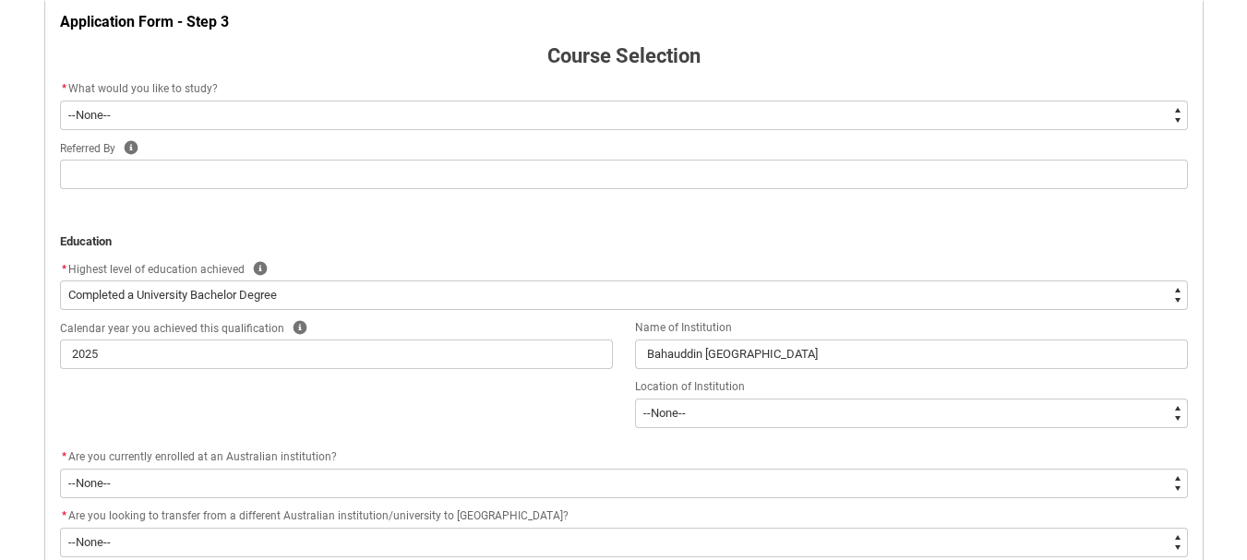
click at [710, 397] on div "Location of Institution" at bounding box center [911, 387] width 553 height 22
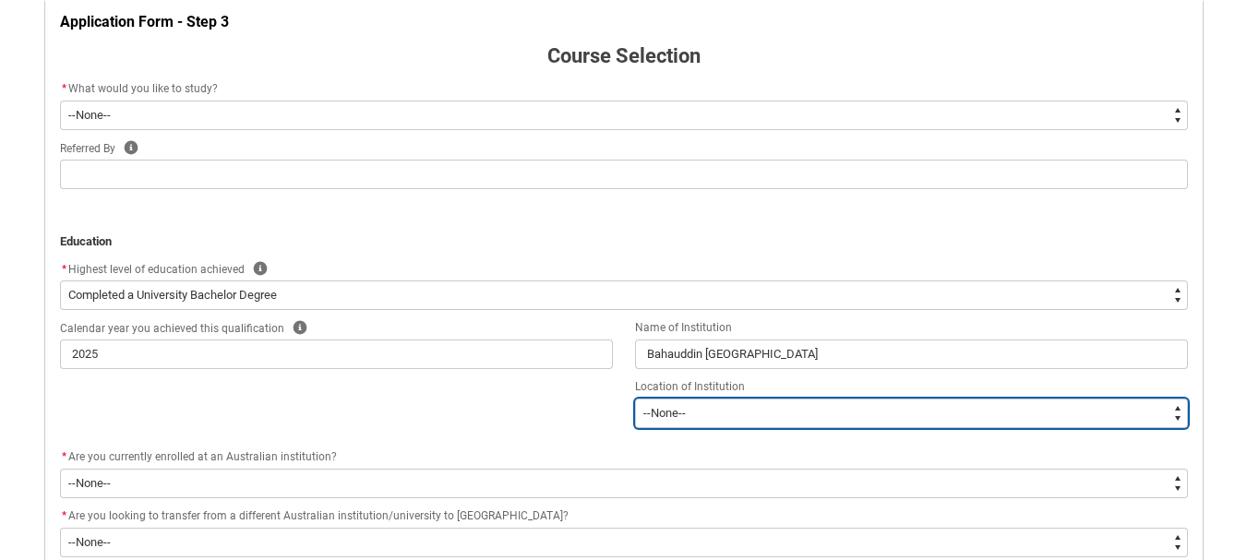
click at [715, 417] on select "--[GEOGRAPHIC_DATA]-- [GEOGRAPHIC_DATA] [GEOGRAPHIC_DATA] [GEOGRAPHIC_DATA] [GE…" at bounding box center [911, 414] width 553 height 30
click at [635, 399] on select "--[GEOGRAPHIC_DATA]-- [GEOGRAPHIC_DATA] [GEOGRAPHIC_DATA] [GEOGRAPHIC_DATA] [GE…" at bounding box center [911, 414] width 553 height 30
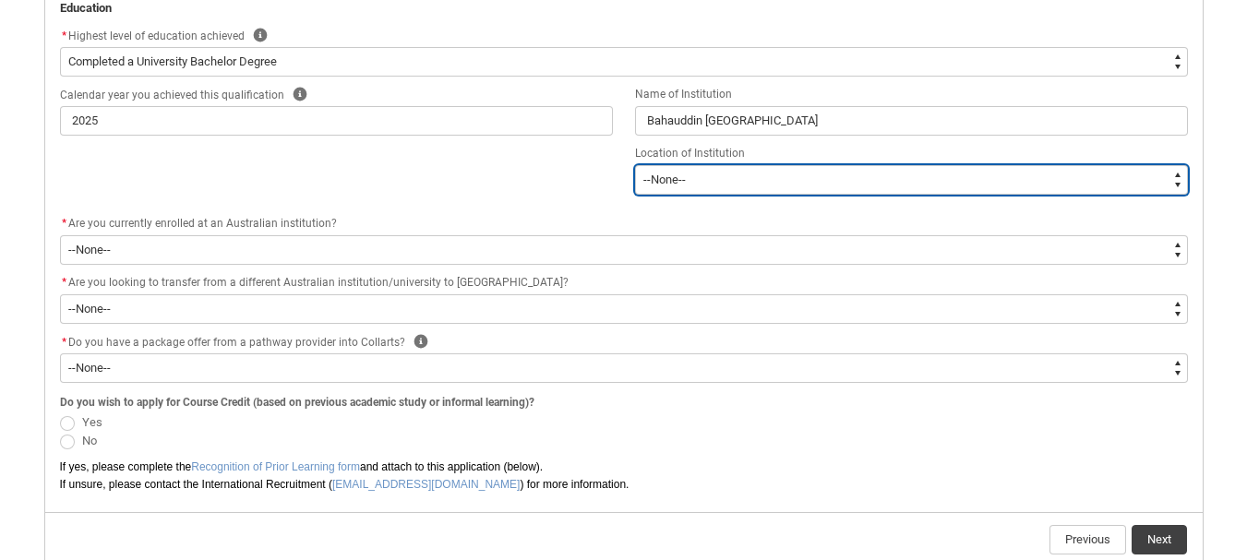
scroll to position [654, 0]
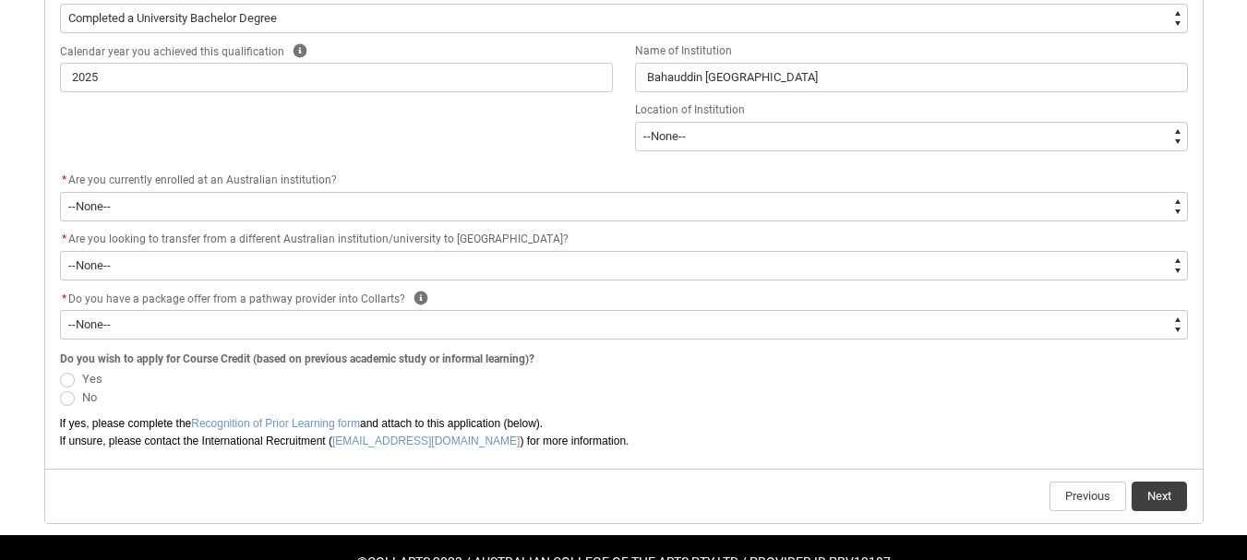
click at [69, 380] on span "REDU_Application_Form_for_Applicant flow" at bounding box center [67, 380] width 15 height 15
click at [60, 369] on input "Yes" at bounding box center [59, 368] width 1 height 1
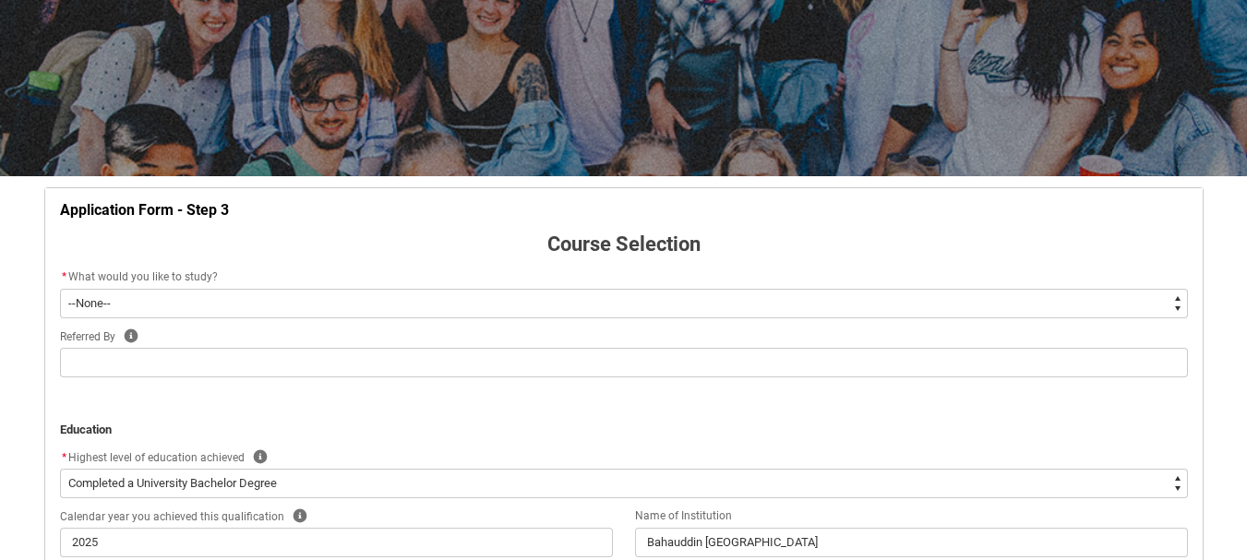
scroll to position [277, 0]
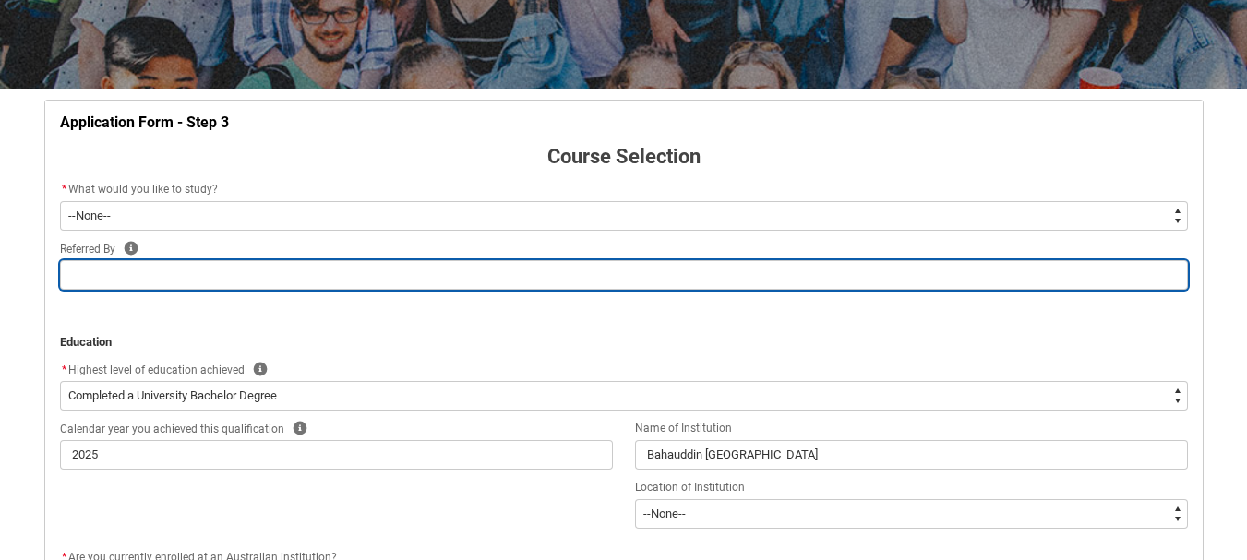
click at [127, 273] on input "REDU_Application_Form_for_Applicant flow" at bounding box center [624, 275] width 1128 height 30
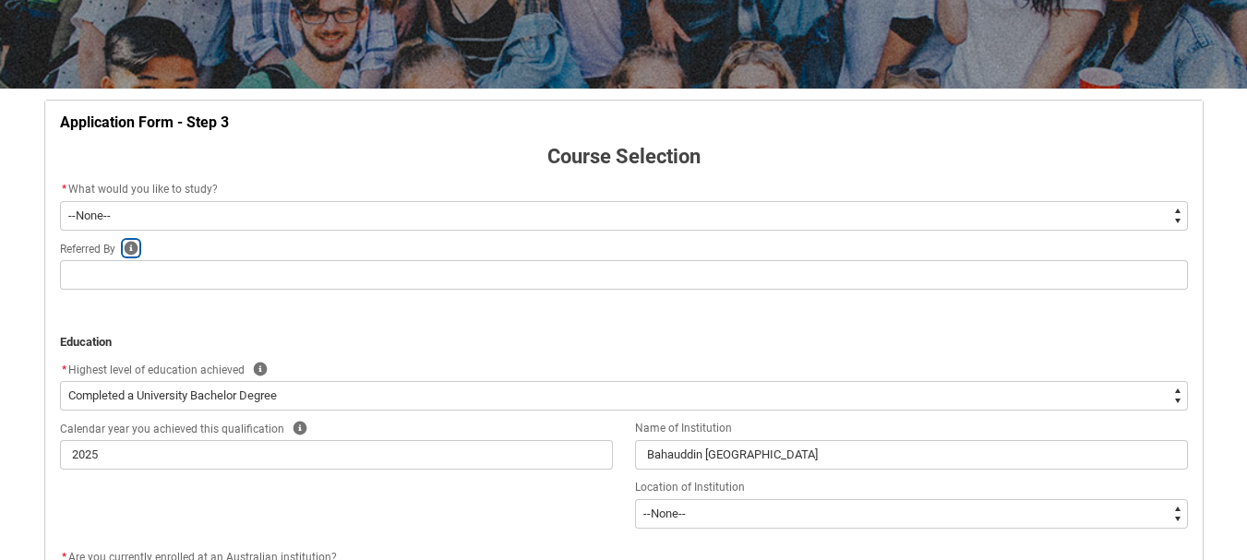
click at [134, 248] on icon "REDU_Application_Form_for_Applicant flow" at bounding box center [131, 249] width 14 height 14
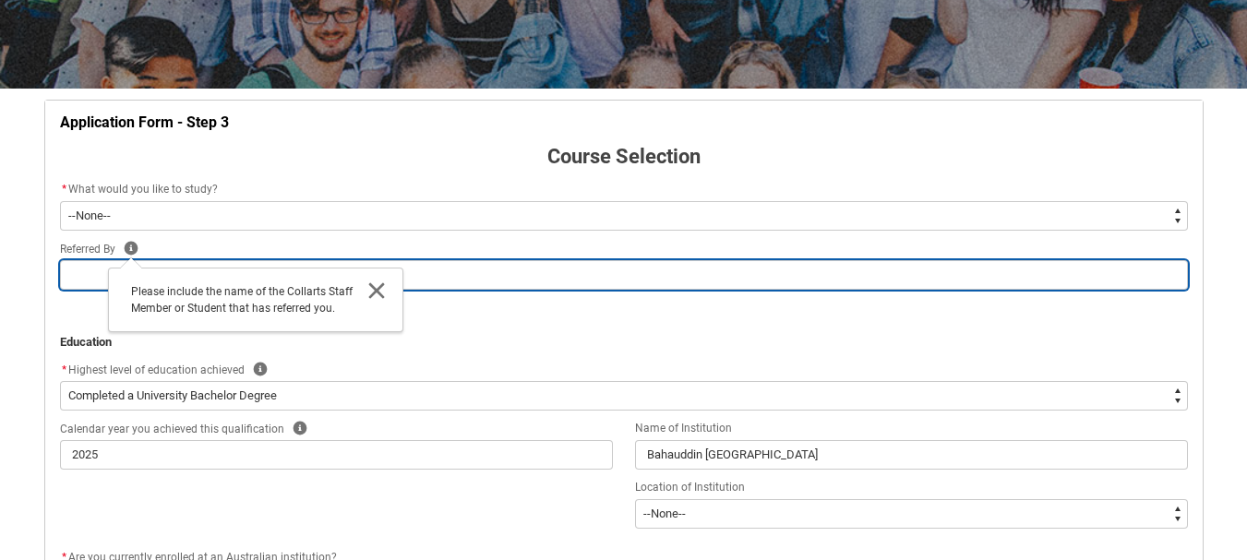
click at [82, 274] on input "REDU_Application_Form_for_Applicant flow" at bounding box center [624, 275] width 1128 height 30
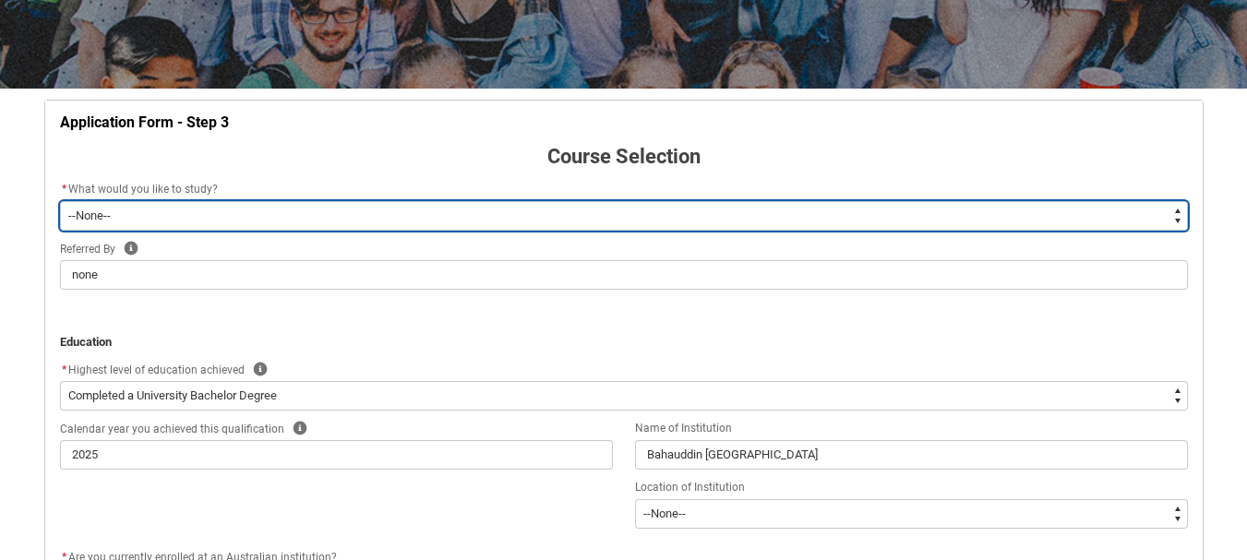
click at [125, 201] on select "--None-- Diploma Bachelor Post Graduate" at bounding box center [624, 216] width 1128 height 30
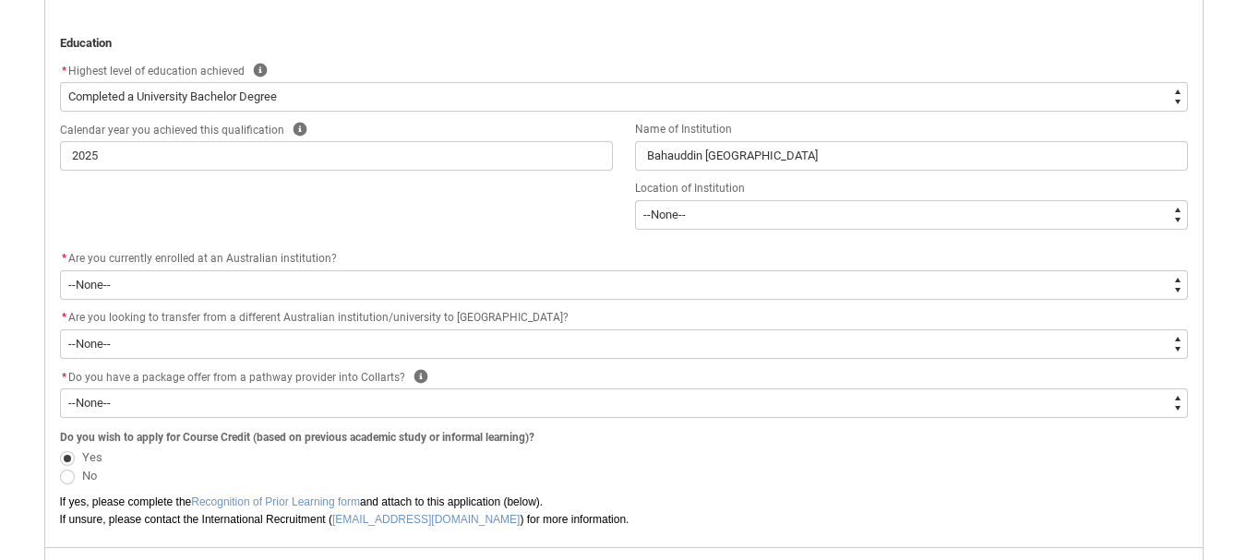
scroll to position [704, 0]
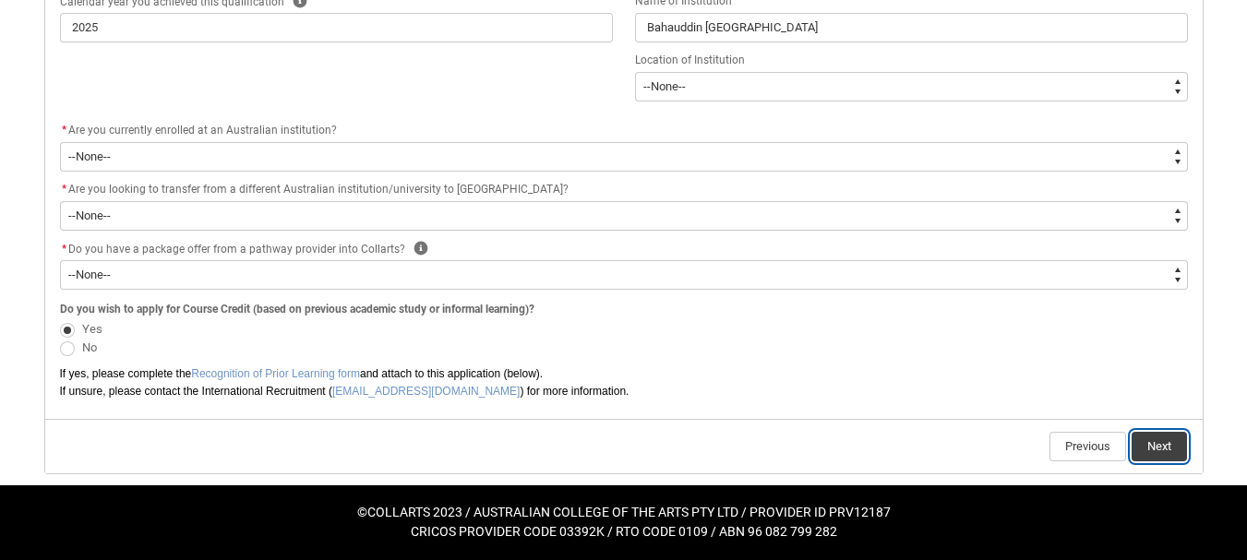
click at [1185, 454] on button "Next" at bounding box center [1158, 447] width 55 height 30
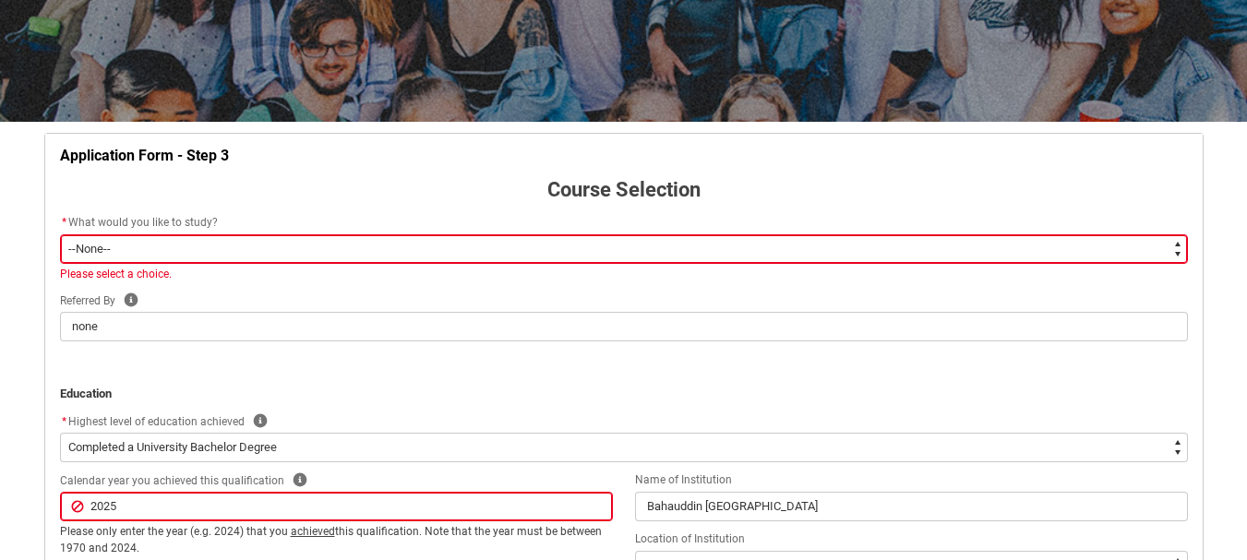
scroll to position [377, 0]
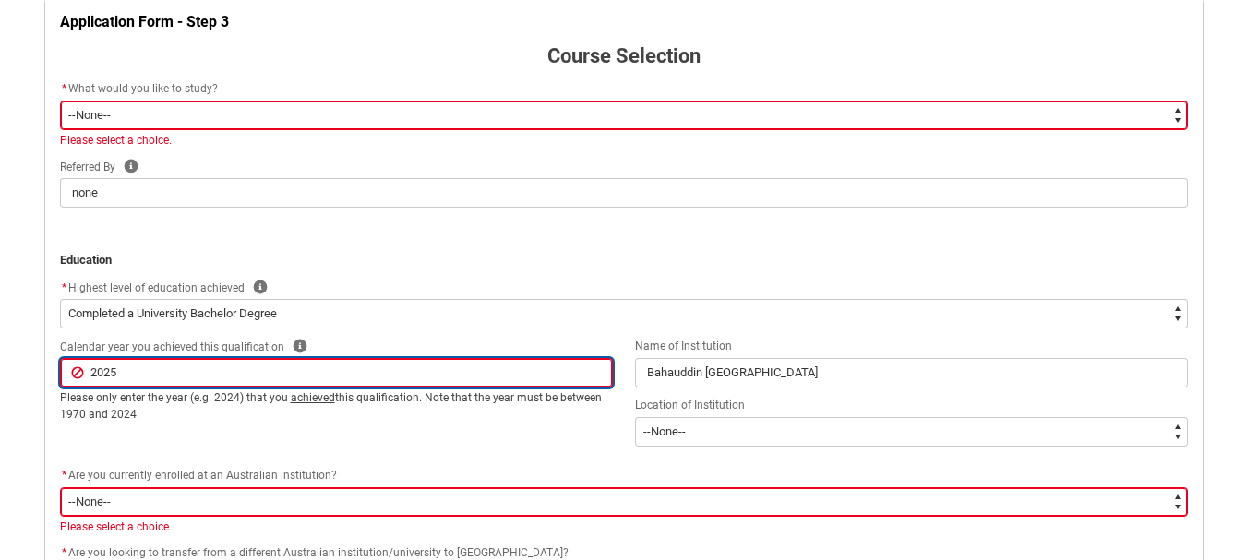
click at [165, 388] on input "2025" at bounding box center [336, 373] width 553 height 30
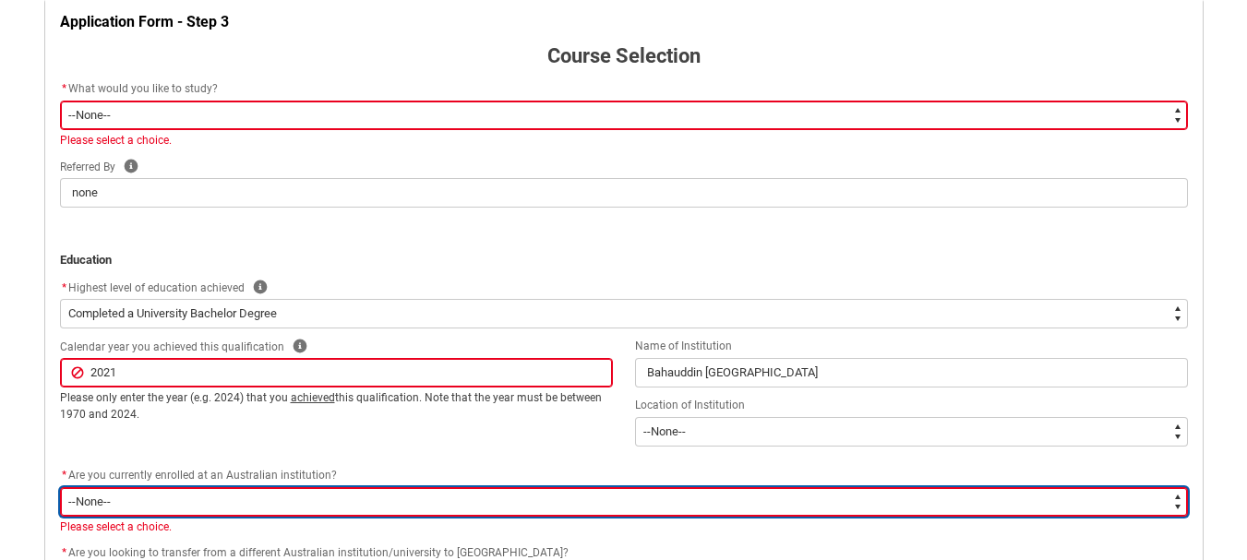
click at [120, 507] on select "--None-- Yes No" at bounding box center [624, 502] width 1128 height 30
click at [60, 487] on select "--None-- Yes No" at bounding box center [624, 502] width 1128 height 30
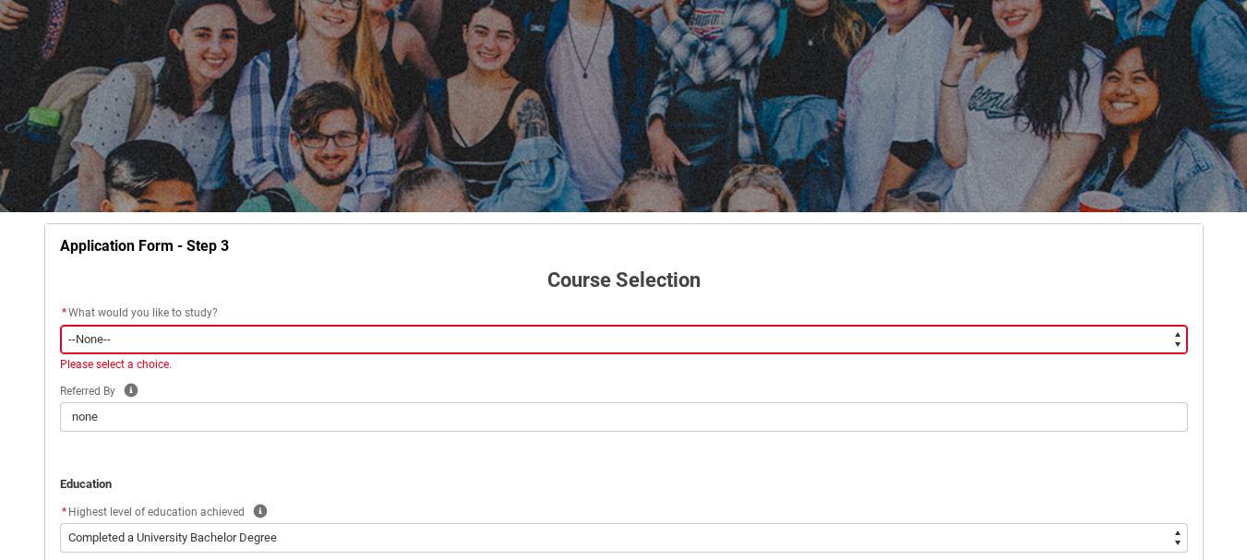
scroll to position [101, 0]
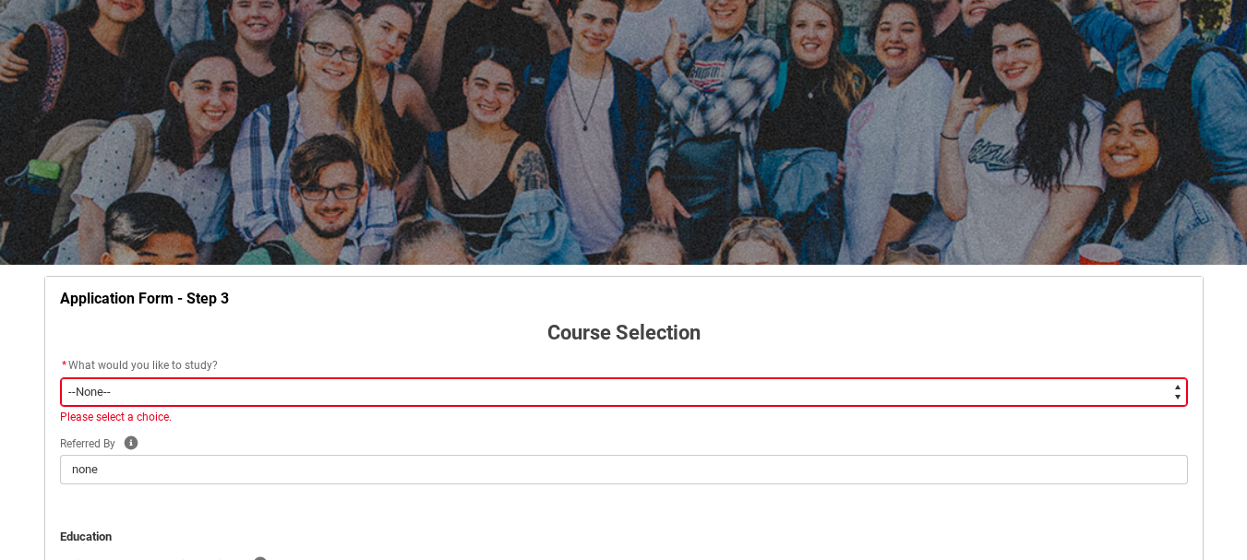
click at [178, 375] on div "* What would you like to study?" at bounding box center [624, 366] width 1128 height 22
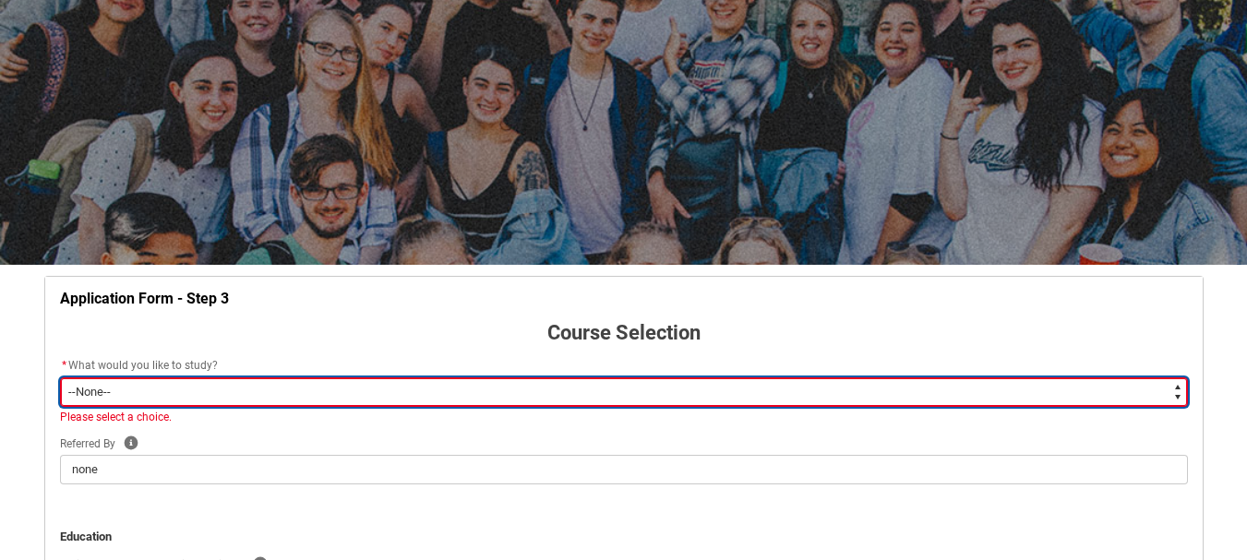
click at [177, 388] on select "--None-- Diploma Bachelor Post Graduate" at bounding box center [624, 392] width 1128 height 30
click at [60, 377] on select "--None-- Diploma Bachelor Post Graduate" at bounding box center [624, 392] width 1128 height 30
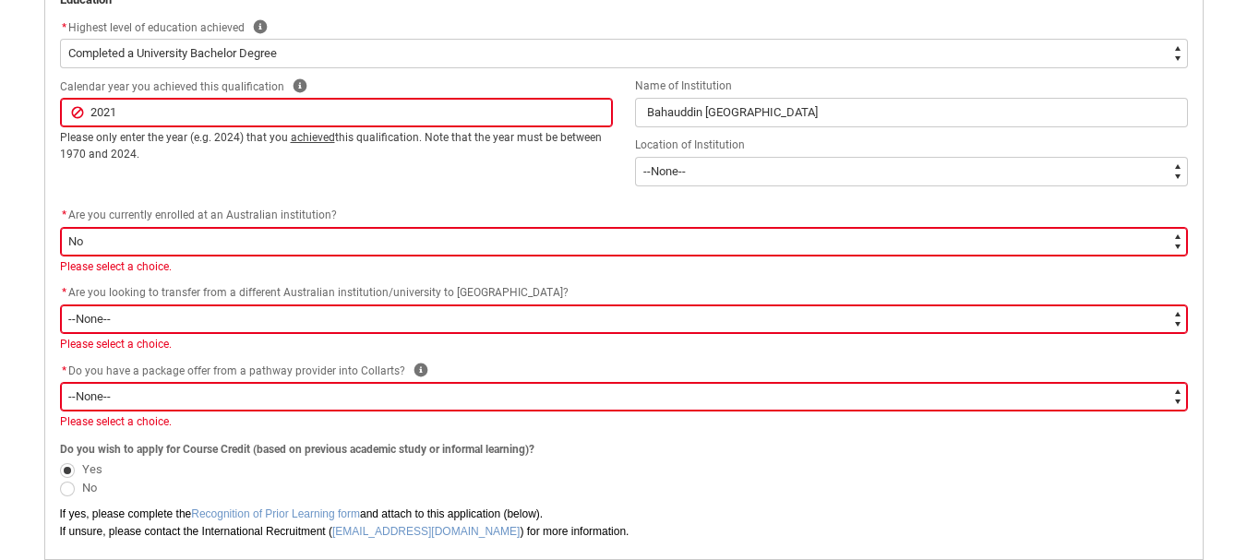
scroll to position [837, 0]
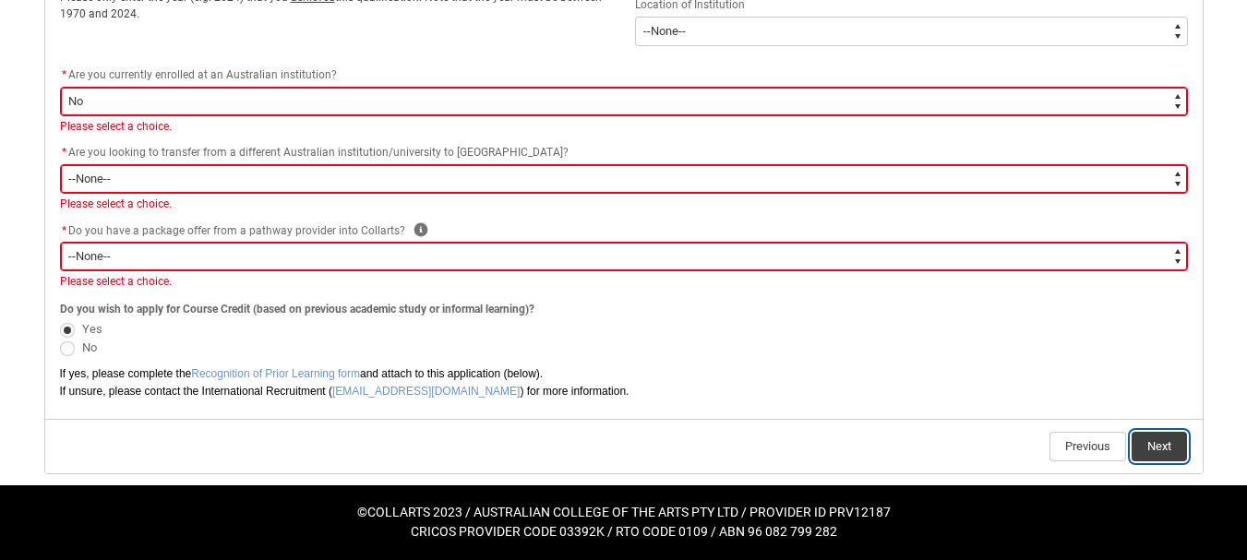
click at [1169, 443] on button "Next" at bounding box center [1158, 447] width 55 height 30
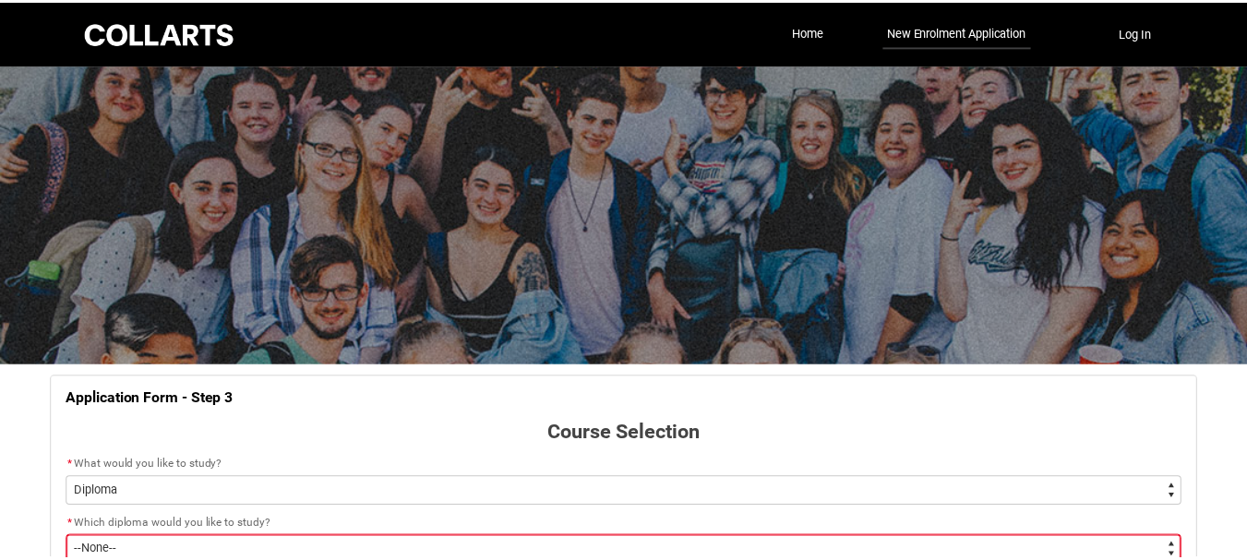
scroll to position [193, 0]
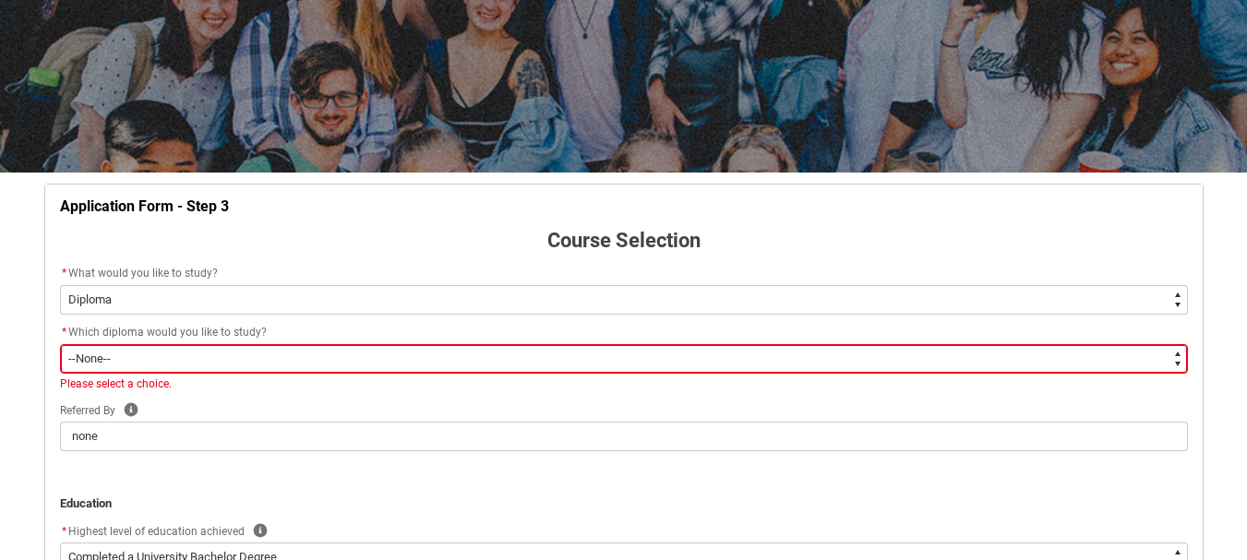
click at [138, 351] on select "--None-- Diploma of 2D Animation Diploma of Applied Business (Entertainment Man…" at bounding box center [624, 359] width 1128 height 30
click at [188, 365] on select "--None-- Diploma of 2D Animation Diploma of Applied Business (Entertainment Man…" at bounding box center [624, 359] width 1128 height 30
